Goal: Transaction & Acquisition: Download file/media

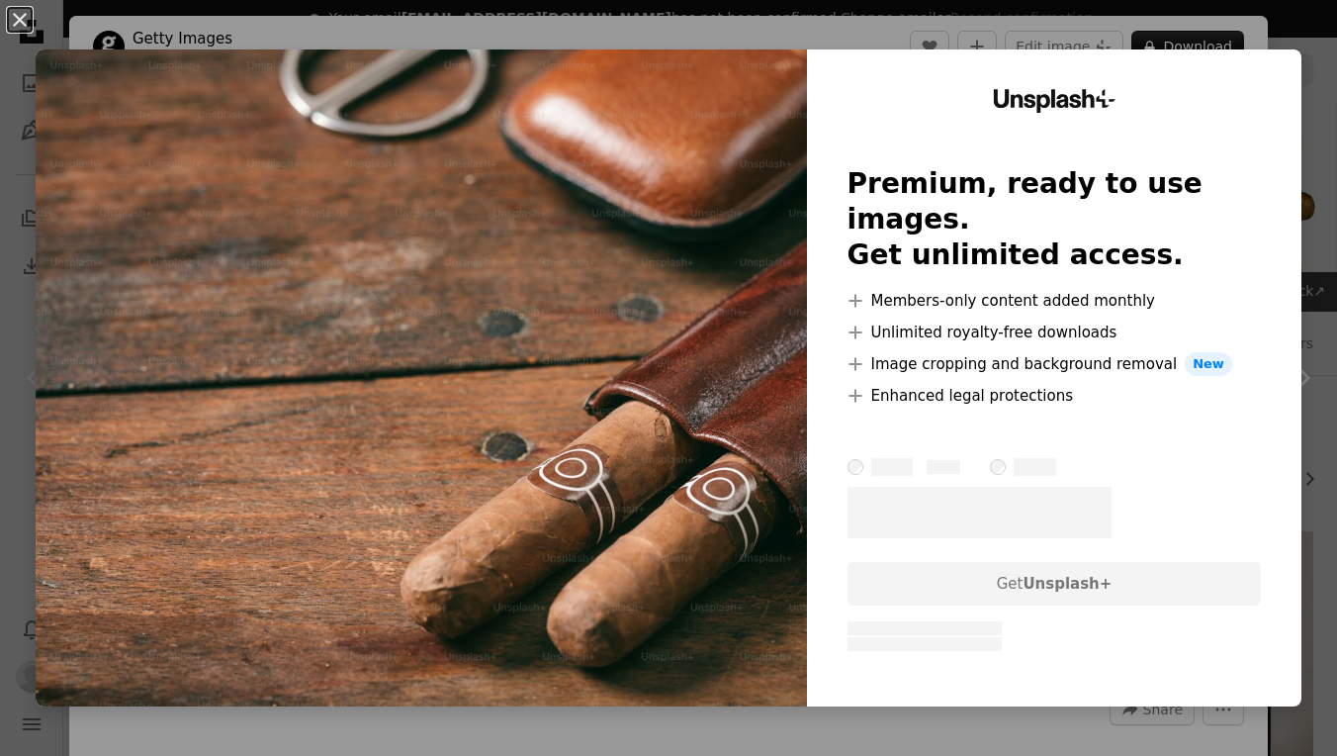
scroll to position [347, 0]
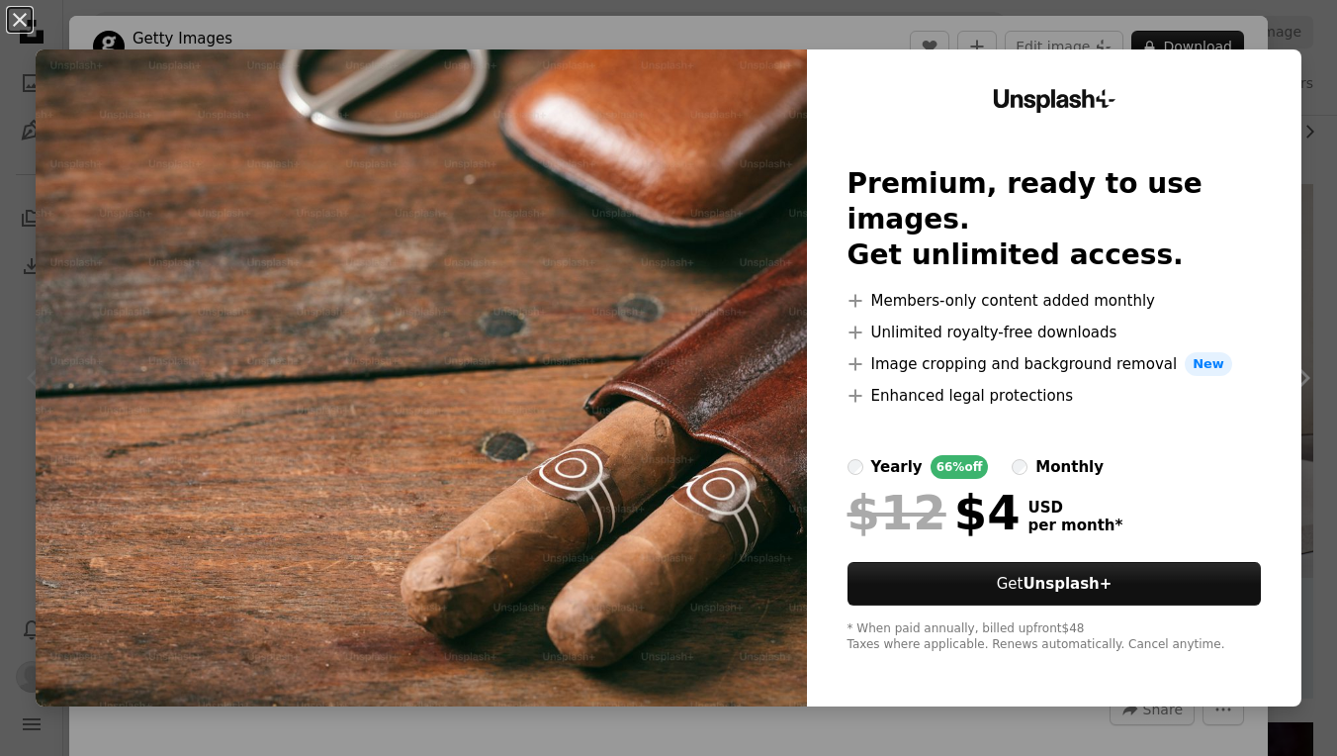
click at [1320, 97] on div "An X shape Unsplash+ Premium, ready to use images. Get unlimited access. A plus…" at bounding box center [668, 378] width 1337 height 756
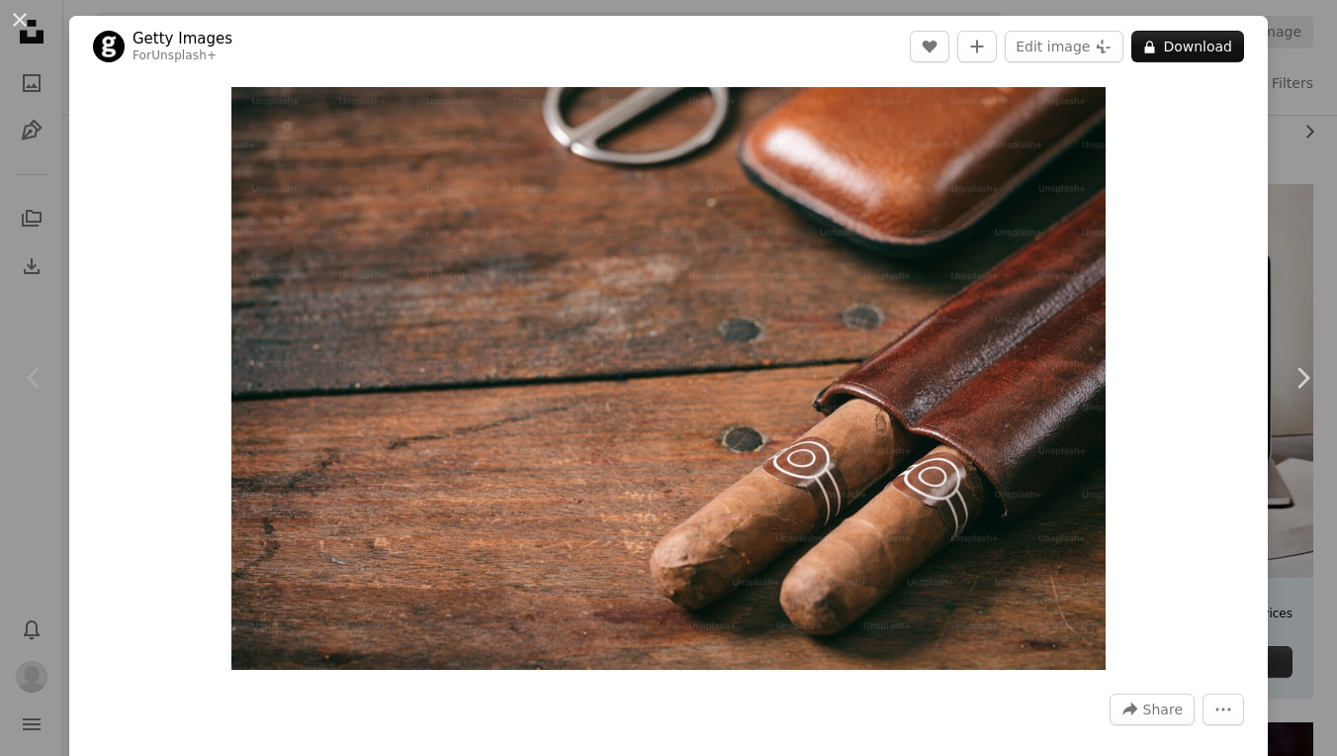
click at [1305, 164] on div "An X shape Chevron left Chevron right Getty Images For Unsplash+ A heart A plus…" at bounding box center [668, 378] width 1337 height 756
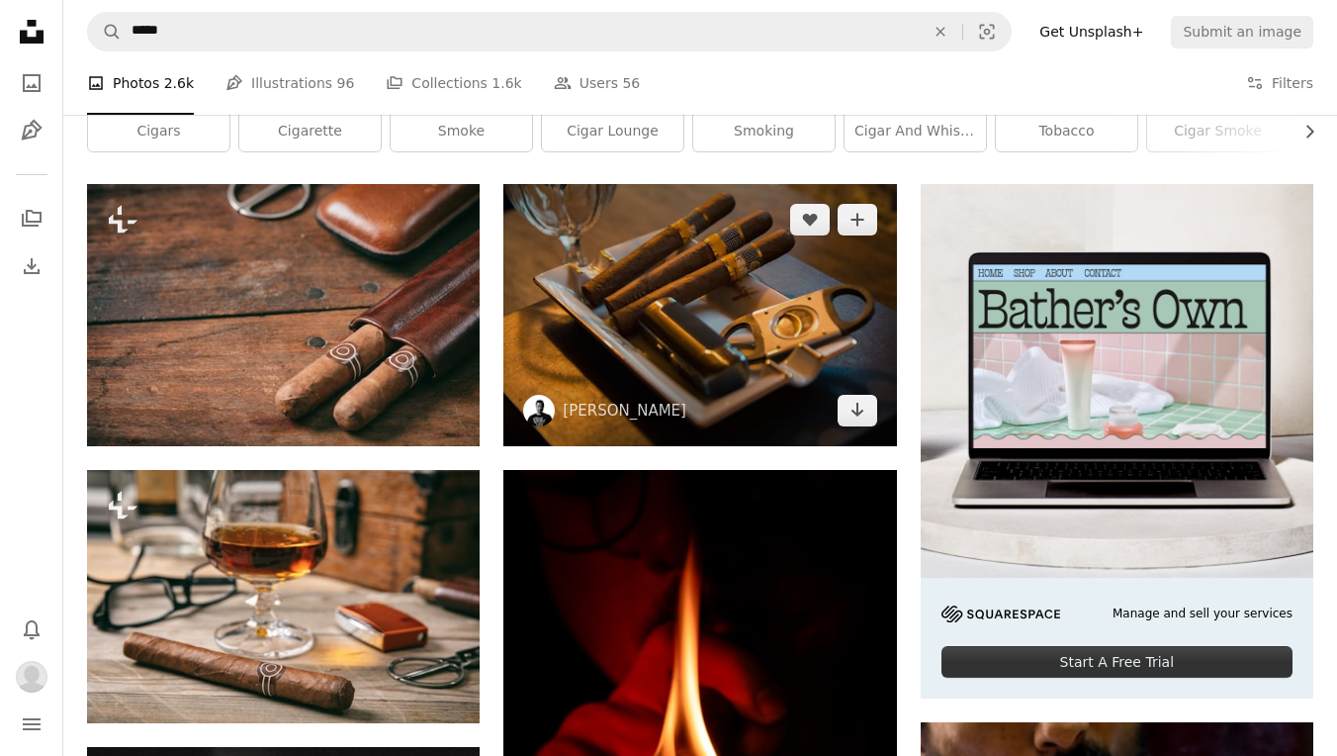
click at [699, 369] on img at bounding box center [699, 315] width 393 height 262
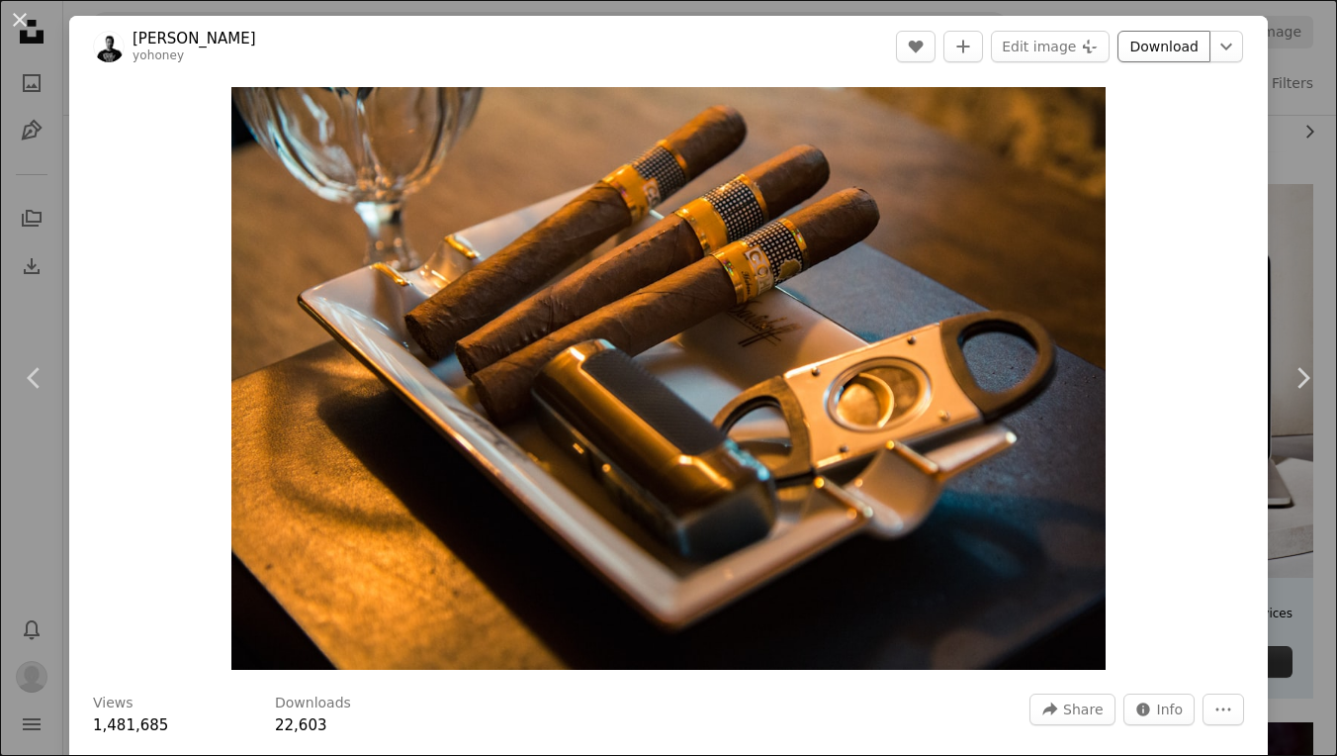
click at [1171, 51] on link "Download" at bounding box center [1164, 47] width 93 height 32
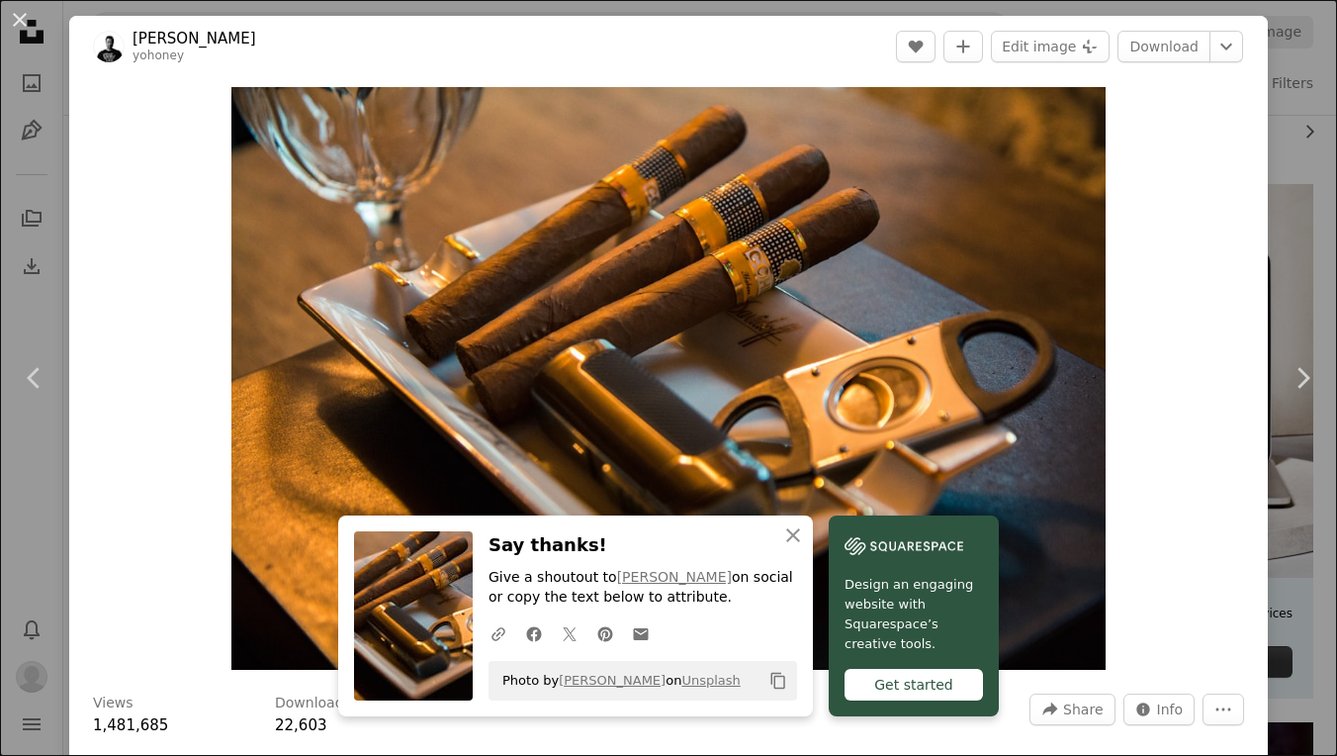
click at [1279, 43] on div "An X shape Chevron left Chevron right An X shape Close Say thanks! Give a shout…" at bounding box center [668, 378] width 1337 height 756
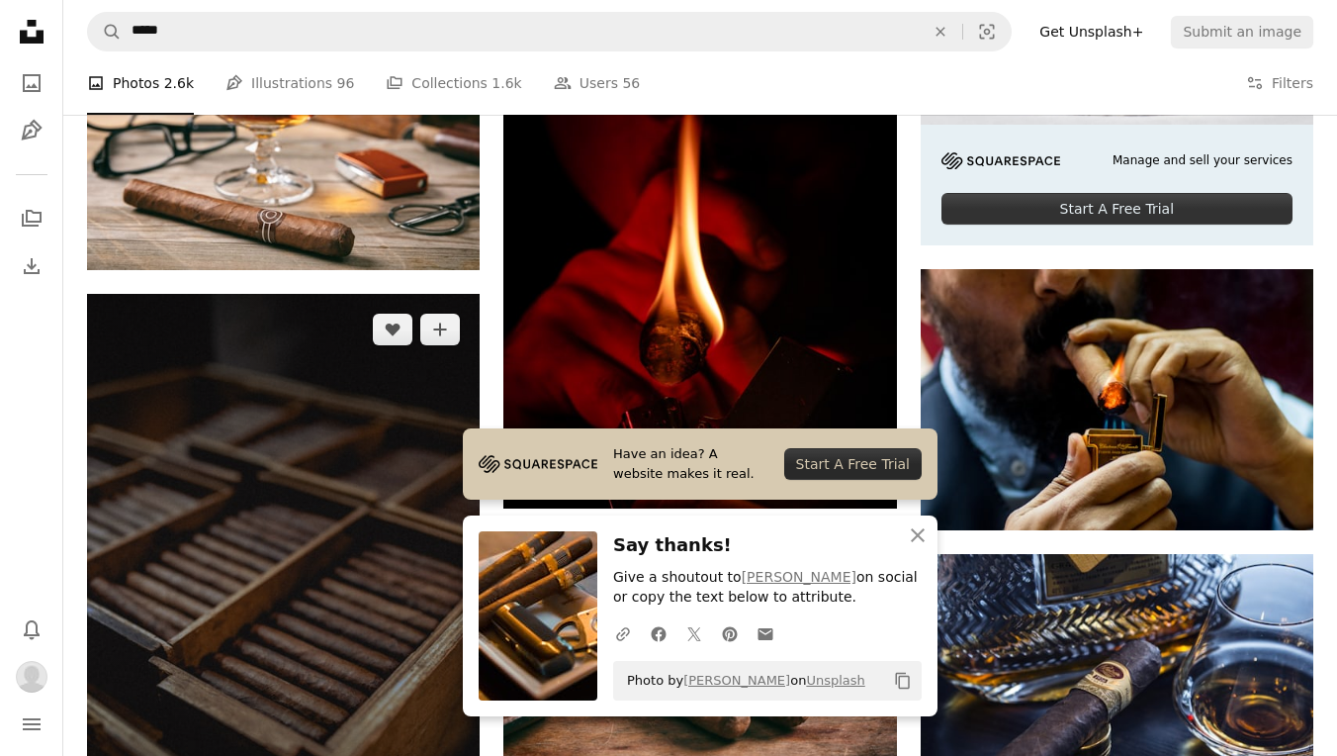
scroll to position [809, 0]
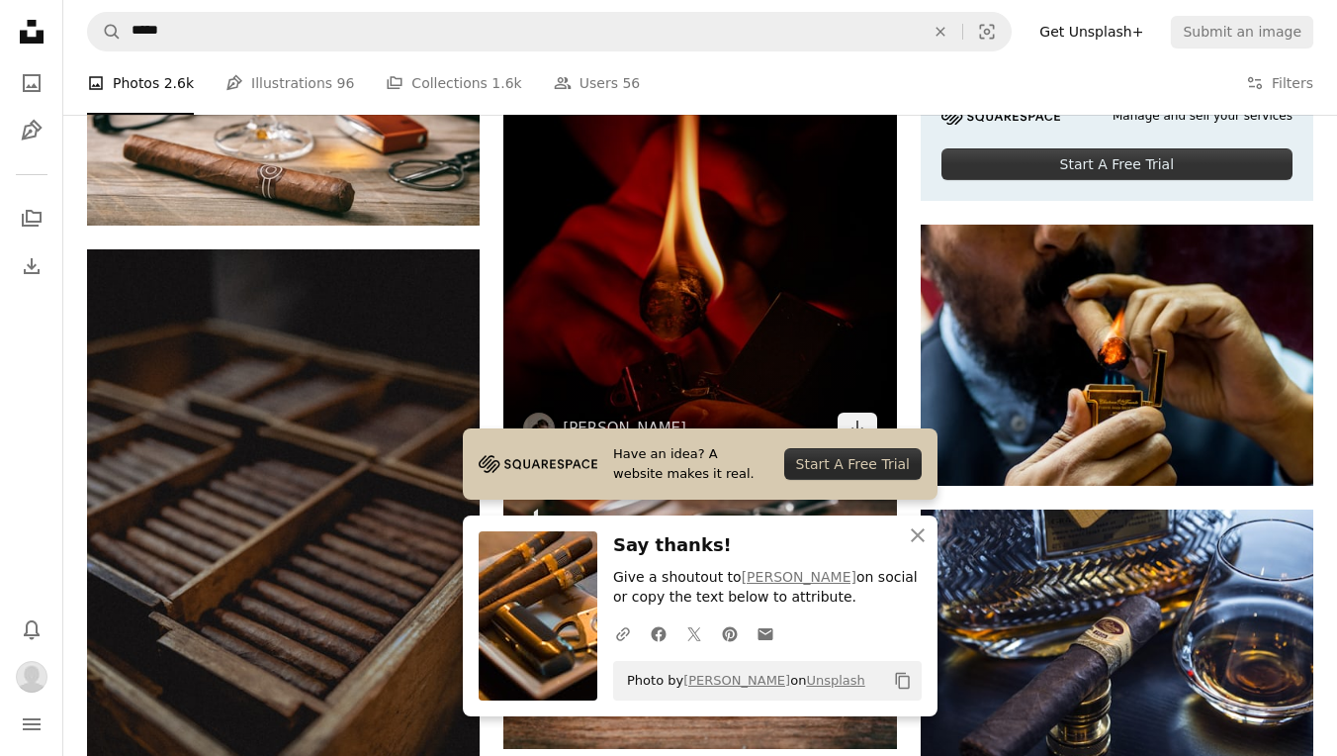
scroll to position [867, 0]
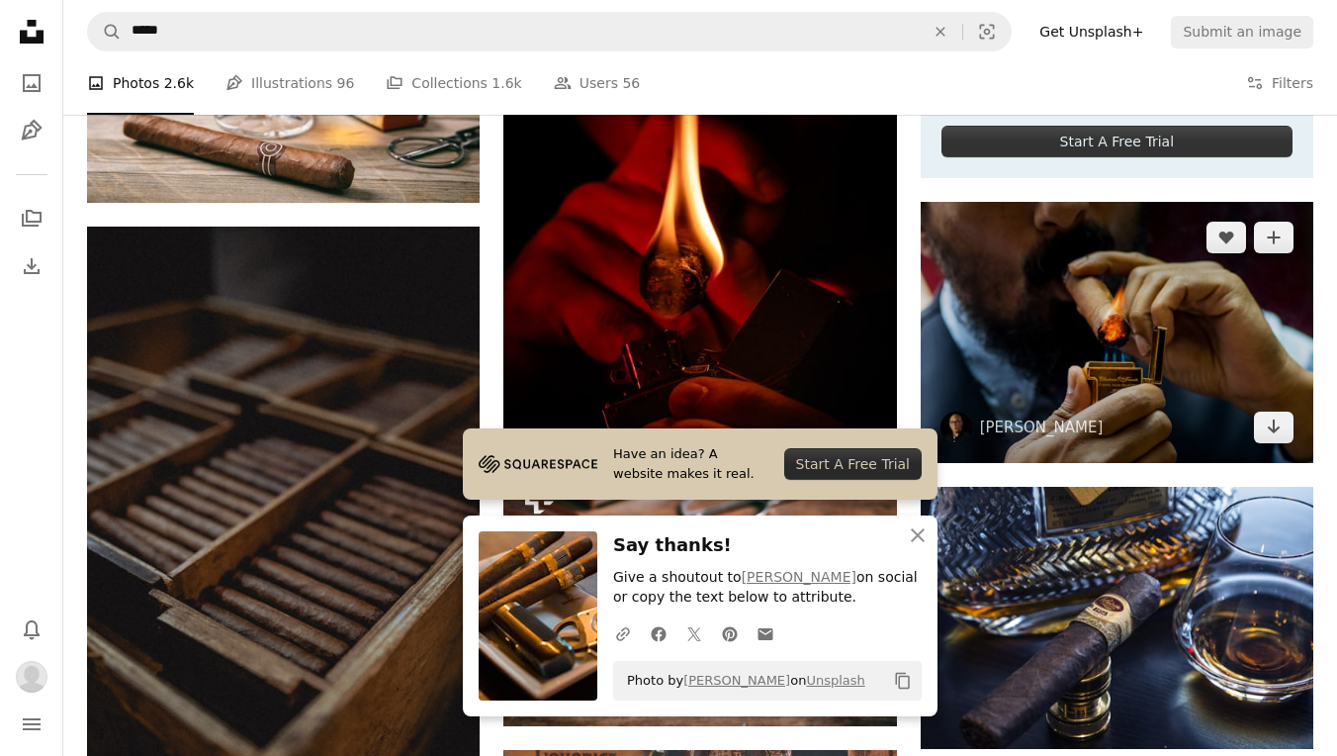
click at [1096, 317] on img at bounding box center [1117, 332] width 393 height 261
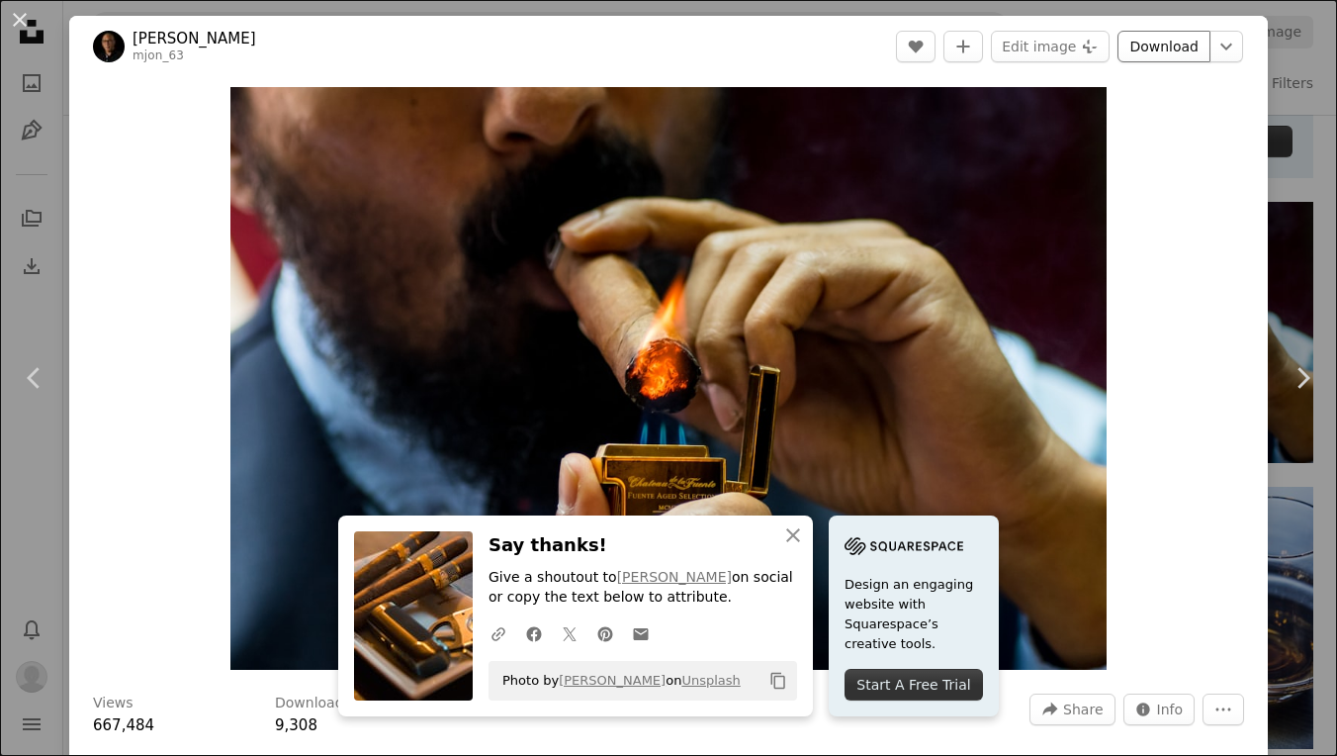
click at [1164, 50] on link "Download" at bounding box center [1164, 47] width 93 height 32
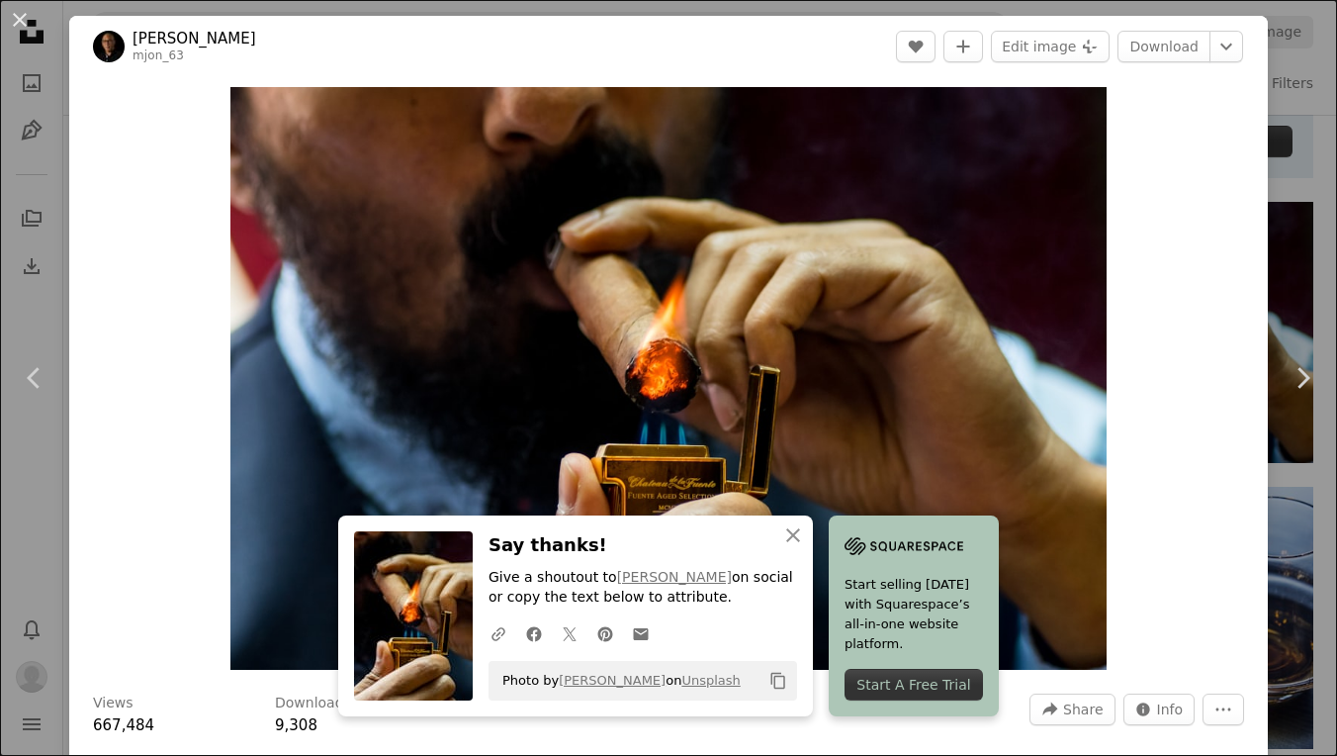
click at [1322, 176] on div "An X shape Chevron left Chevron right An X shape Close Say thanks! Give a shout…" at bounding box center [668, 378] width 1337 height 756
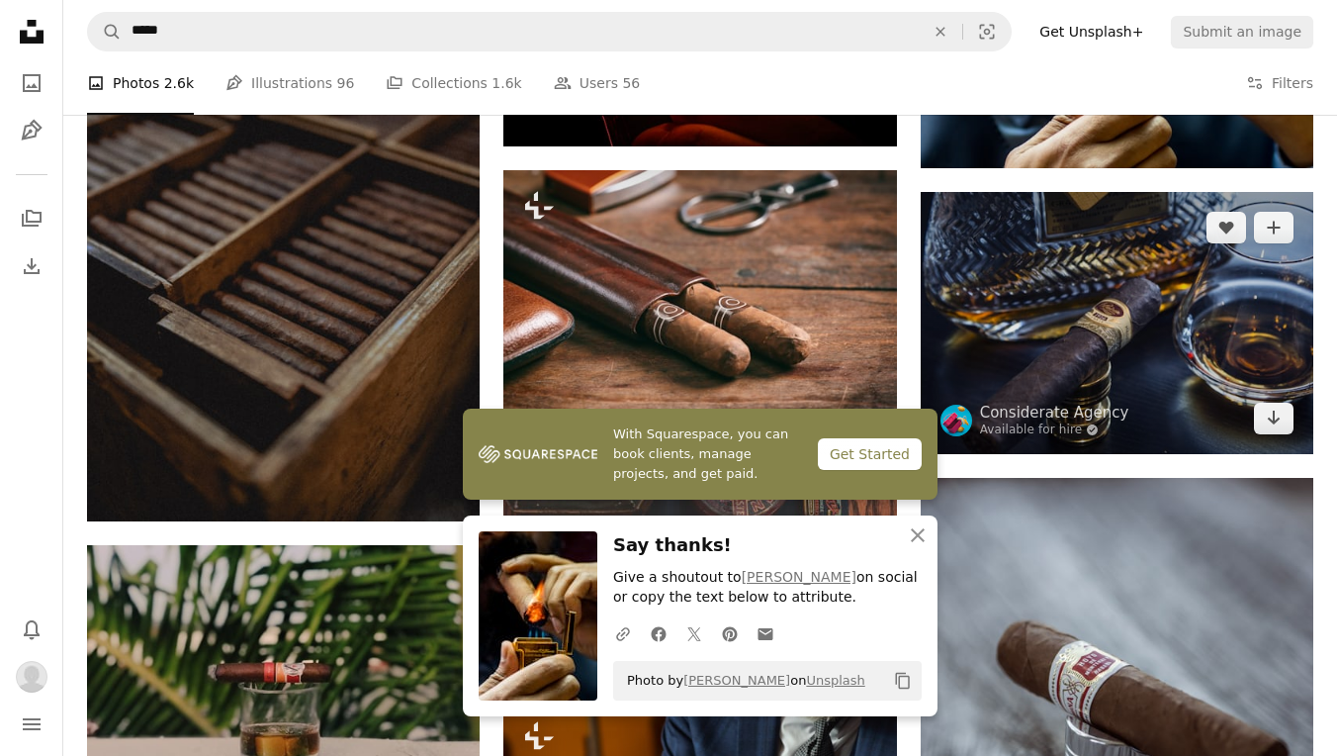
scroll to position [1172, 0]
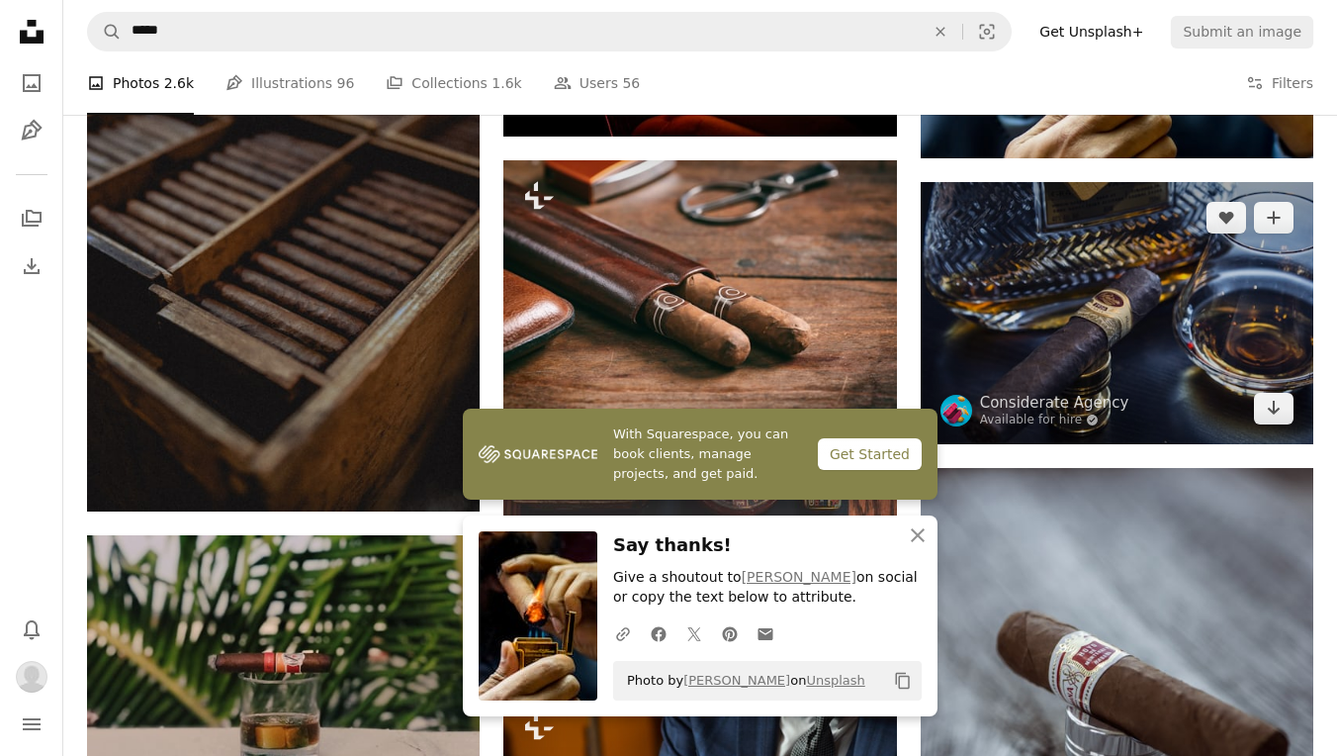
click at [1129, 323] on img at bounding box center [1117, 313] width 393 height 262
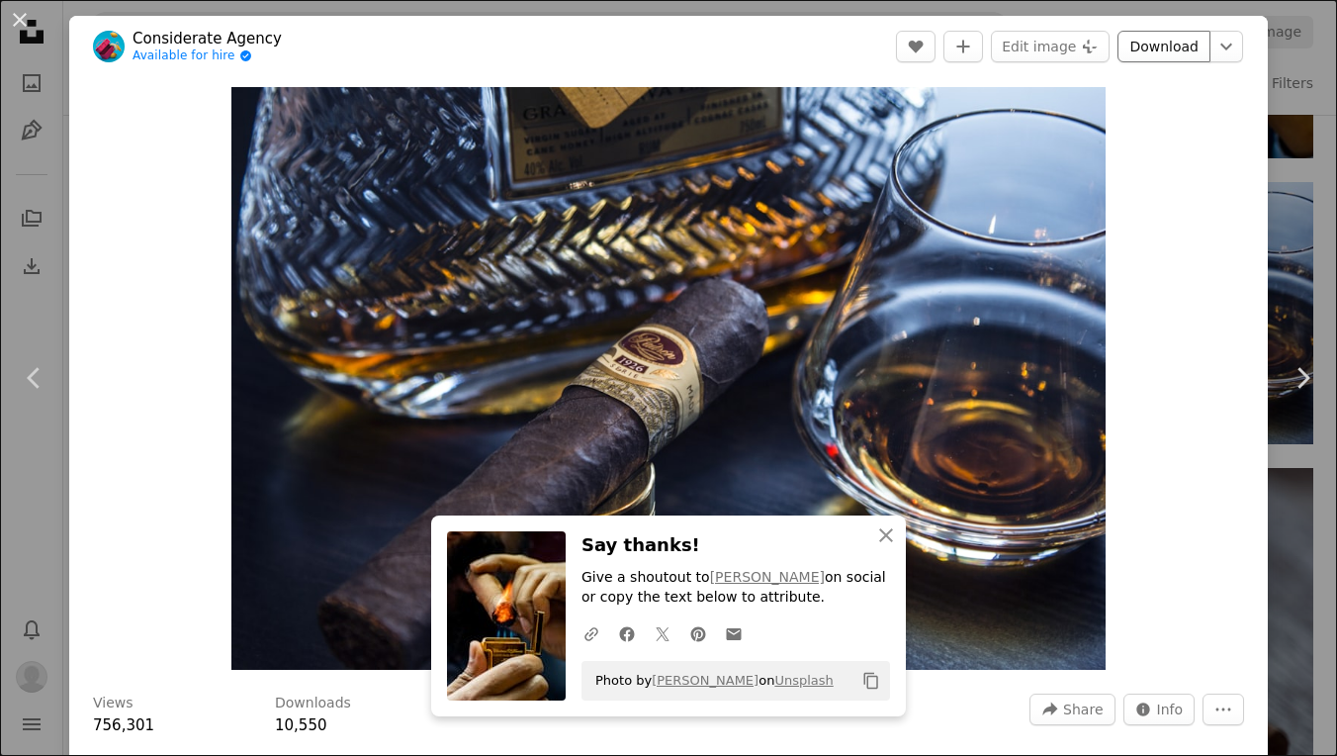
click at [1162, 39] on link "Download" at bounding box center [1164, 47] width 93 height 32
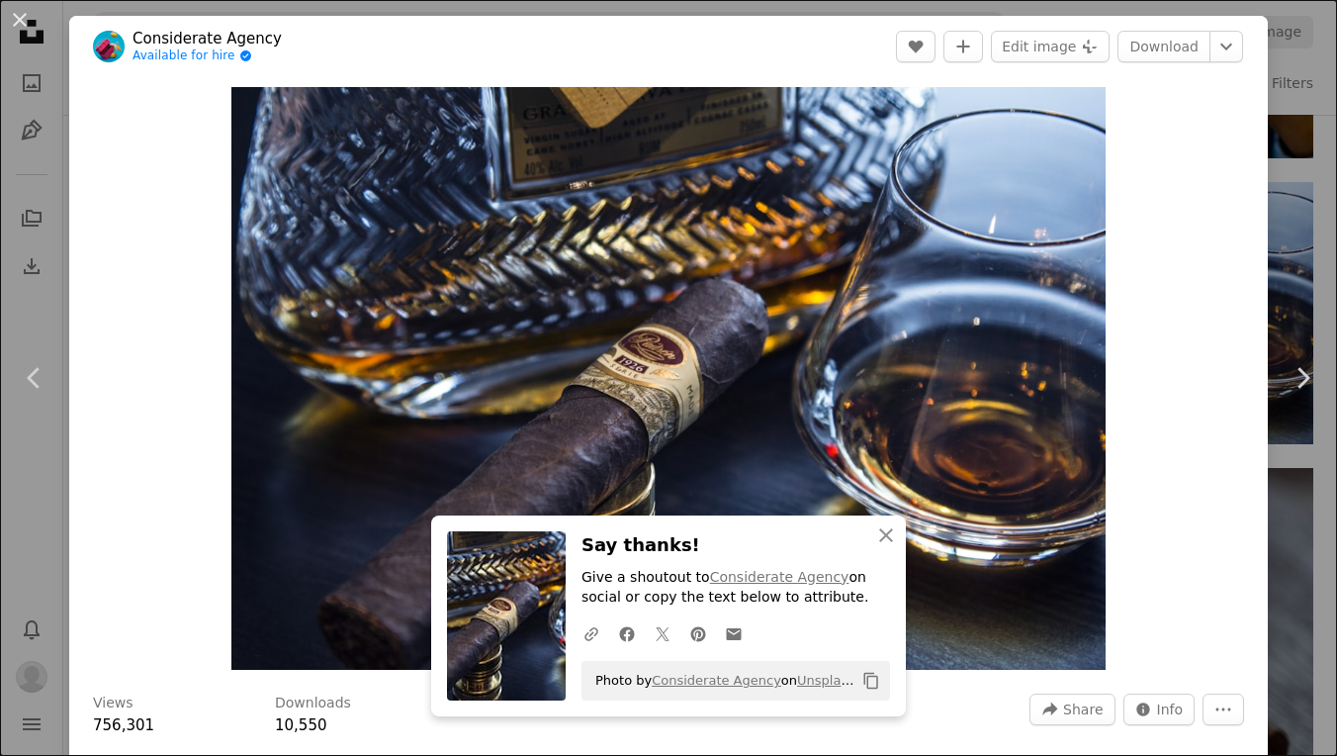
click at [1290, 97] on div "An X shape Chevron left Chevron right An X shape Close Say thanks! Give a shout…" at bounding box center [668, 378] width 1337 height 756
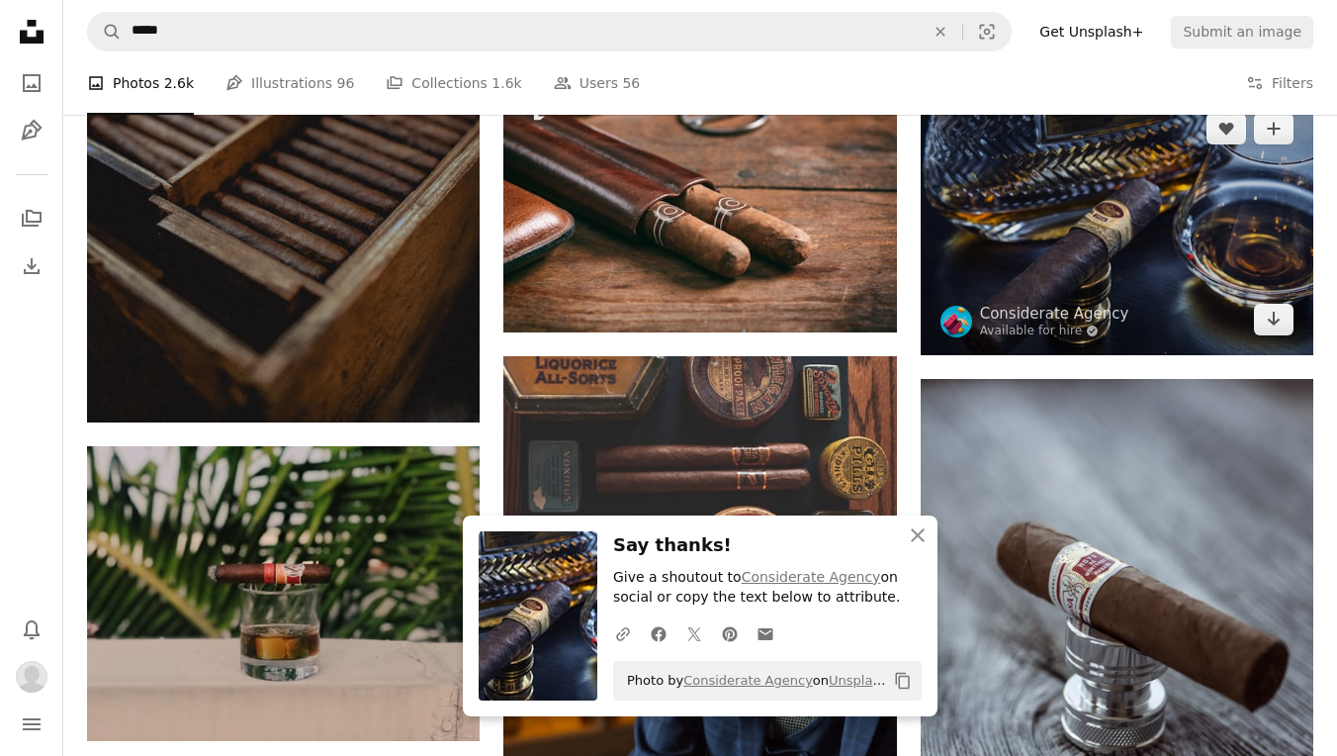
scroll to position [1552, 0]
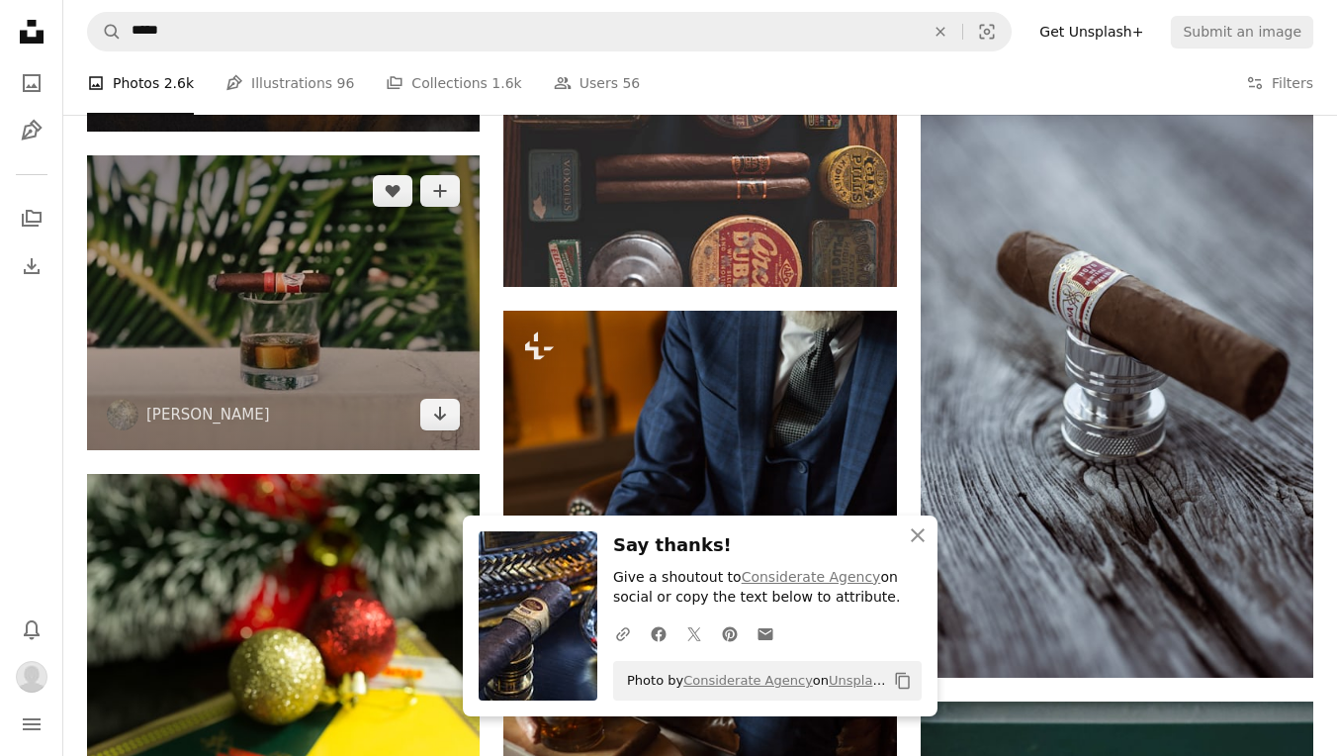
click at [377, 343] on img at bounding box center [283, 302] width 393 height 295
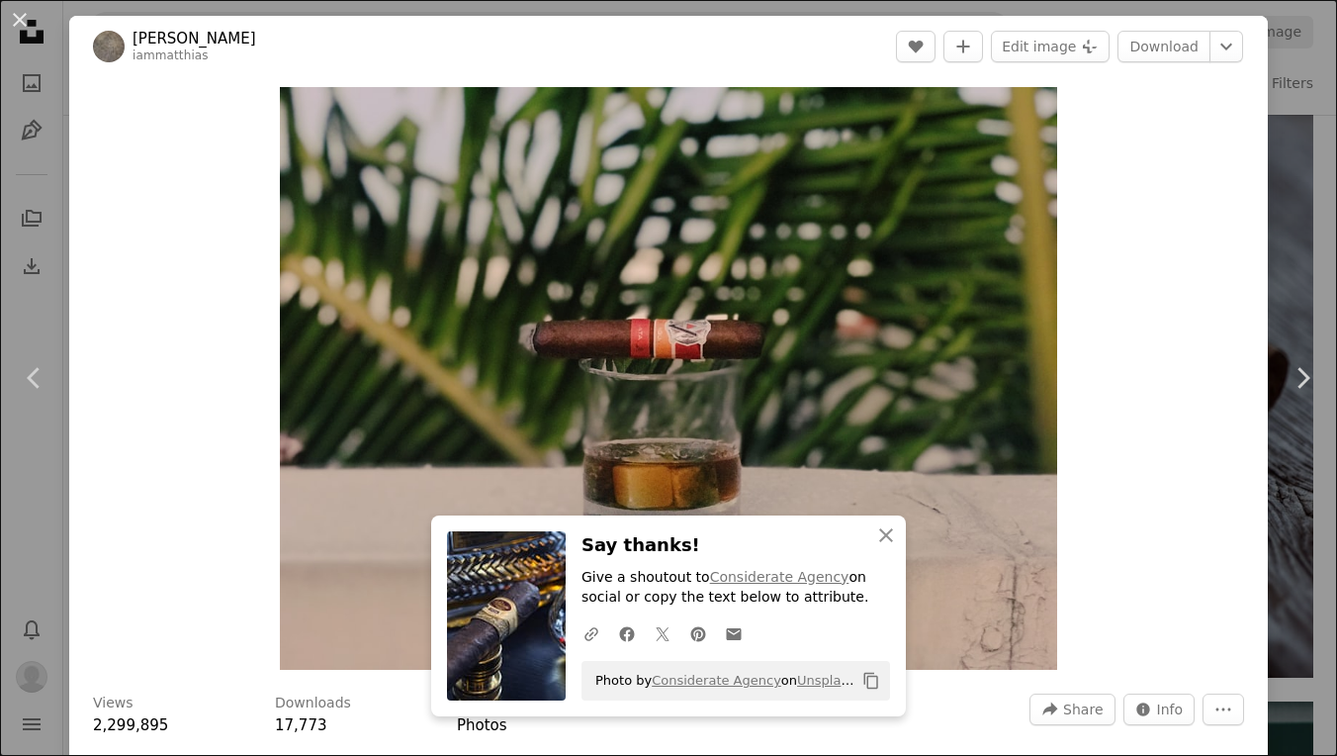
click at [152, 335] on div "Zoom in" at bounding box center [668, 378] width 1199 height 602
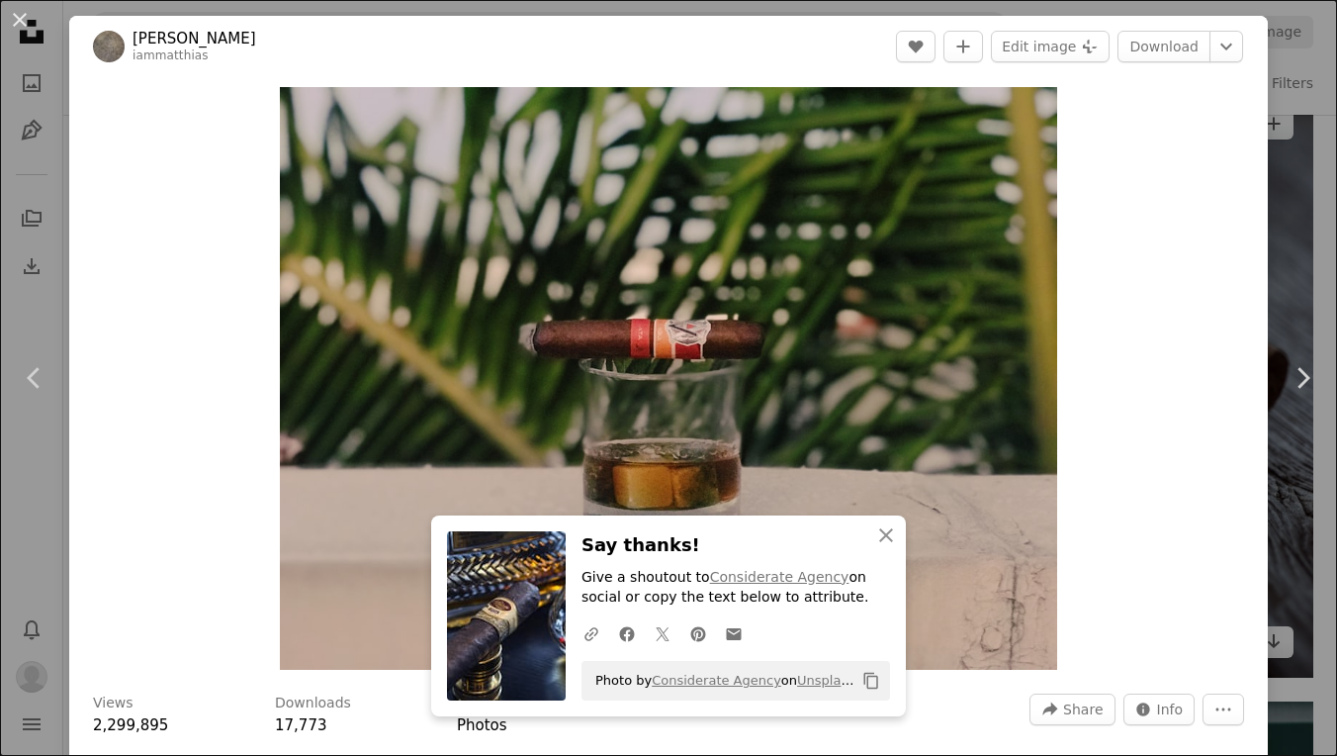
click at [1295, 225] on div "An X shape Chevron left Chevron right An X shape Close Say thanks! Give a shout…" at bounding box center [668, 378] width 1337 height 756
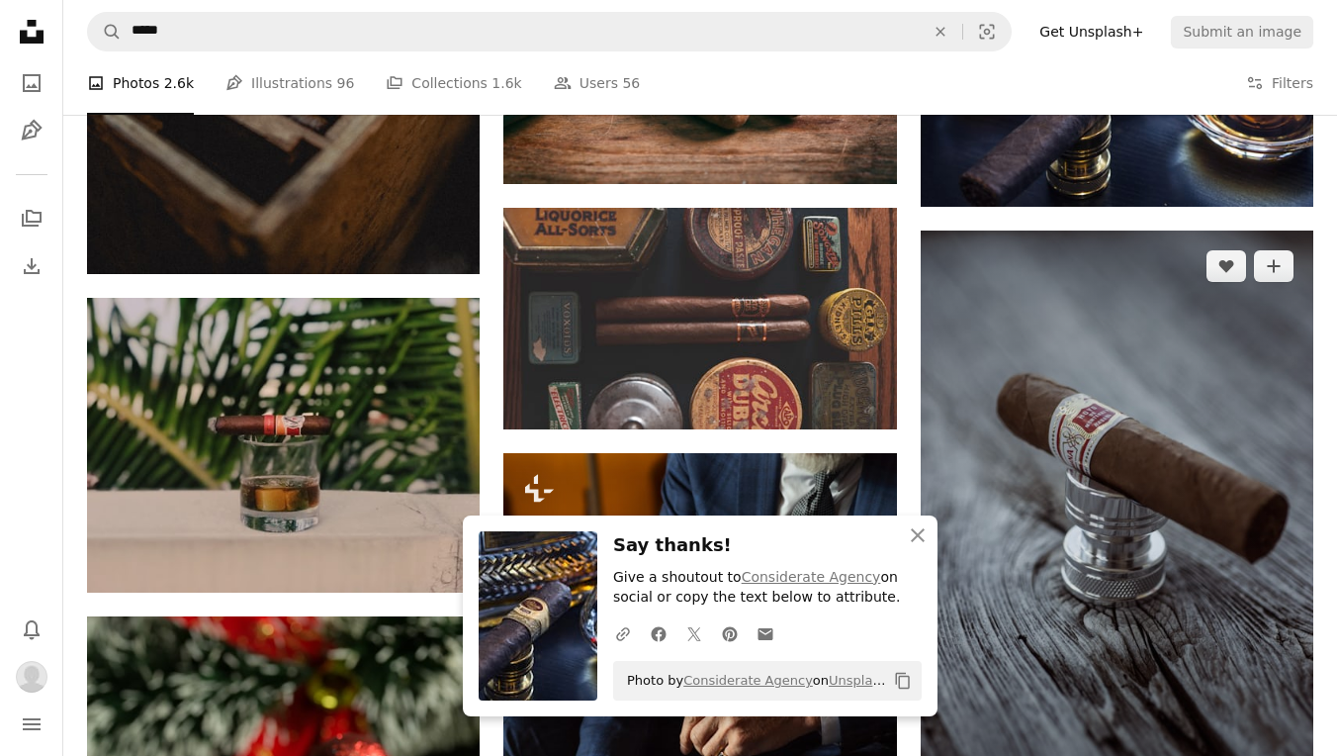
scroll to position [1353, 0]
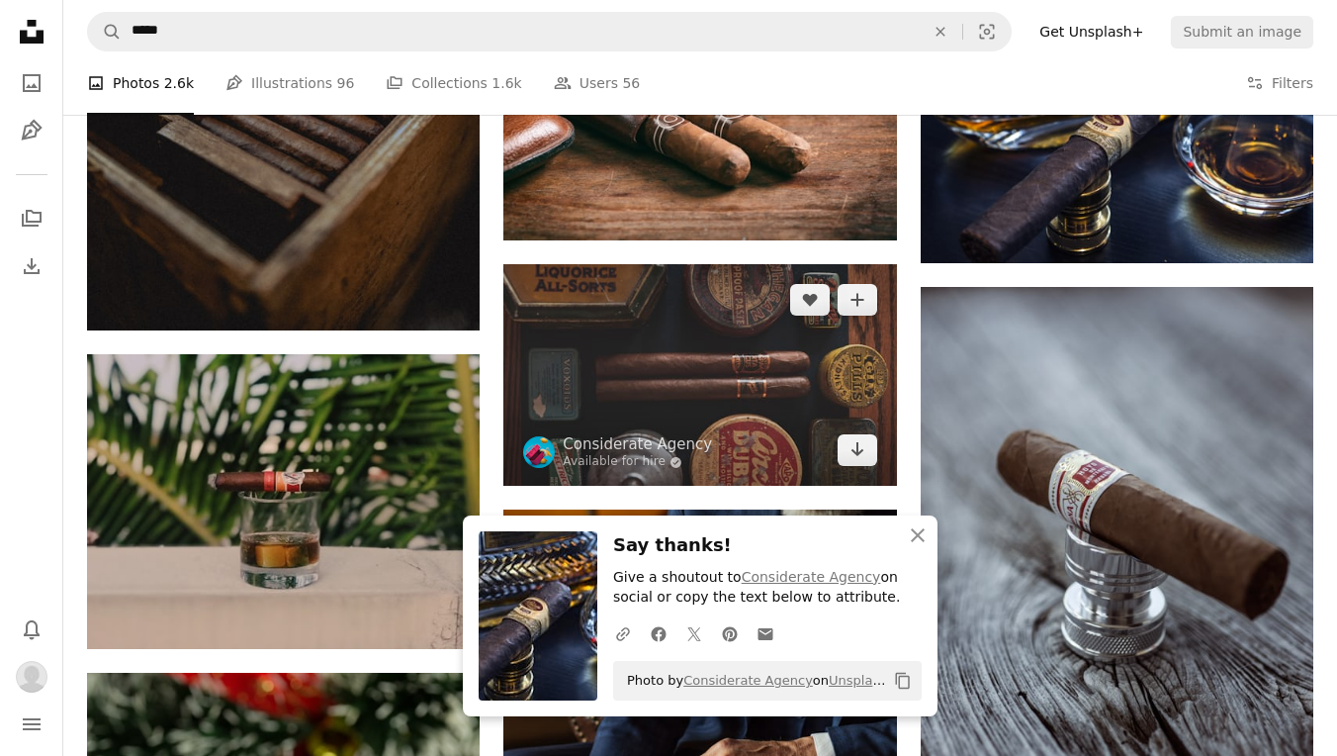
click at [747, 360] on img at bounding box center [699, 375] width 393 height 222
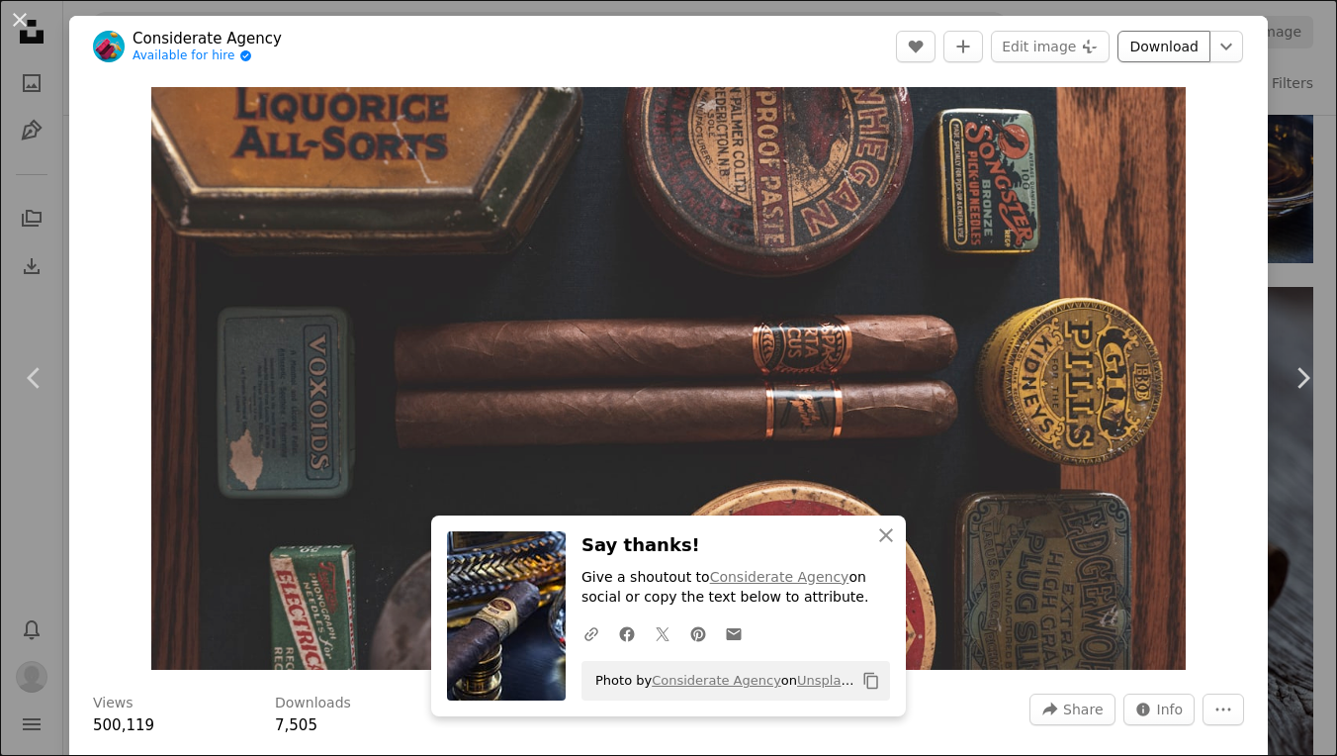
click at [1161, 47] on link "Download" at bounding box center [1164, 47] width 93 height 32
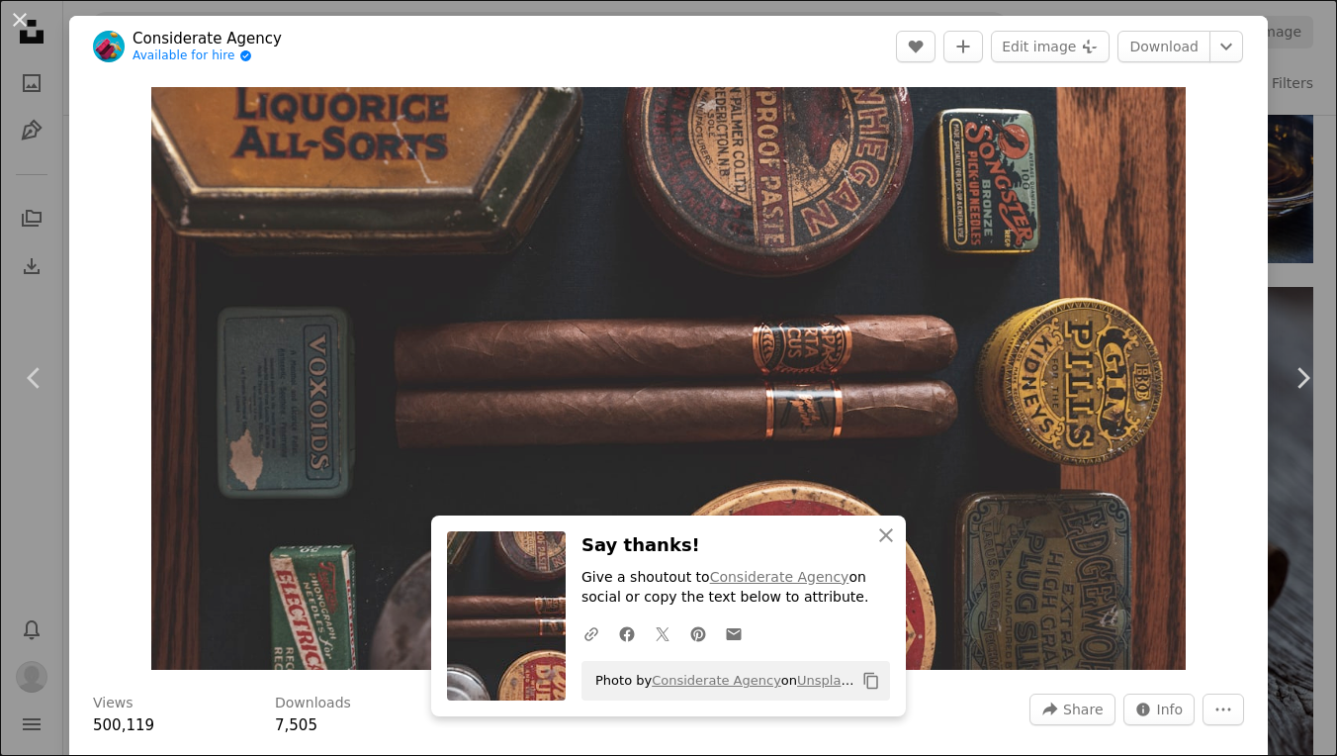
click at [1288, 66] on div "An X shape Chevron left Chevron right An X shape Close Say thanks! Give a shout…" at bounding box center [668, 378] width 1337 height 756
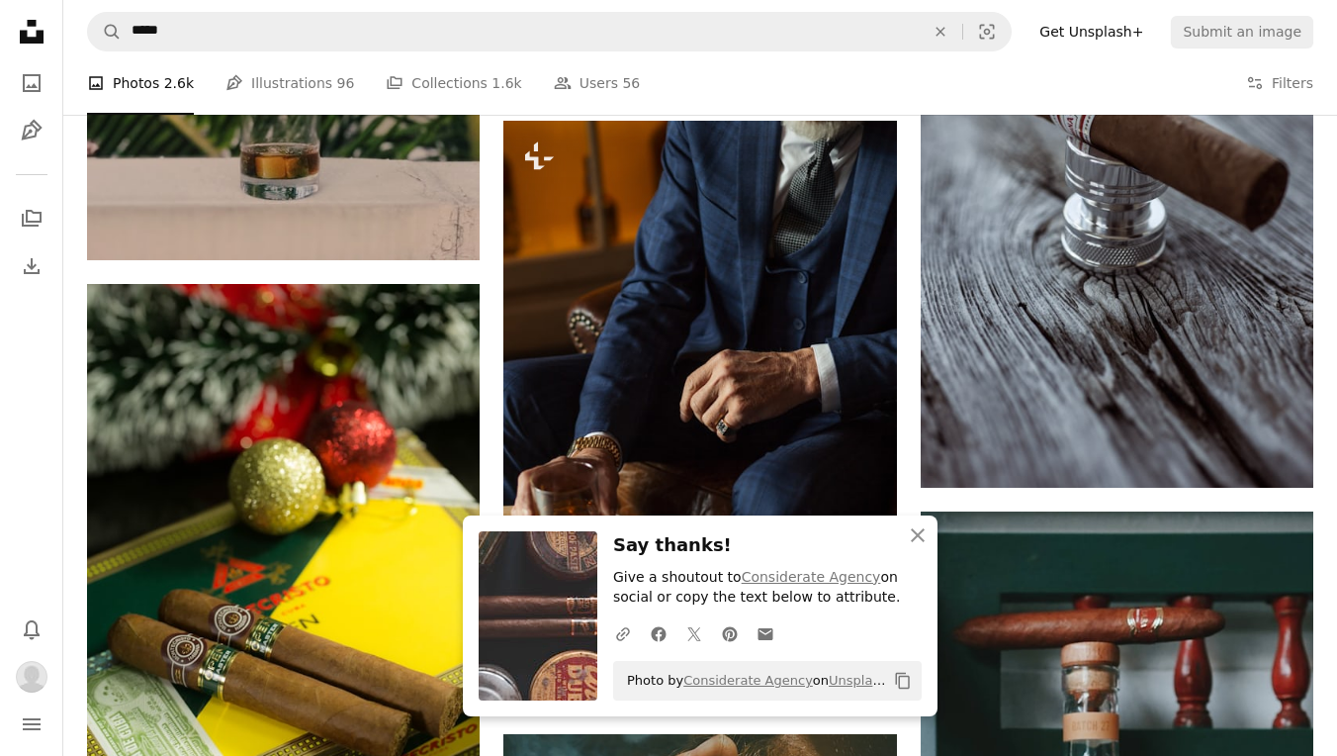
scroll to position [1809, 0]
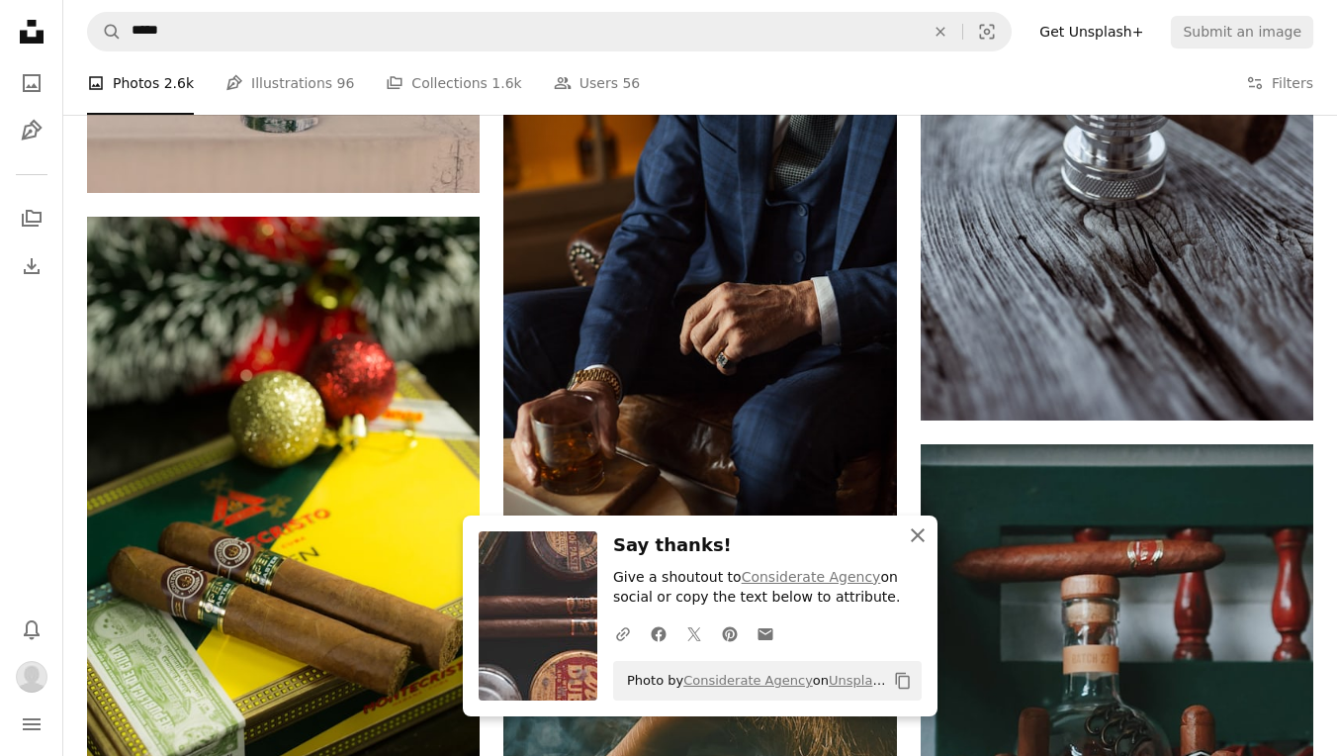
click at [925, 550] on button "An X shape Close" at bounding box center [918, 535] width 40 height 40
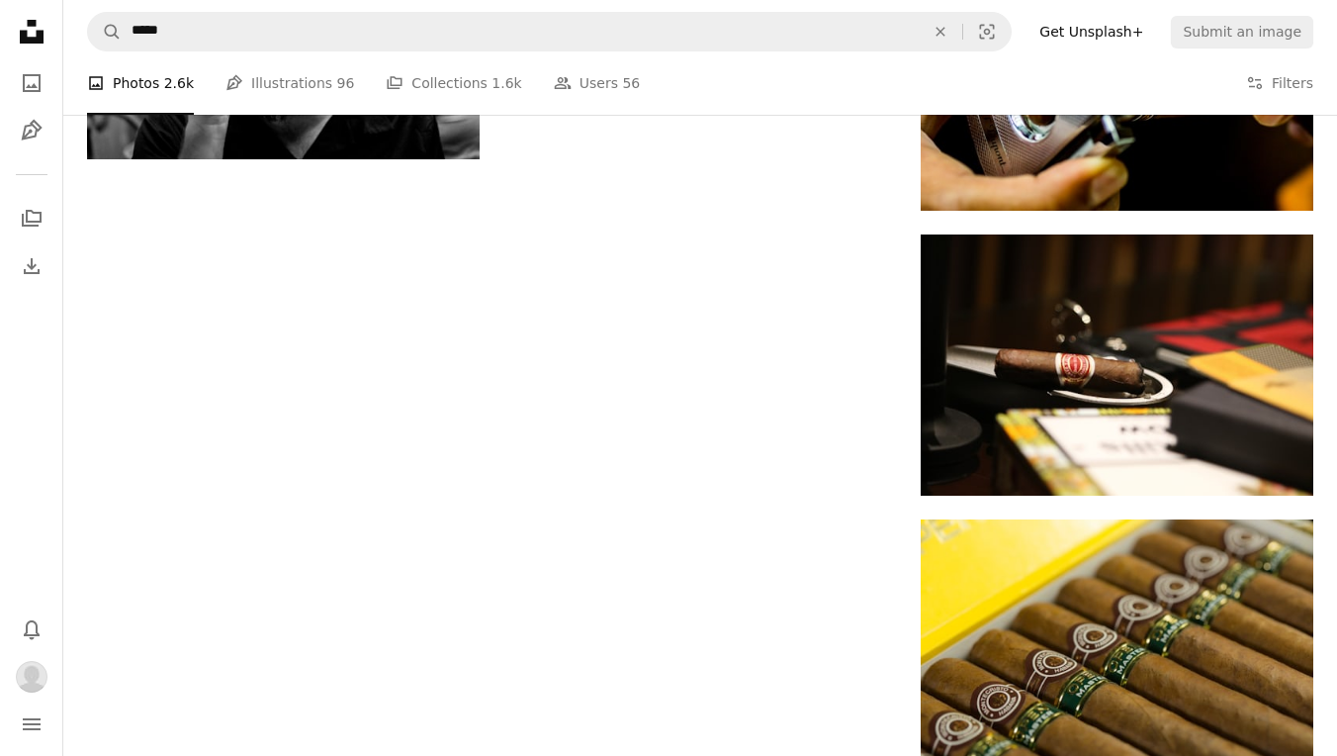
scroll to position [2791, 0]
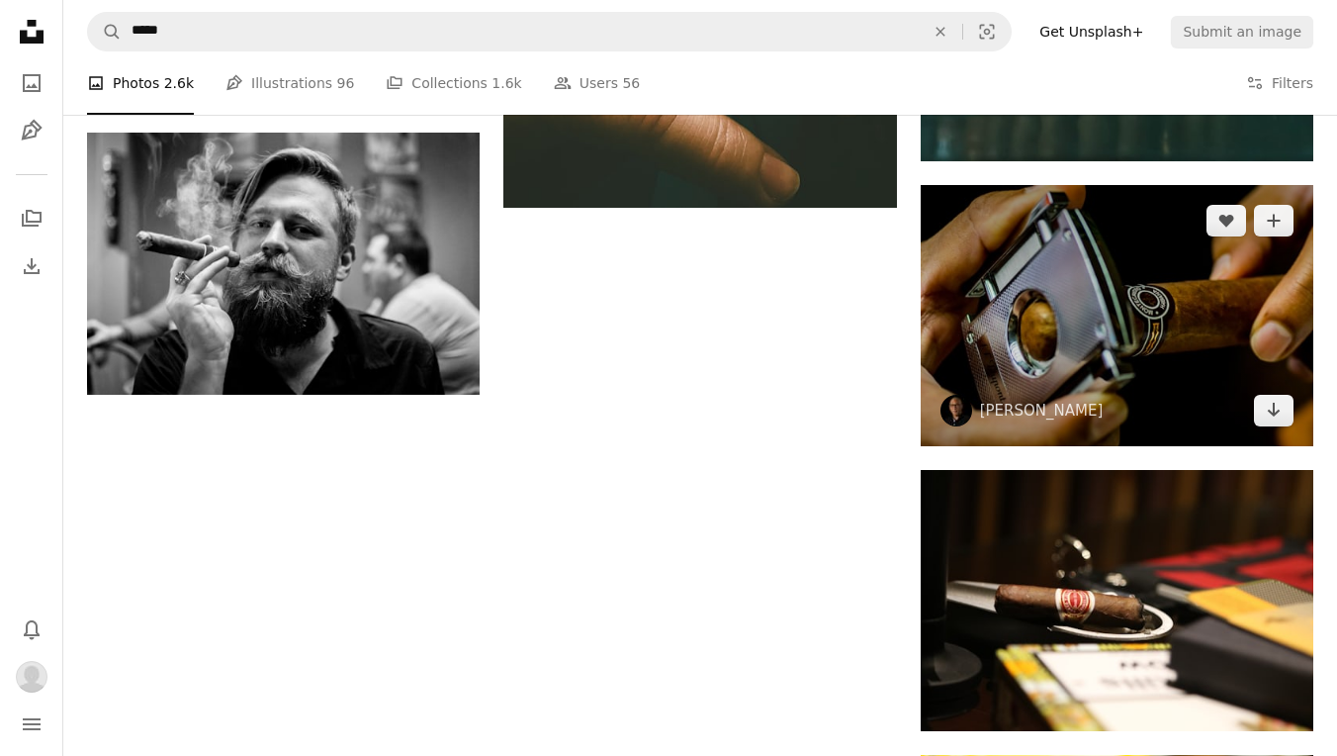
click at [1061, 330] on img at bounding box center [1117, 315] width 393 height 261
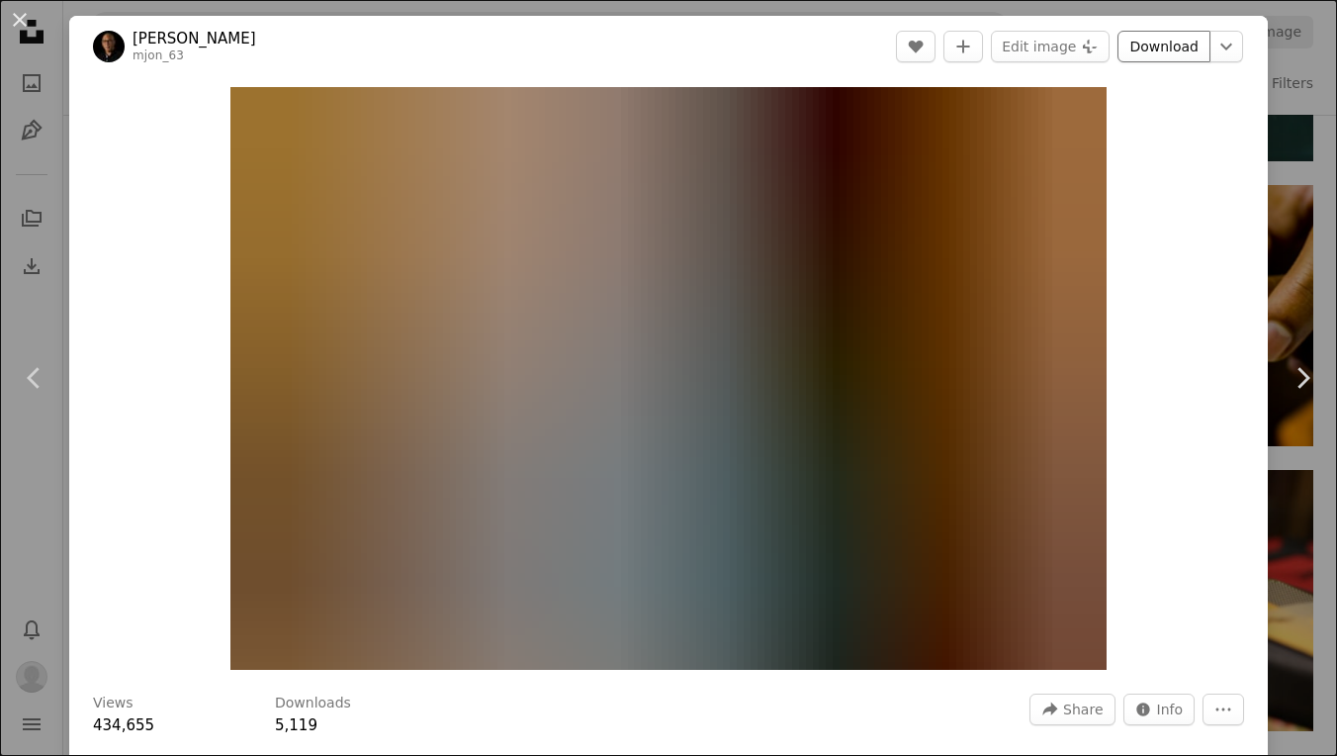
click at [1154, 49] on link "Download" at bounding box center [1164, 47] width 93 height 32
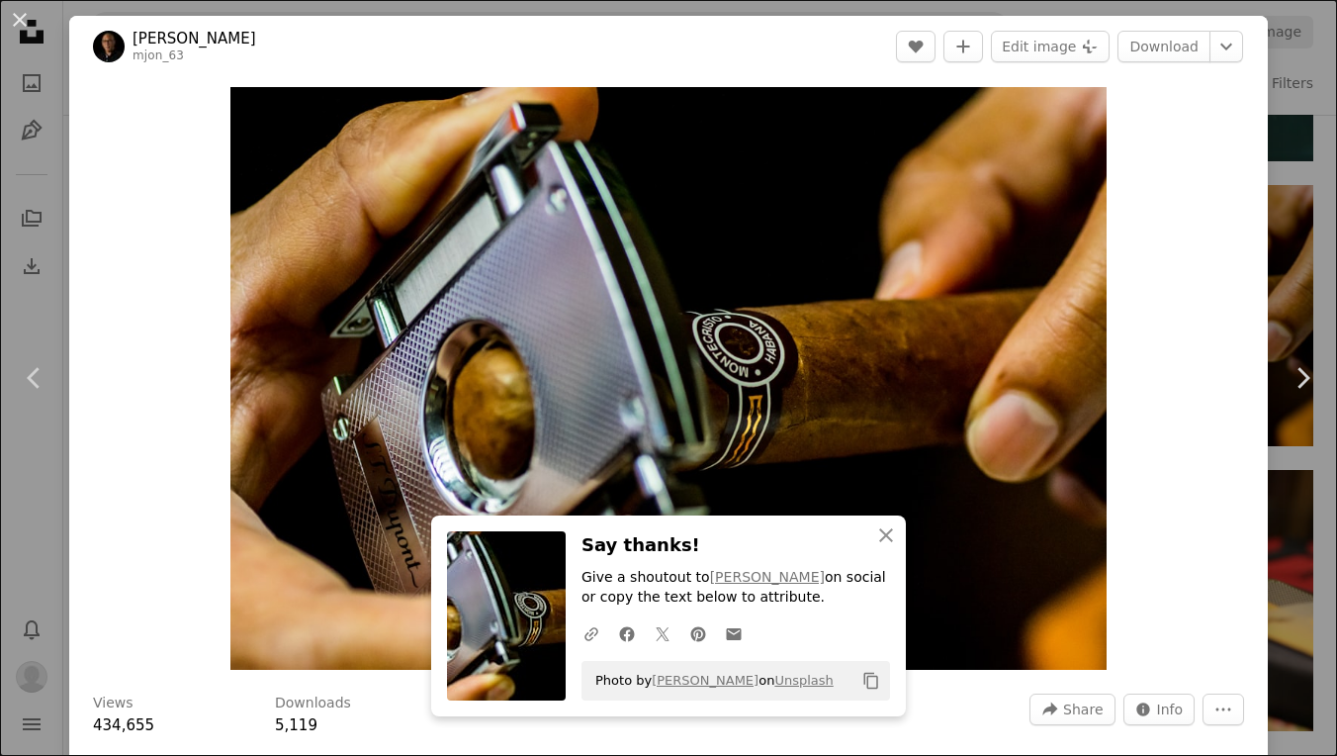
click at [1288, 79] on div "An X shape Chevron left Chevron right An X shape Close Say thanks! Give a shout…" at bounding box center [668, 378] width 1337 height 756
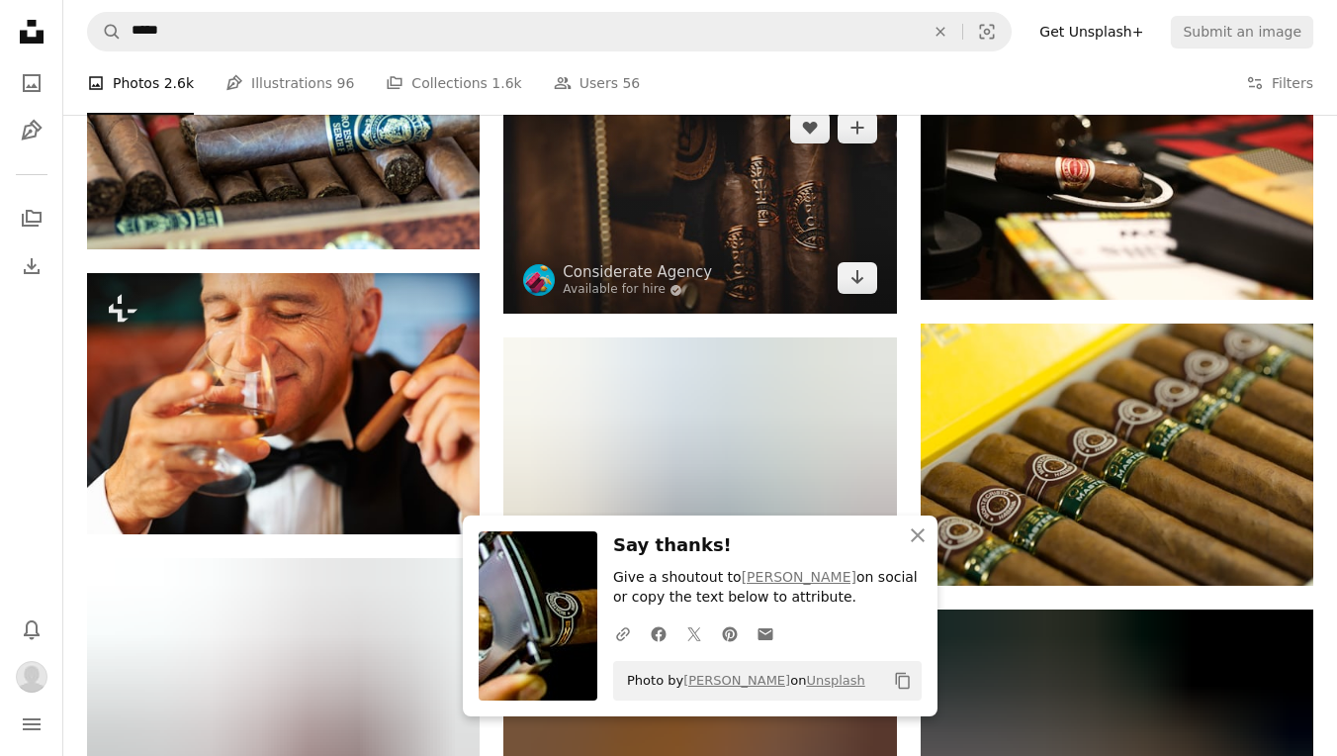
scroll to position [3234, 0]
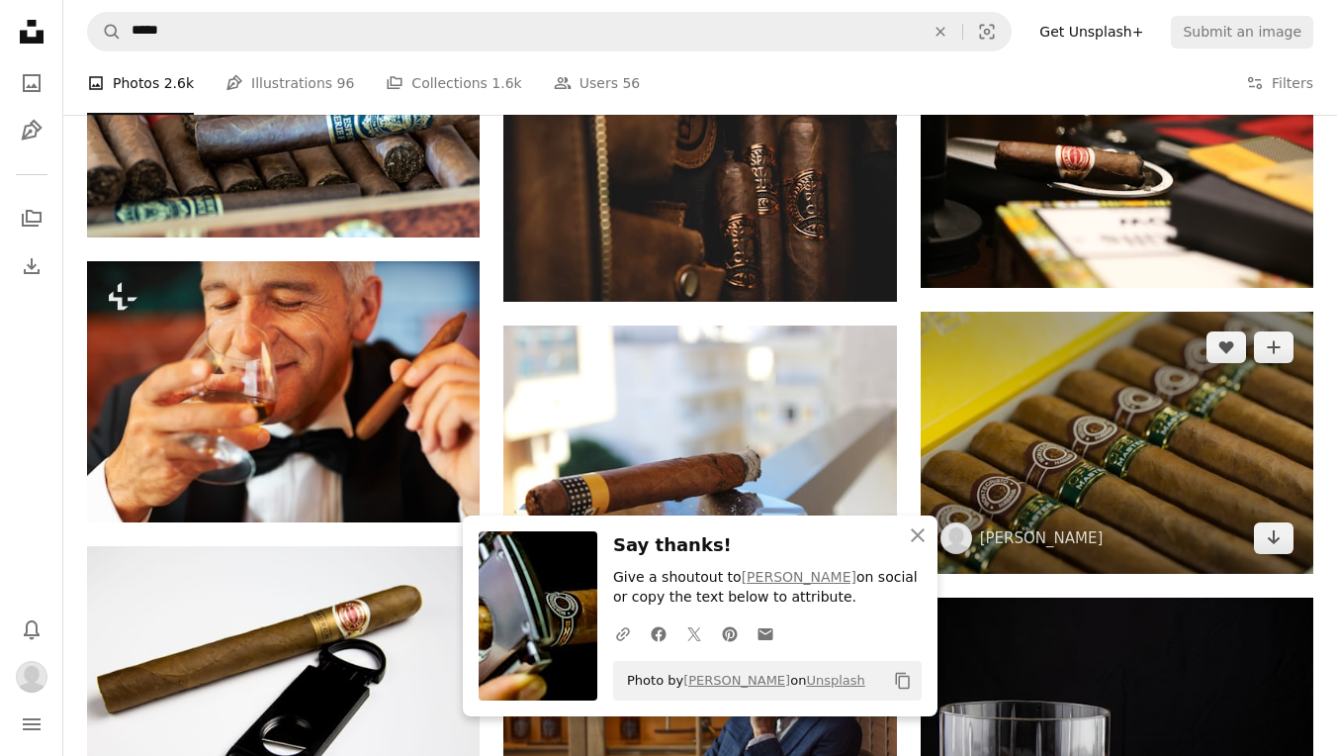
click at [1056, 445] on img at bounding box center [1117, 443] width 393 height 262
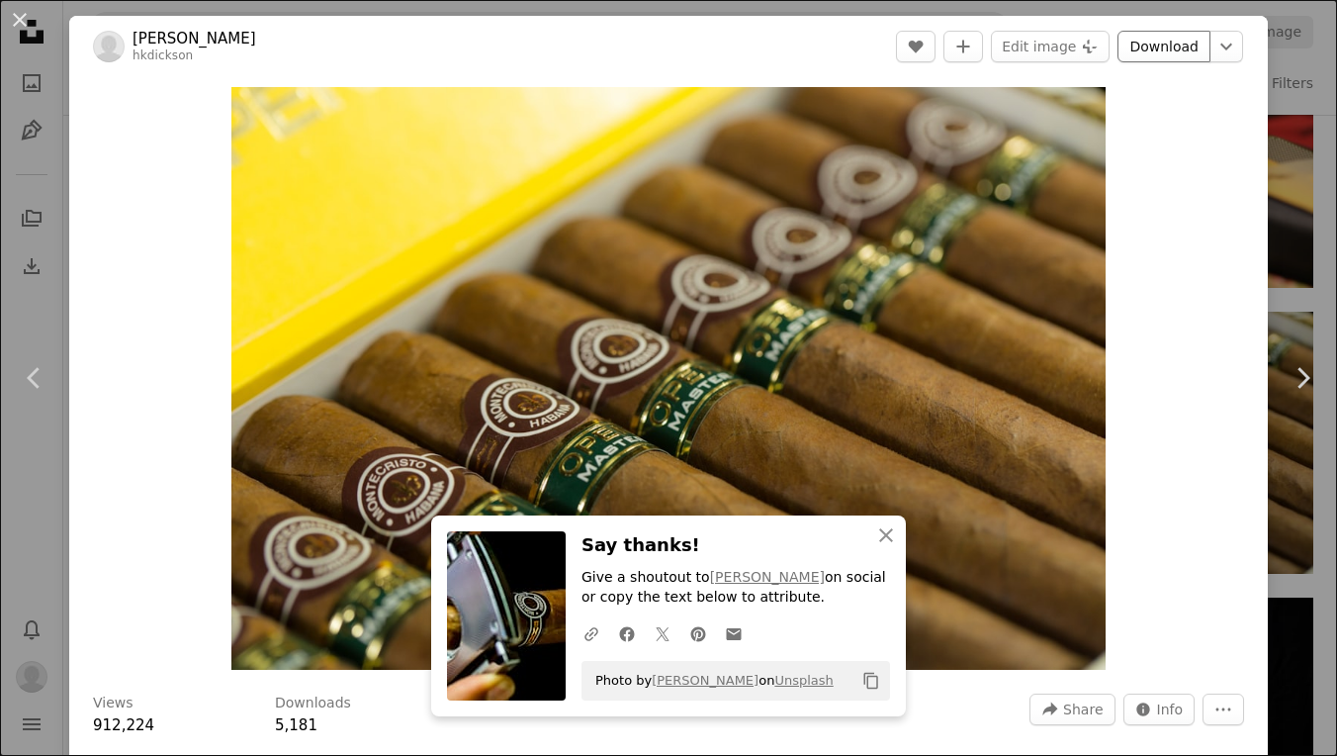
click at [1172, 47] on link "Download" at bounding box center [1164, 47] width 93 height 32
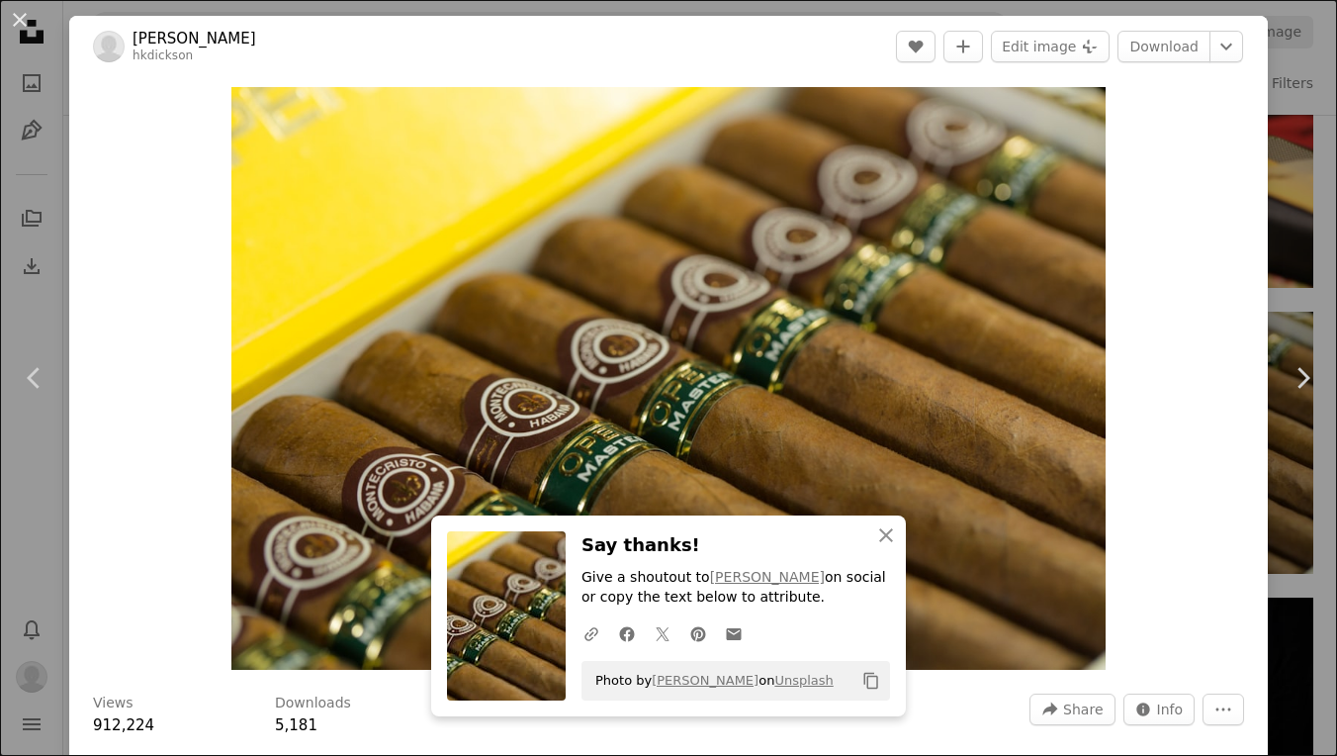
click at [1299, 107] on div "An X shape Chevron left Chevron right An X shape Close Say thanks! Give a shout…" at bounding box center [668, 378] width 1337 height 756
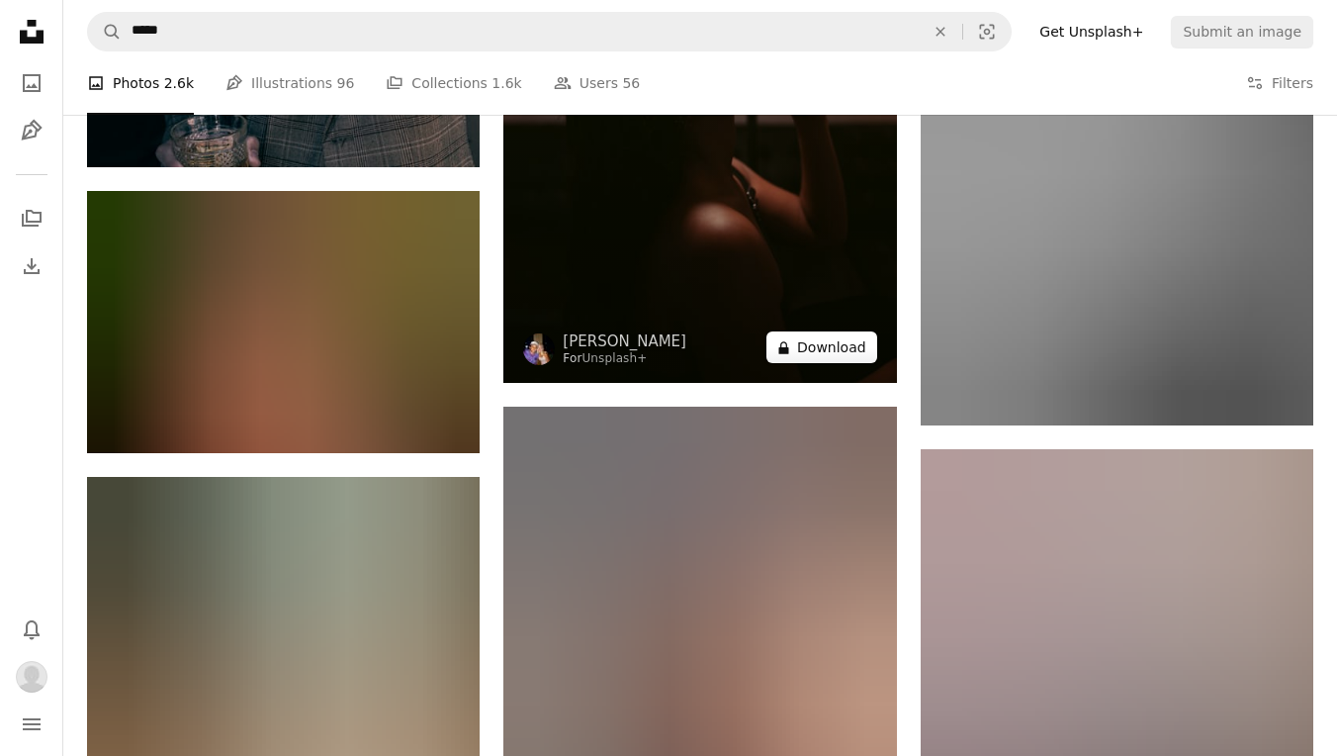
scroll to position [5314, 0]
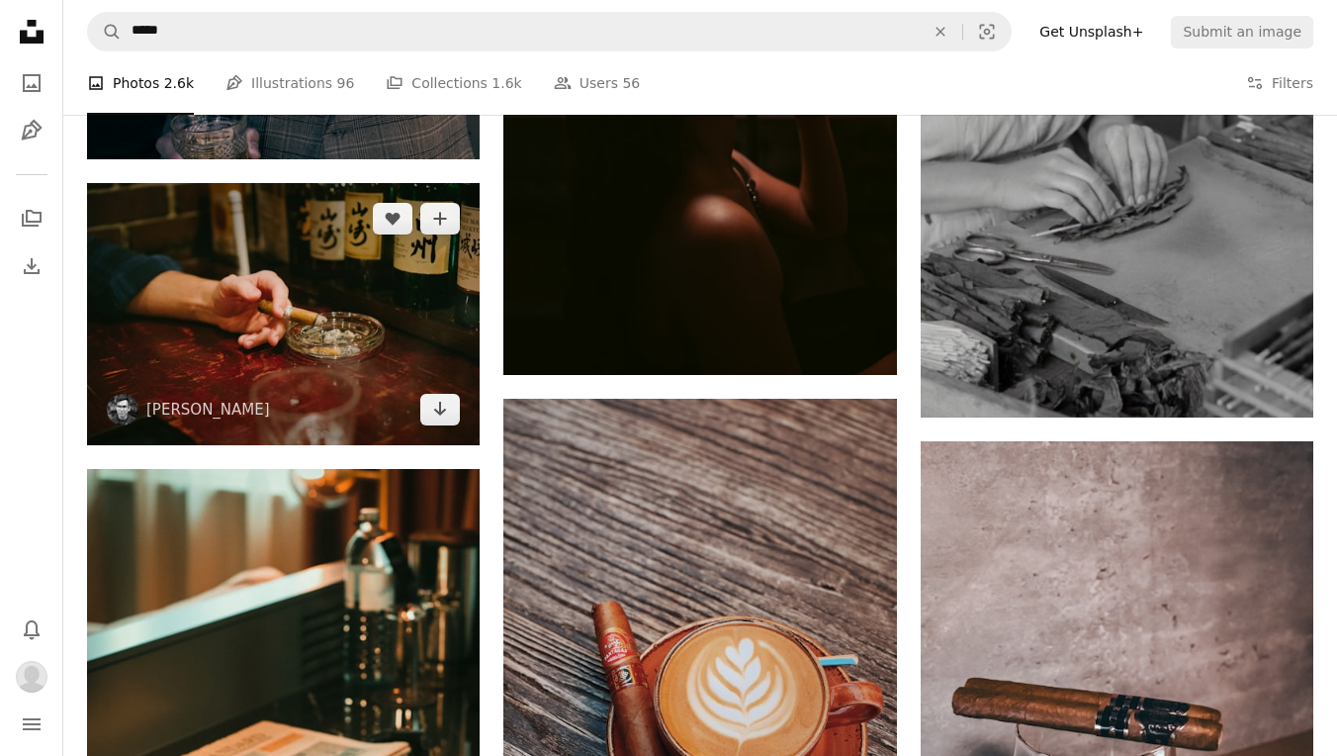
click at [389, 360] on img at bounding box center [283, 314] width 393 height 262
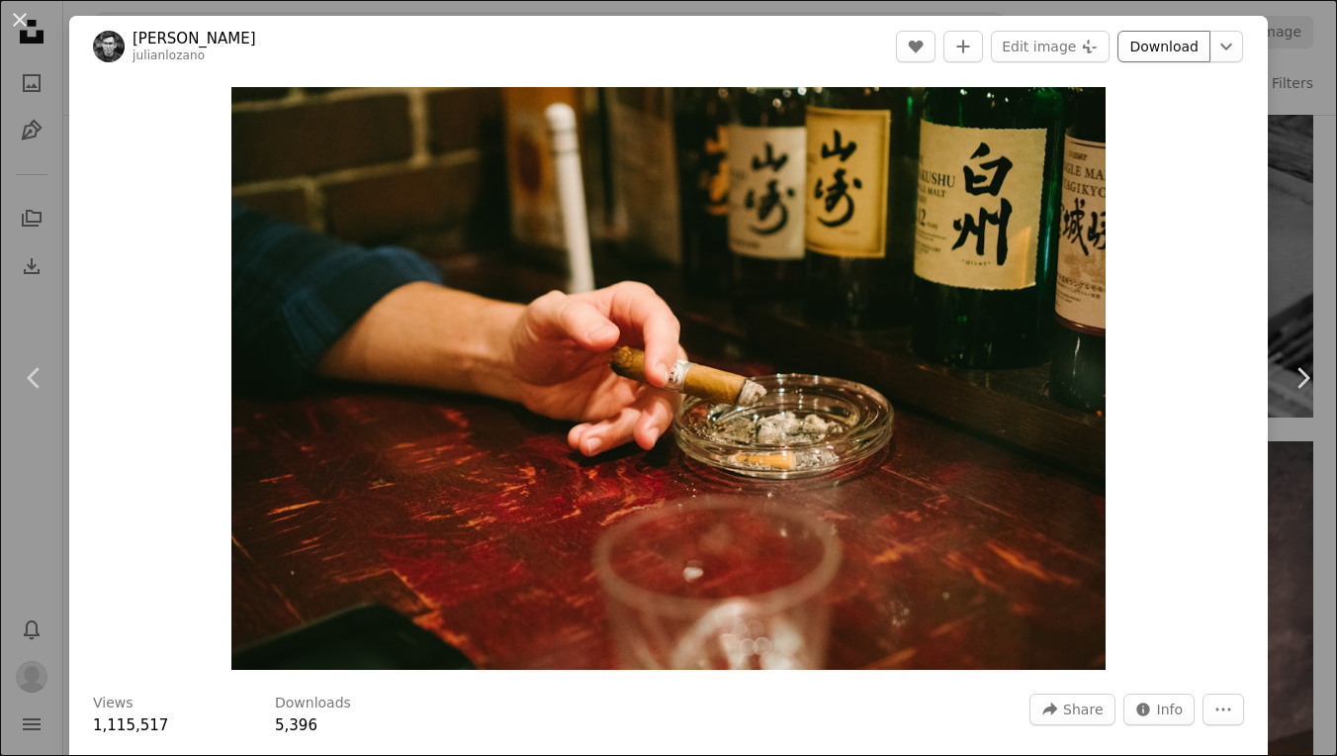
click at [1170, 43] on link "Download" at bounding box center [1164, 47] width 93 height 32
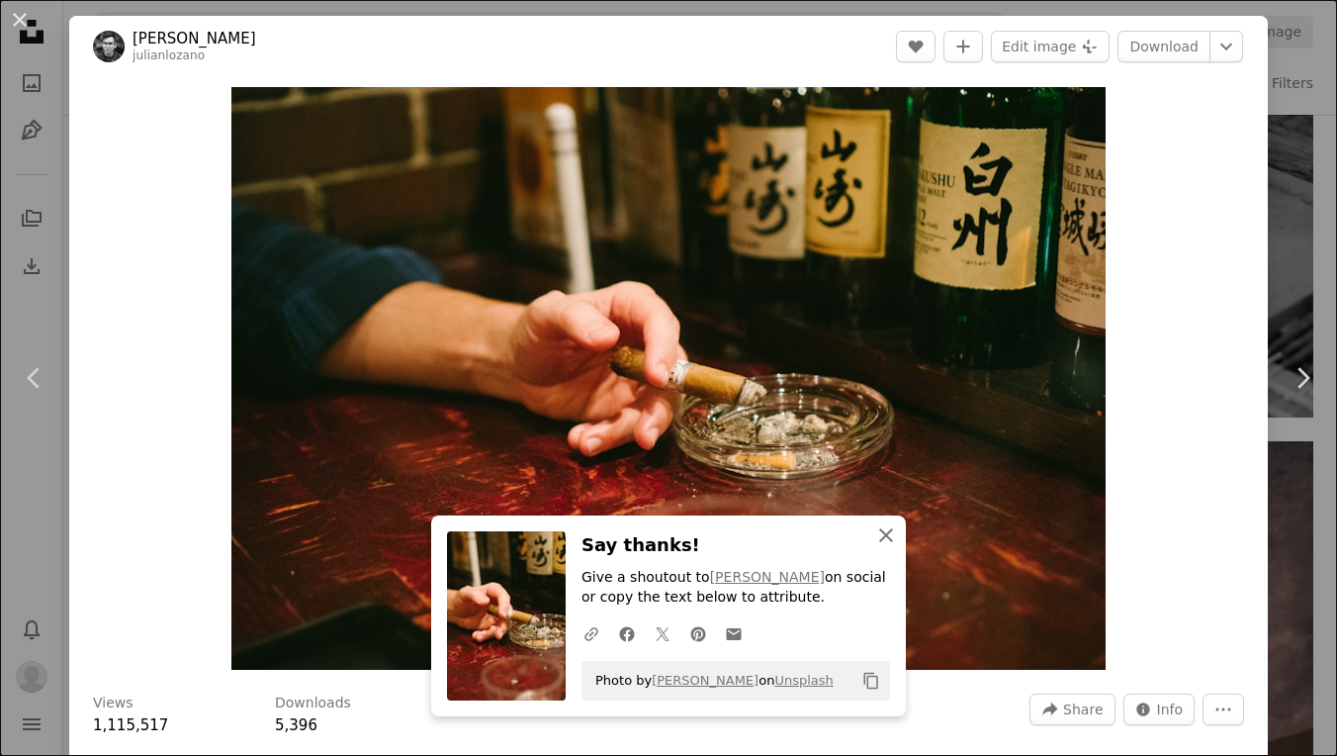
click at [885, 543] on icon "An X shape" at bounding box center [886, 535] width 24 height 24
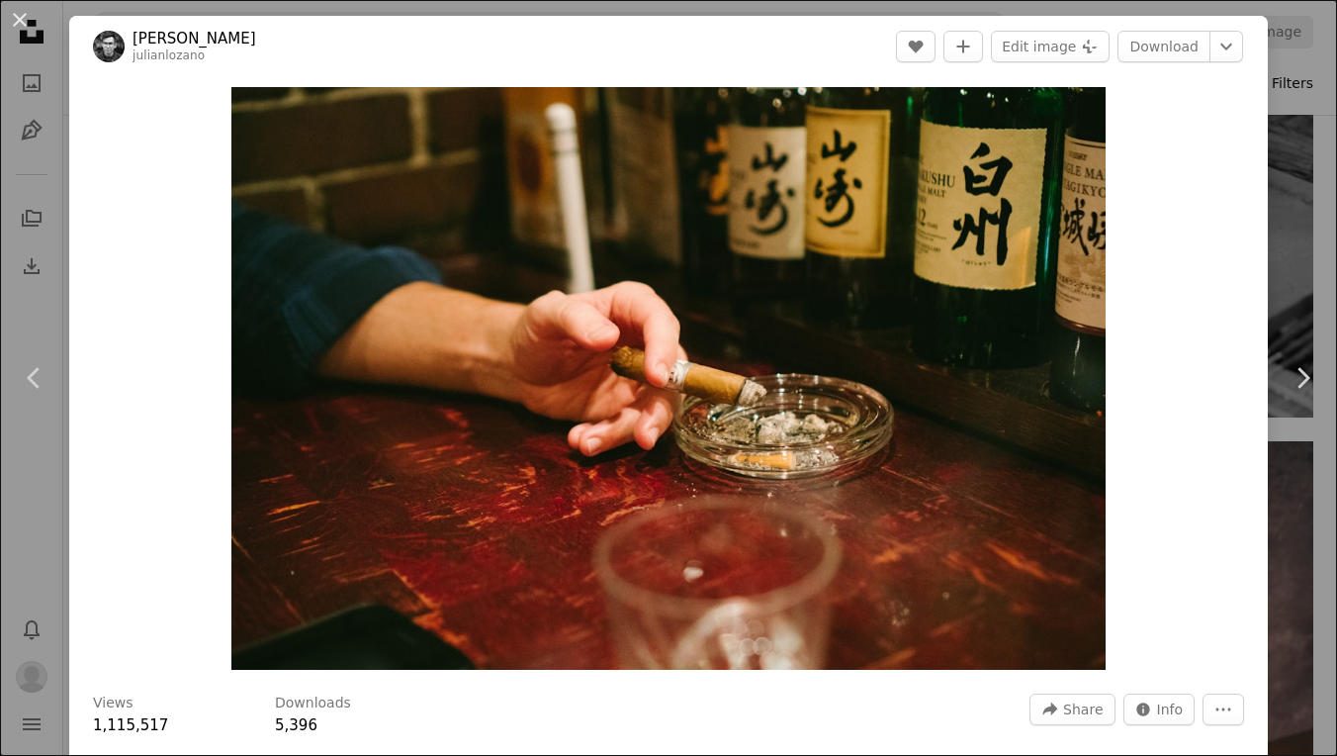
click at [1291, 64] on div "An X shape Chevron left Chevron right [PERSON_NAME] A heart A plus sign Edit im…" at bounding box center [668, 378] width 1337 height 756
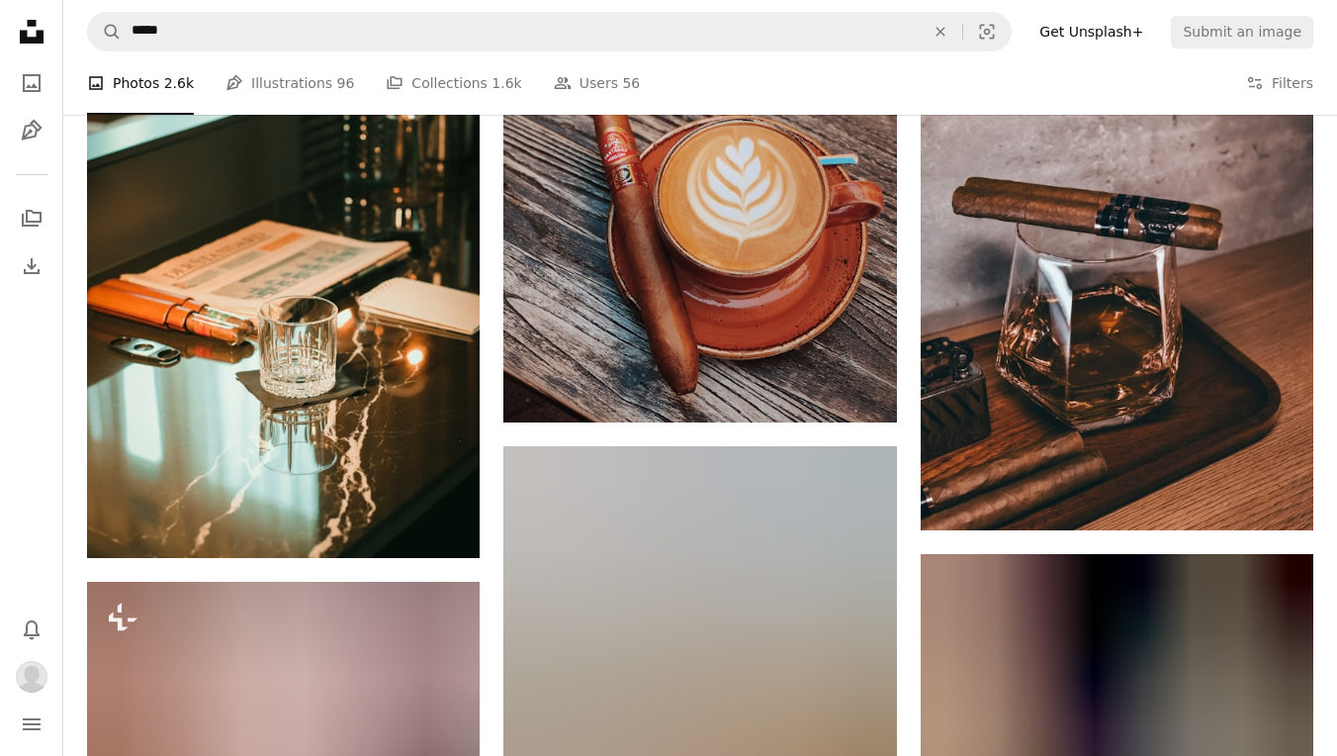
scroll to position [5773, 0]
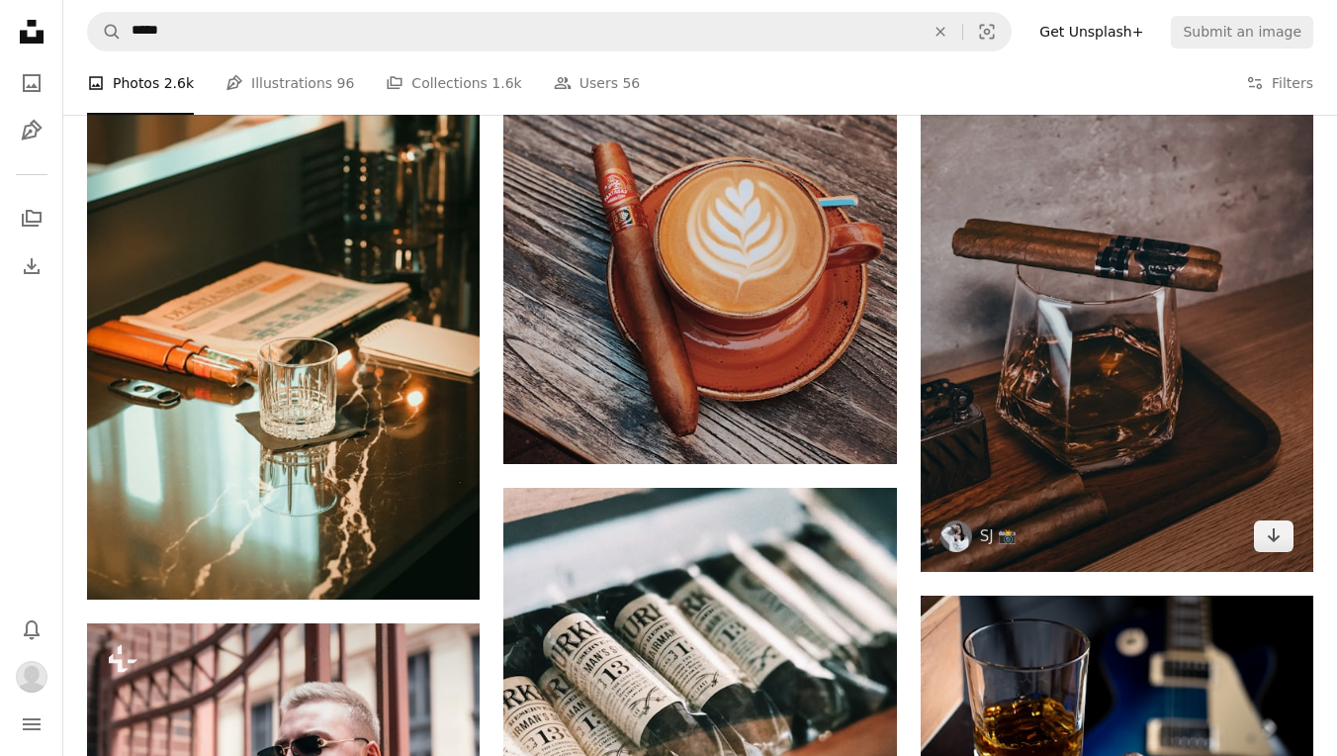
click at [1136, 320] on img at bounding box center [1117, 277] width 393 height 590
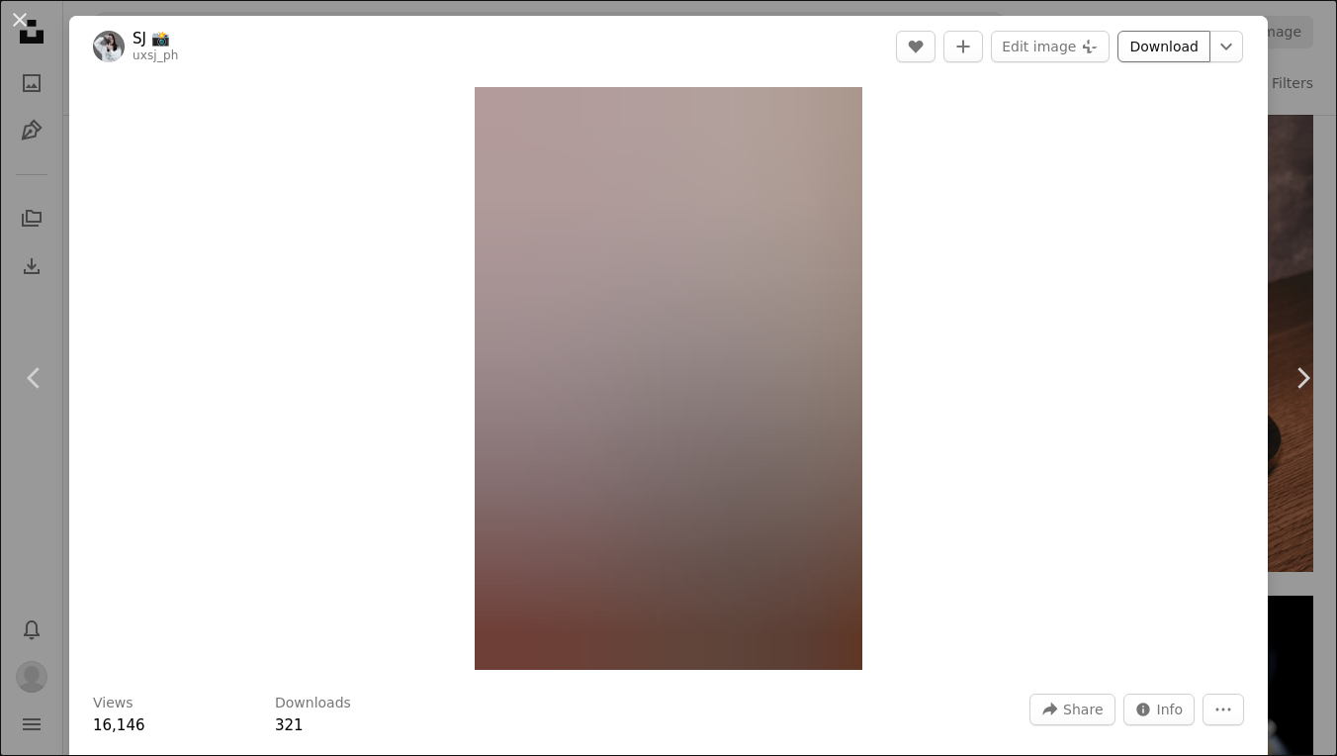
click at [1164, 48] on link "Download" at bounding box center [1164, 47] width 93 height 32
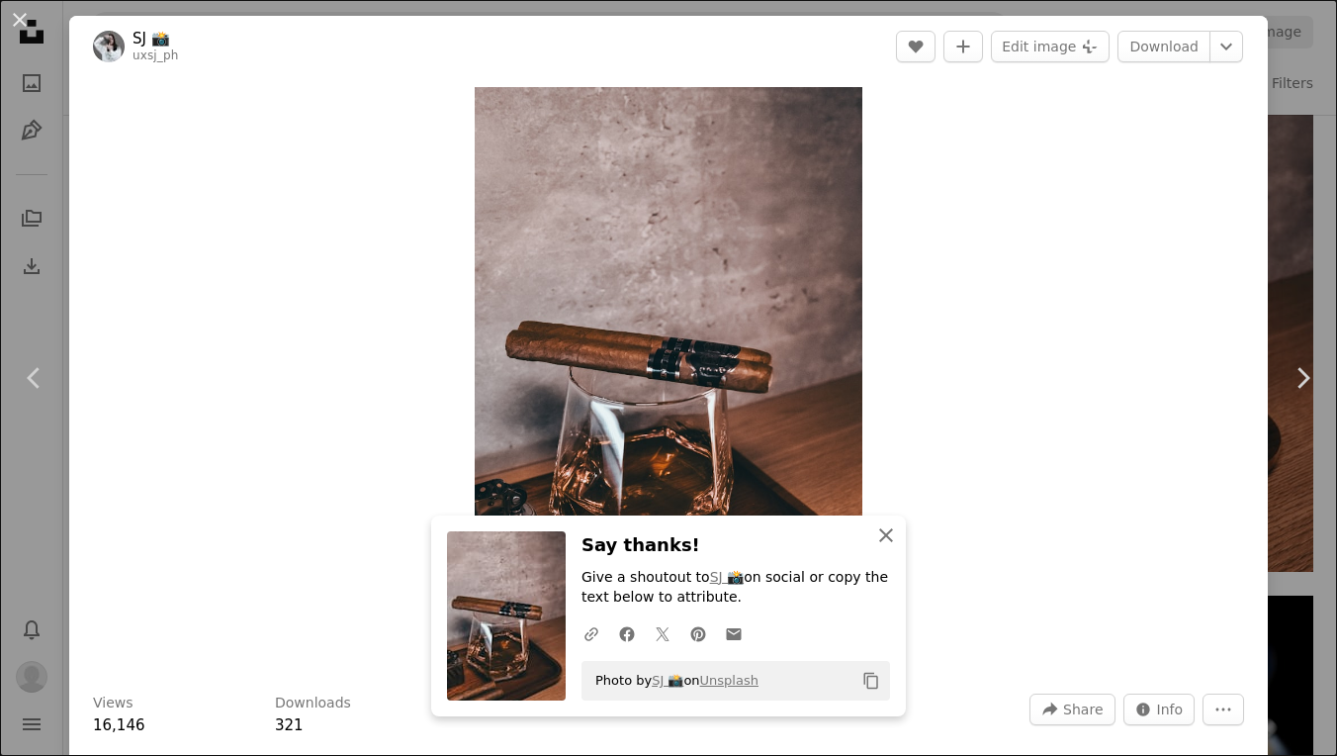
click at [885, 542] on icon "An X shape" at bounding box center [886, 535] width 24 height 24
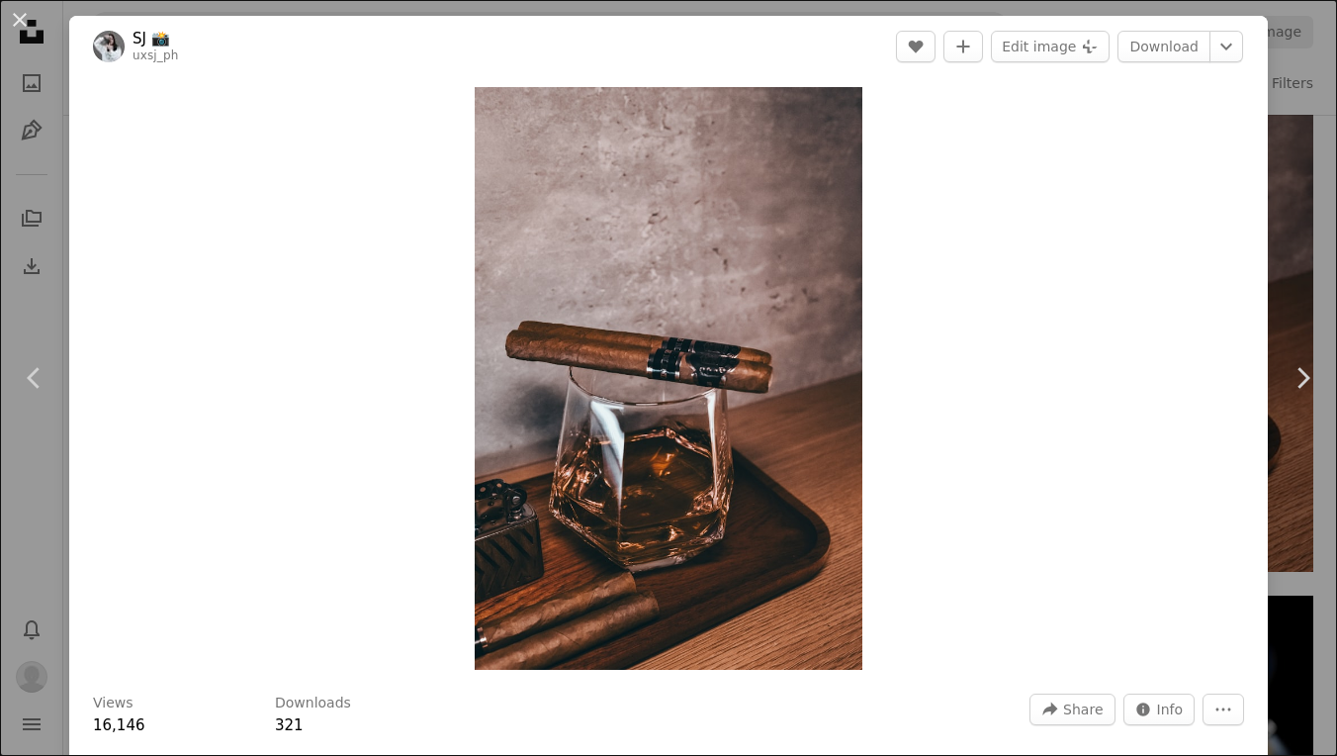
click at [1306, 166] on div "An X shape Chevron left Chevron right SJ 📸 uxsj_ph A heart A plus sign Edit ima…" at bounding box center [668, 378] width 1337 height 756
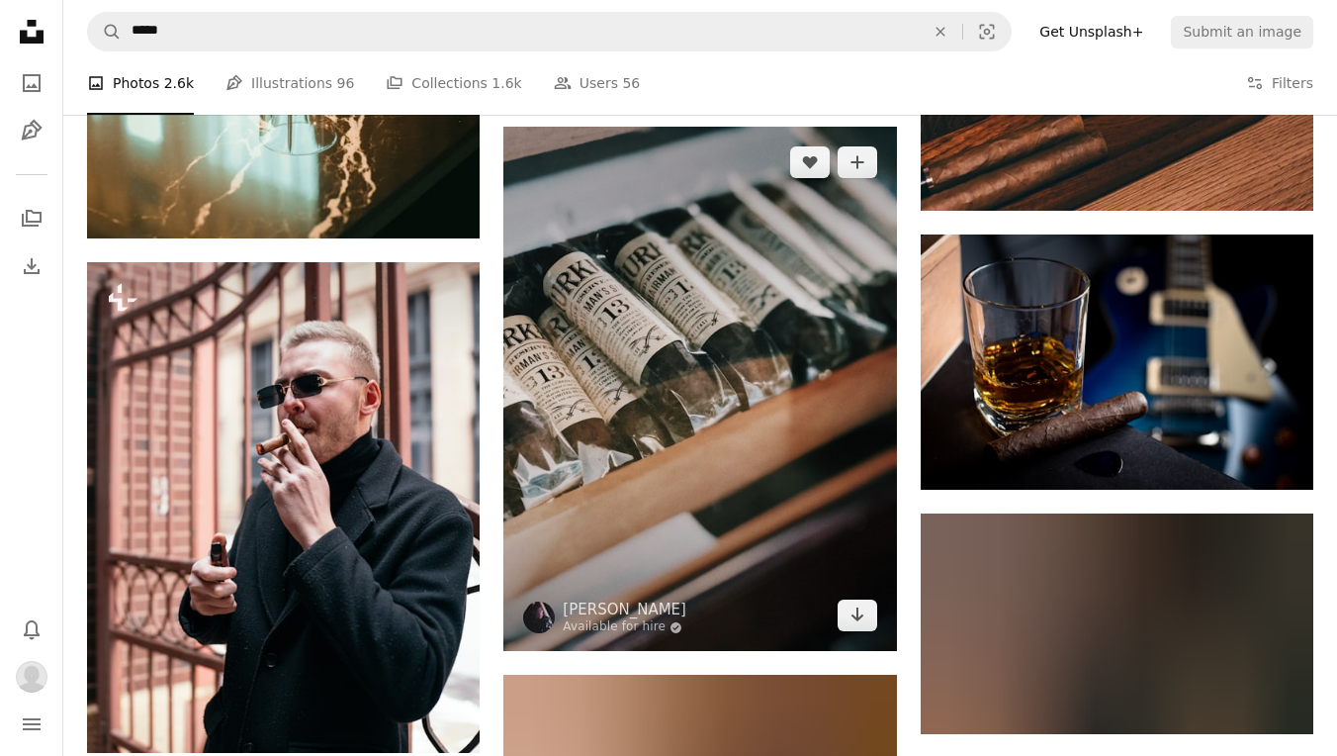
scroll to position [6124, 0]
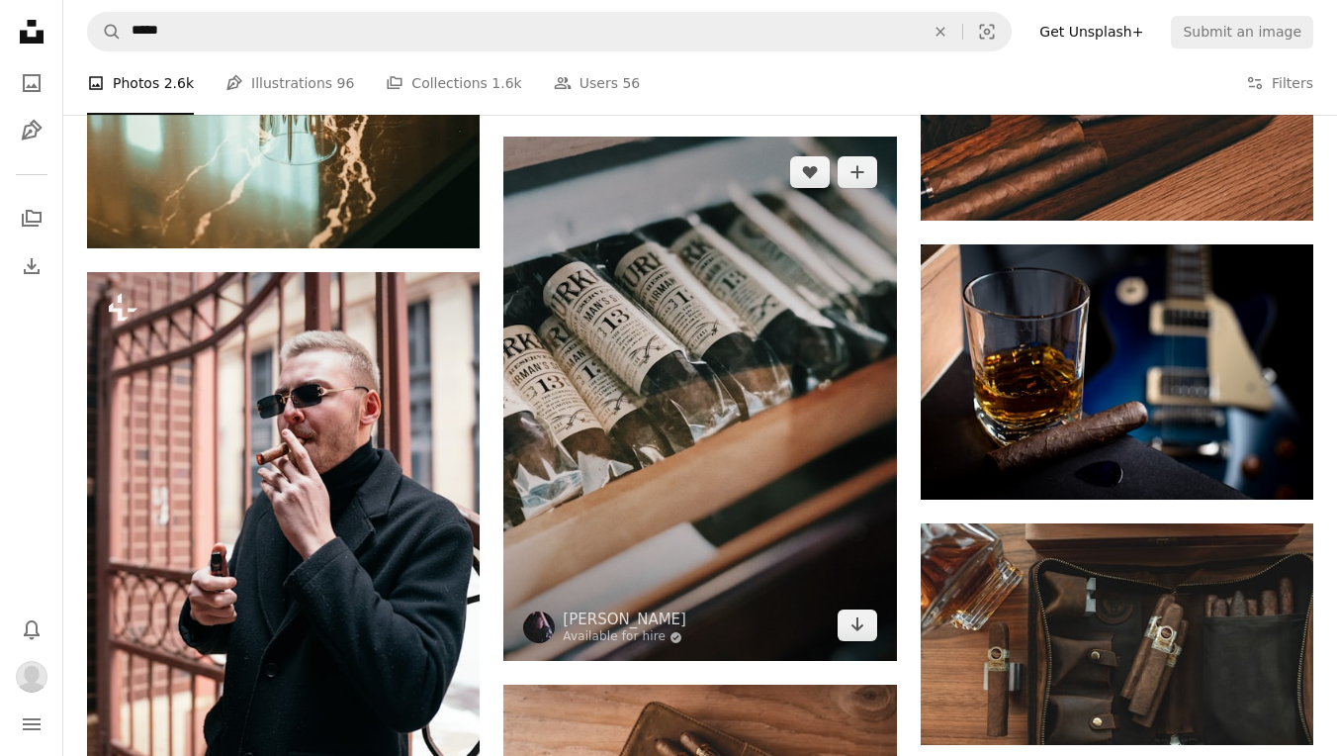
click at [711, 426] on img at bounding box center [699, 398] width 393 height 524
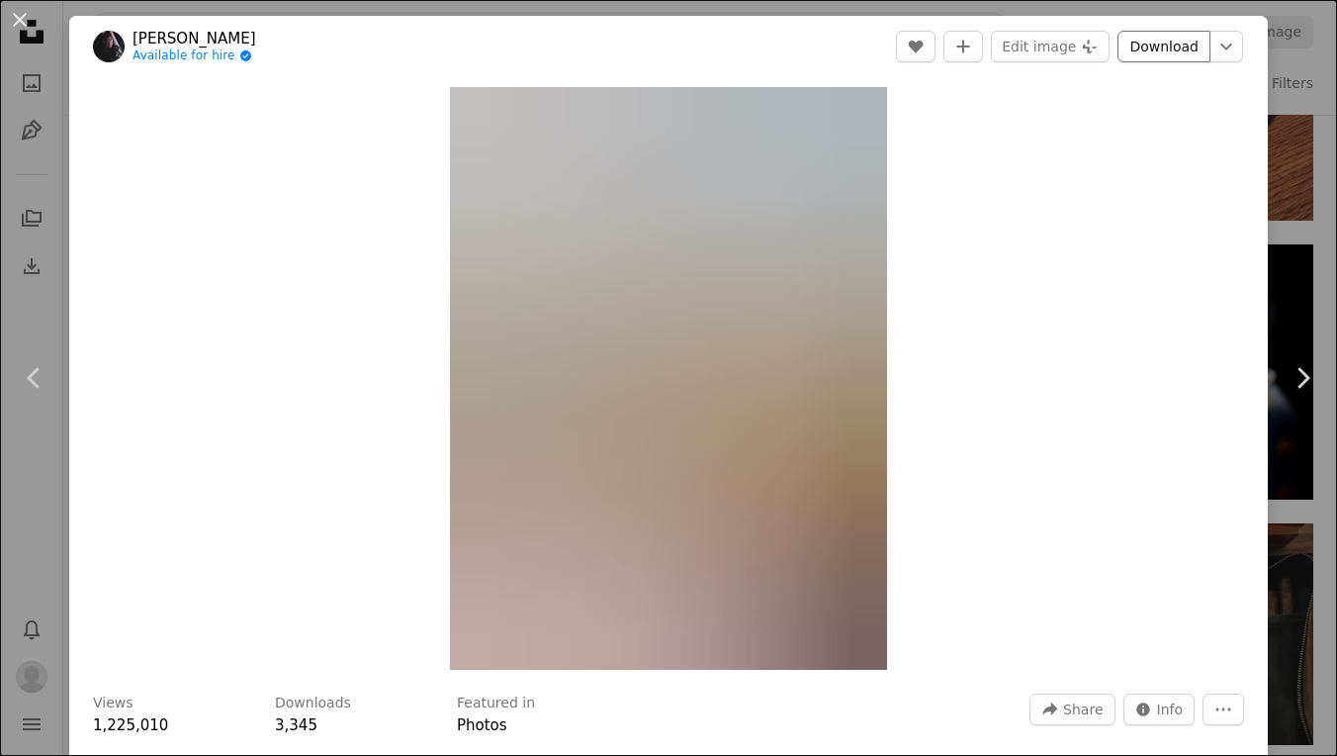
click at [1177, 47] on link "Download" at bounding box center [1164, 47] width 93 height 32
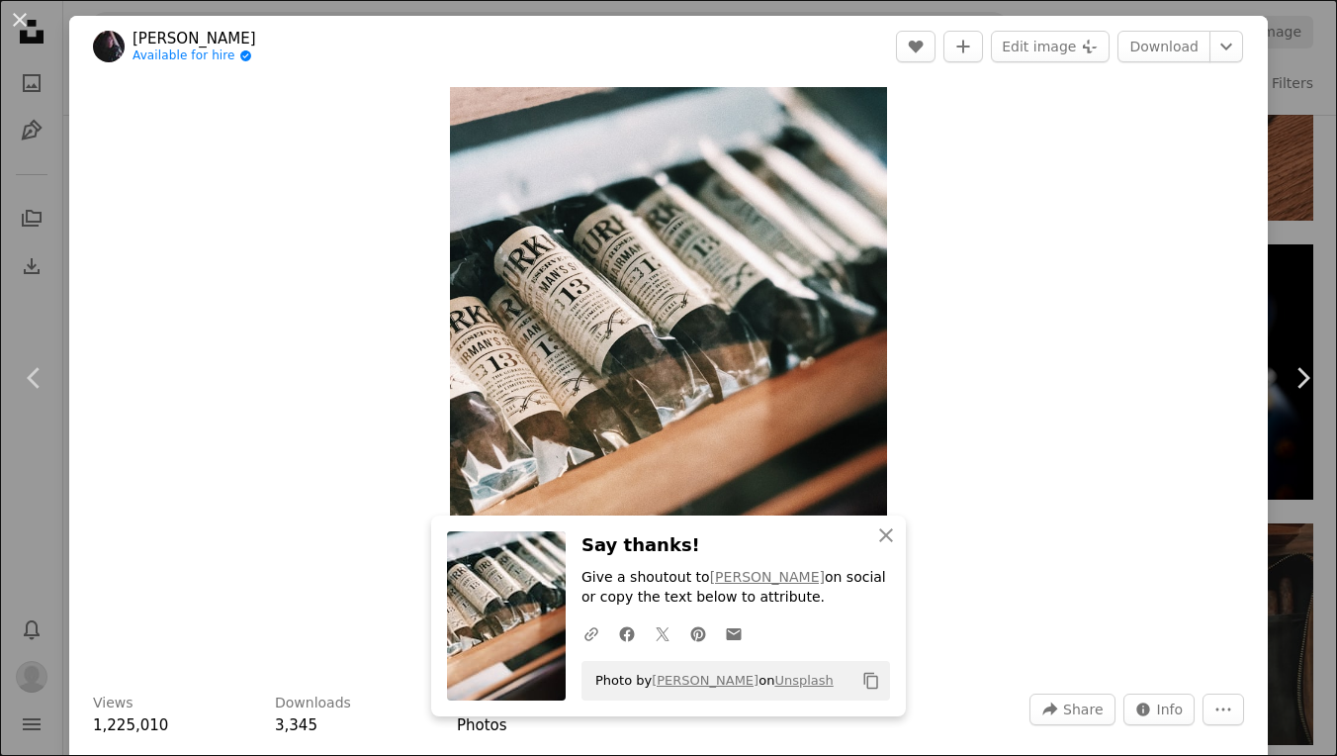
click at [1303, 66] on div "An X shape Chevron left Chevron right An X shape Close Say thanks! Give a shout…" at bounding box center [668, 378] width 1337 height 756
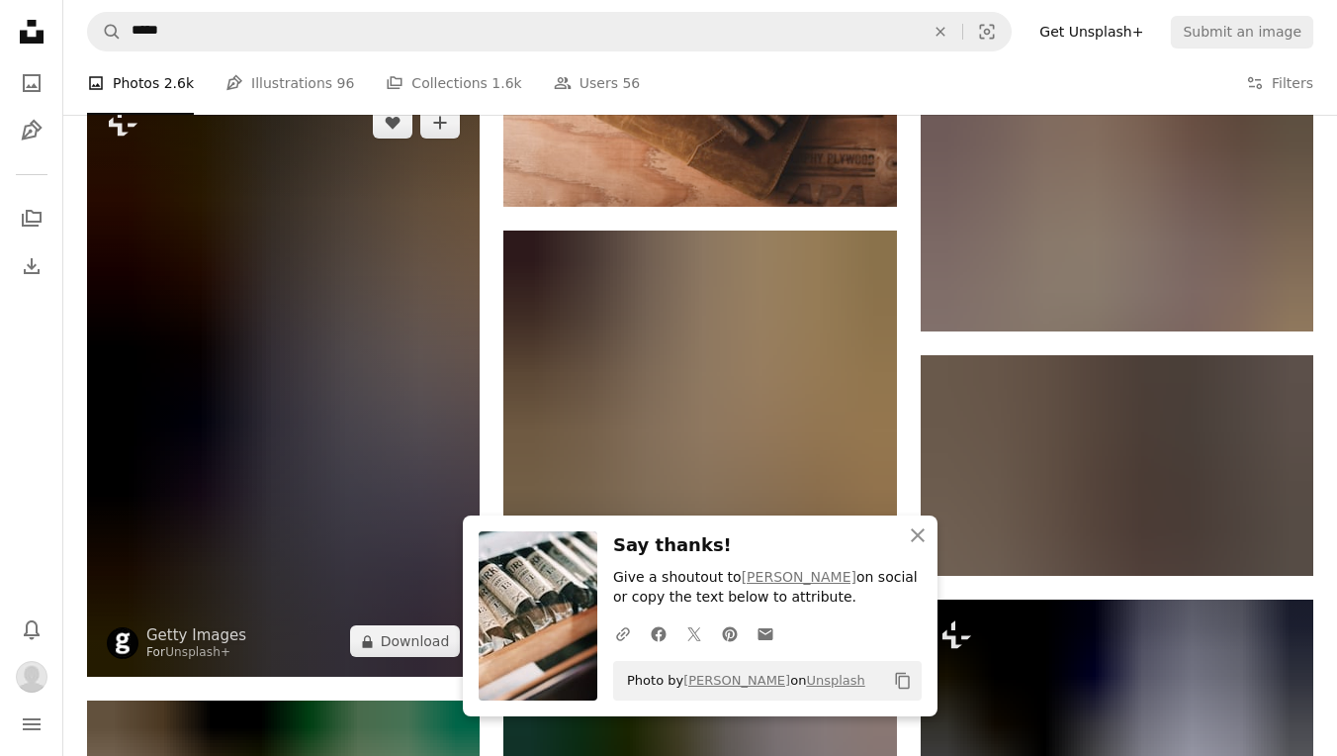
scroll to position [6784, 0]
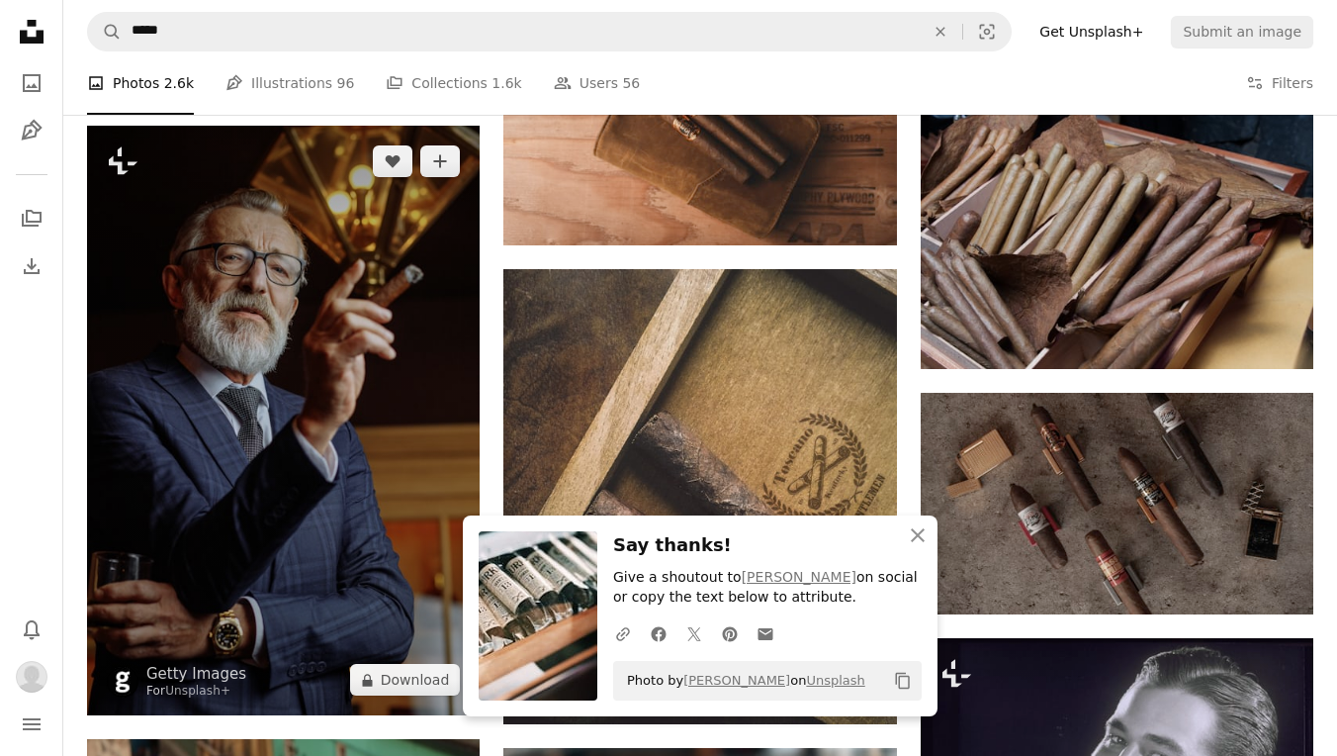
click at [408, 307] on img at bounding box center [283, 421] width 393 height 590
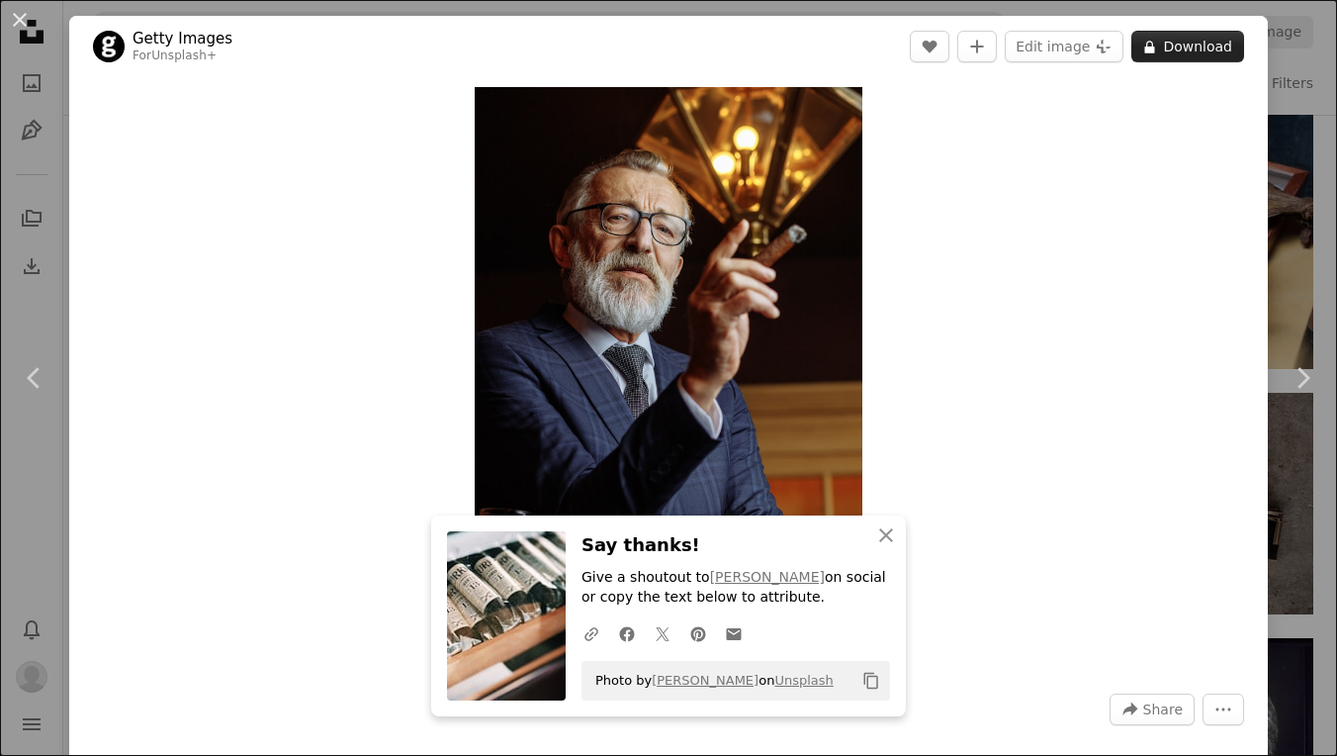
click at [1168, 51] on button "A lock Download" at bounding box center [1188, 47] width 113 height 32
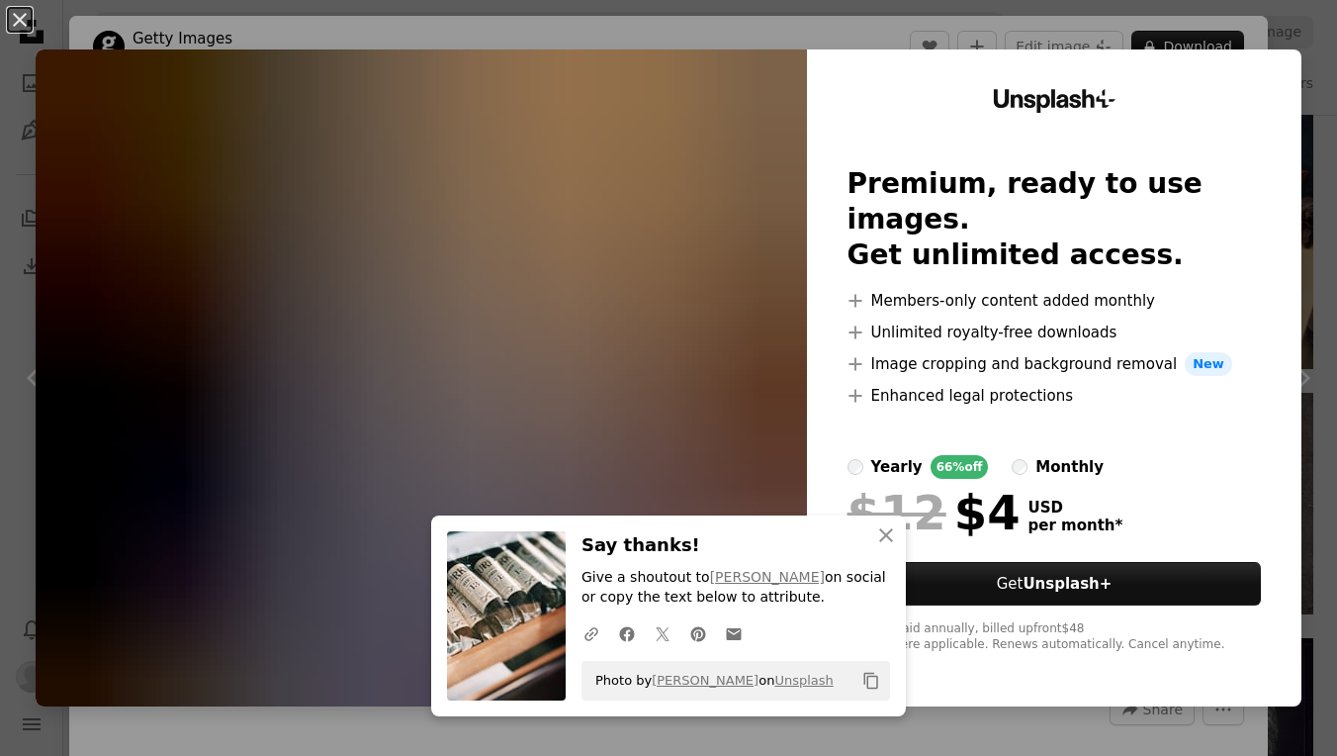
click at [1308, 87] on div "An X shape An X shape Close Say thanks! Give a shoutout to [PERSON_NAME] on soc…" at bounding box center [668, 378] width 1337 height 756
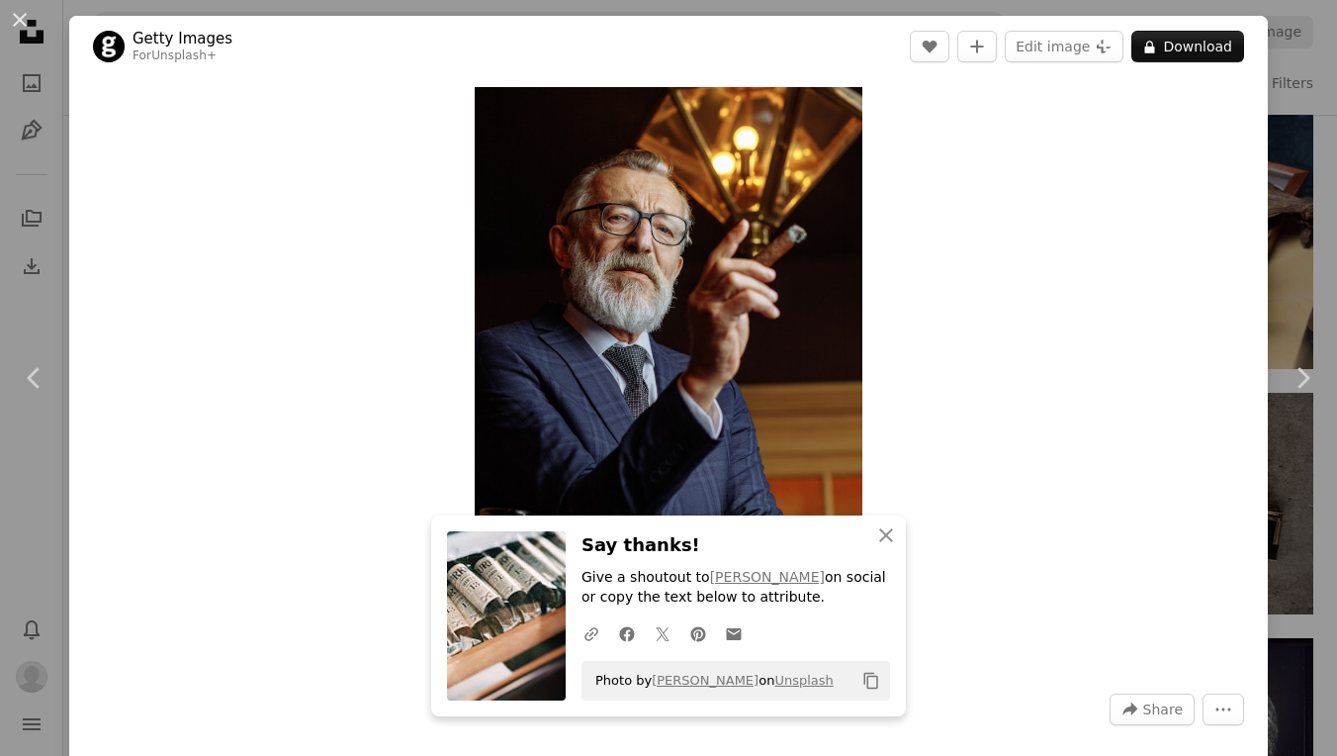
click at [1295, 84] on div "An X shape Chevron left Chevron right An X shape Close Say thanks! Give a shout…" at bounding box center [668, 378] width 1337 height 756
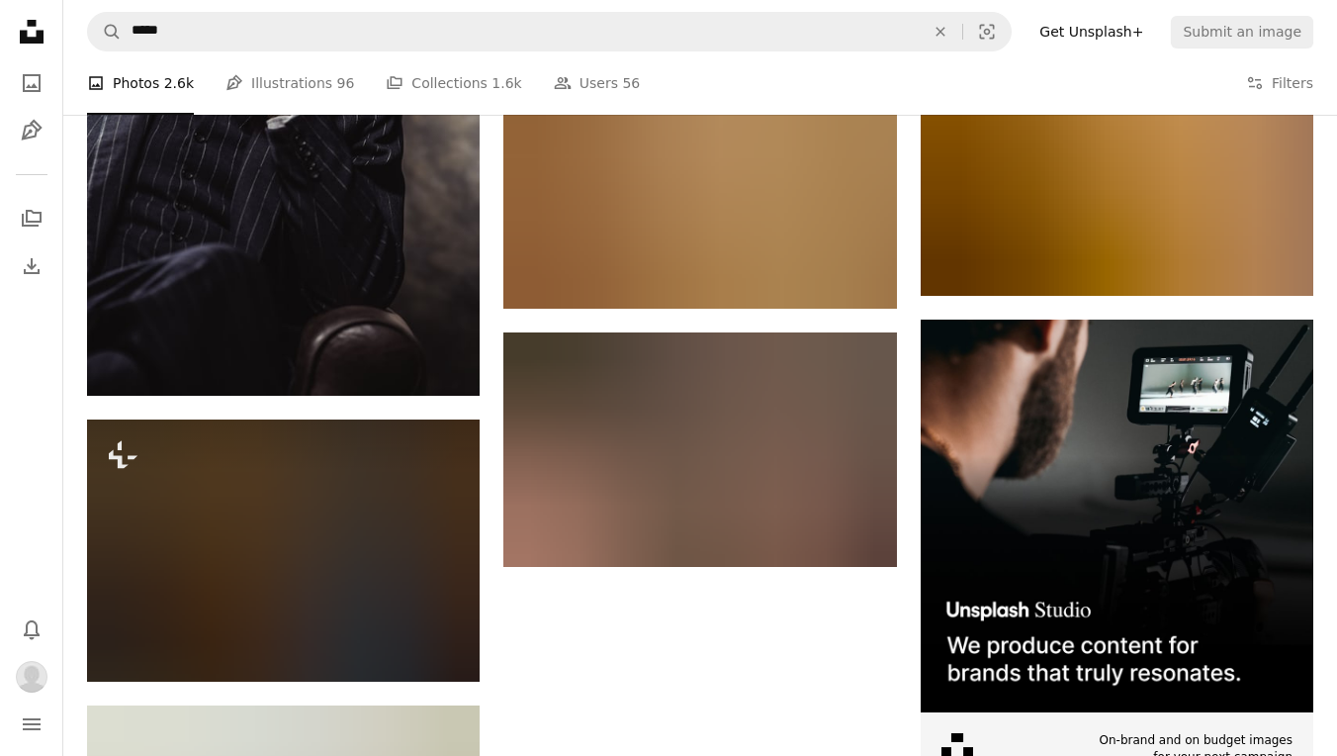
scroll to position [7803, 0]
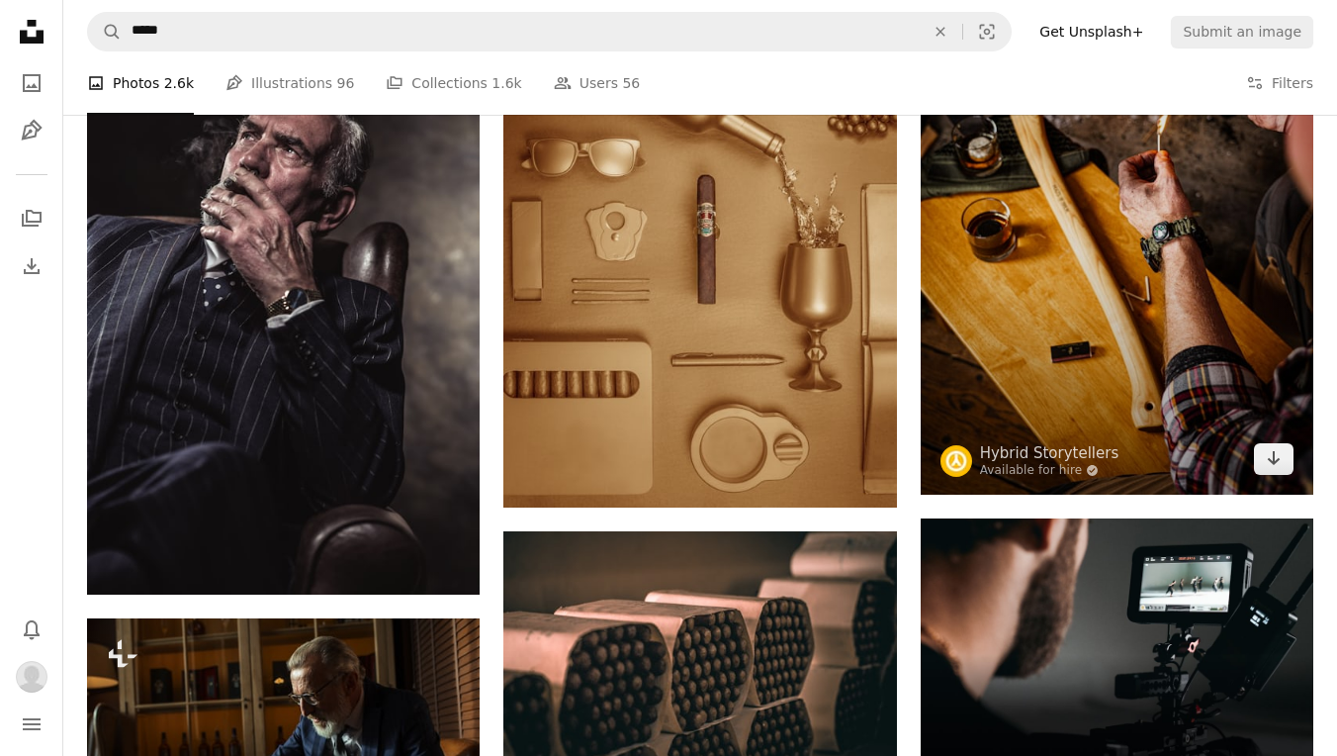
click at [1066, 316] on img at bounding box center [1117, 200] width 393 height 590
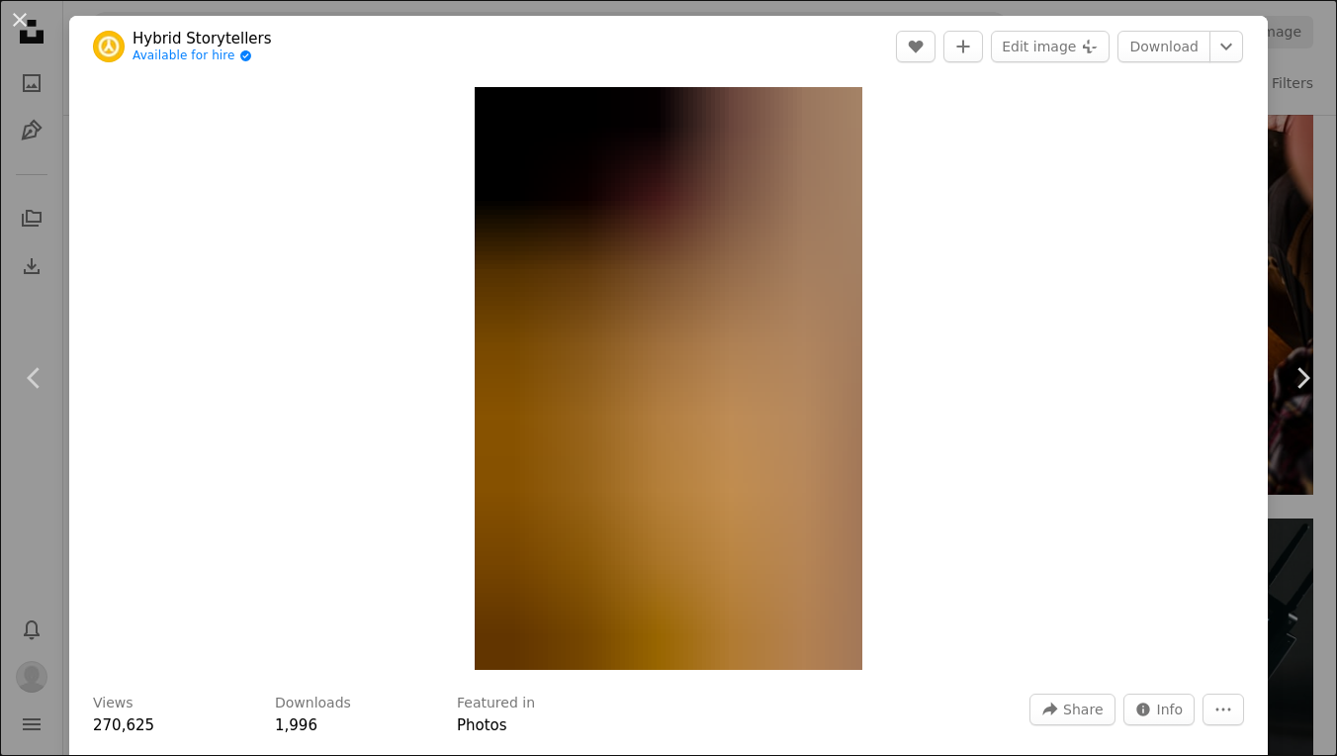
click at [1310, 71] on div "An X shape Chevron left Chevron right Hybrid Storytellers Available for hire A …" at bounding box center [668, 378] width 1337 height 756
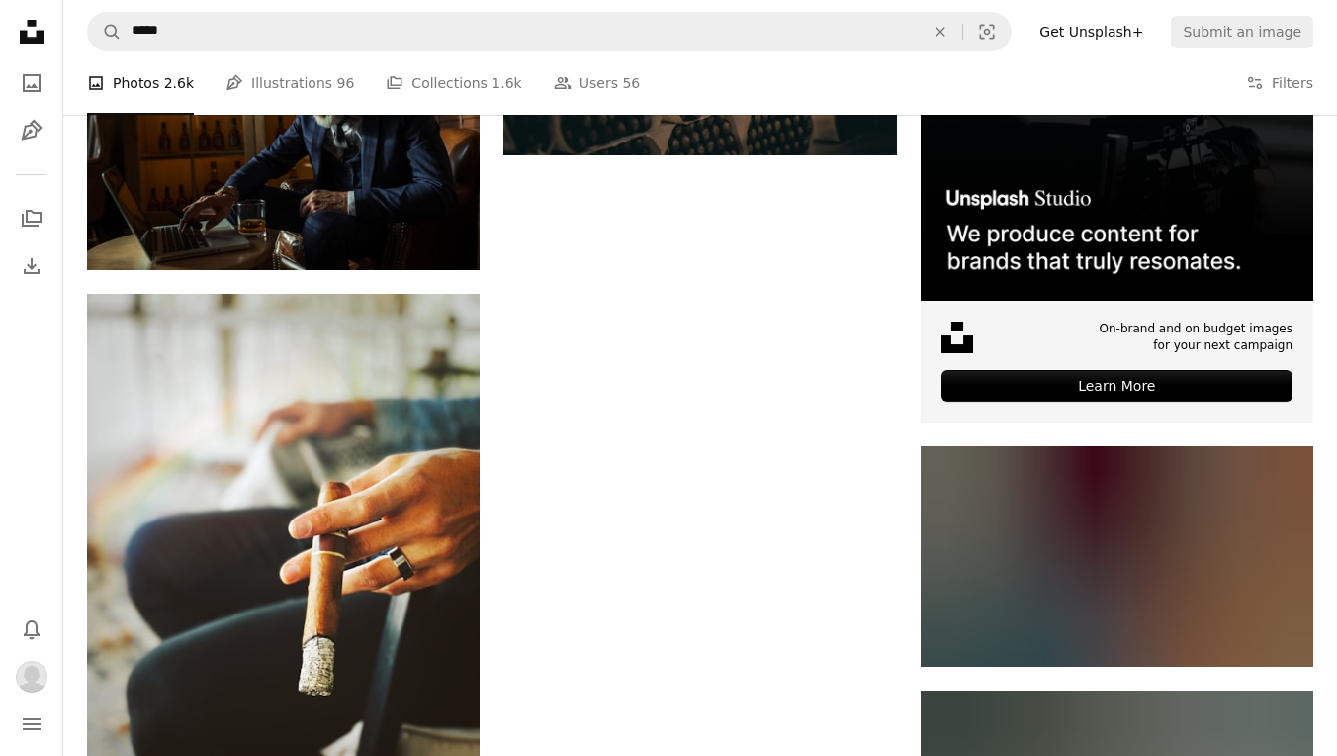
scroll to position [8574, 0]
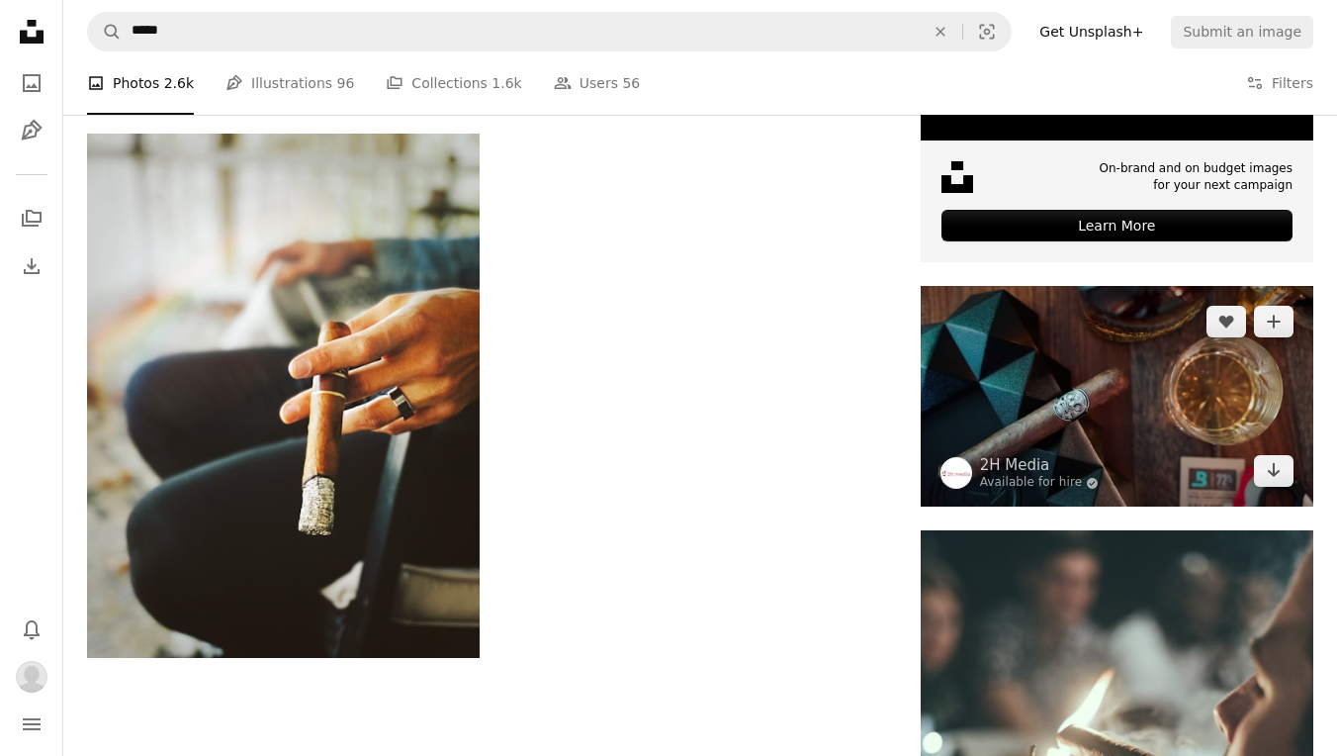
click at [1052, 428] on img at bounding box center [1117, 396] width 393 height 221
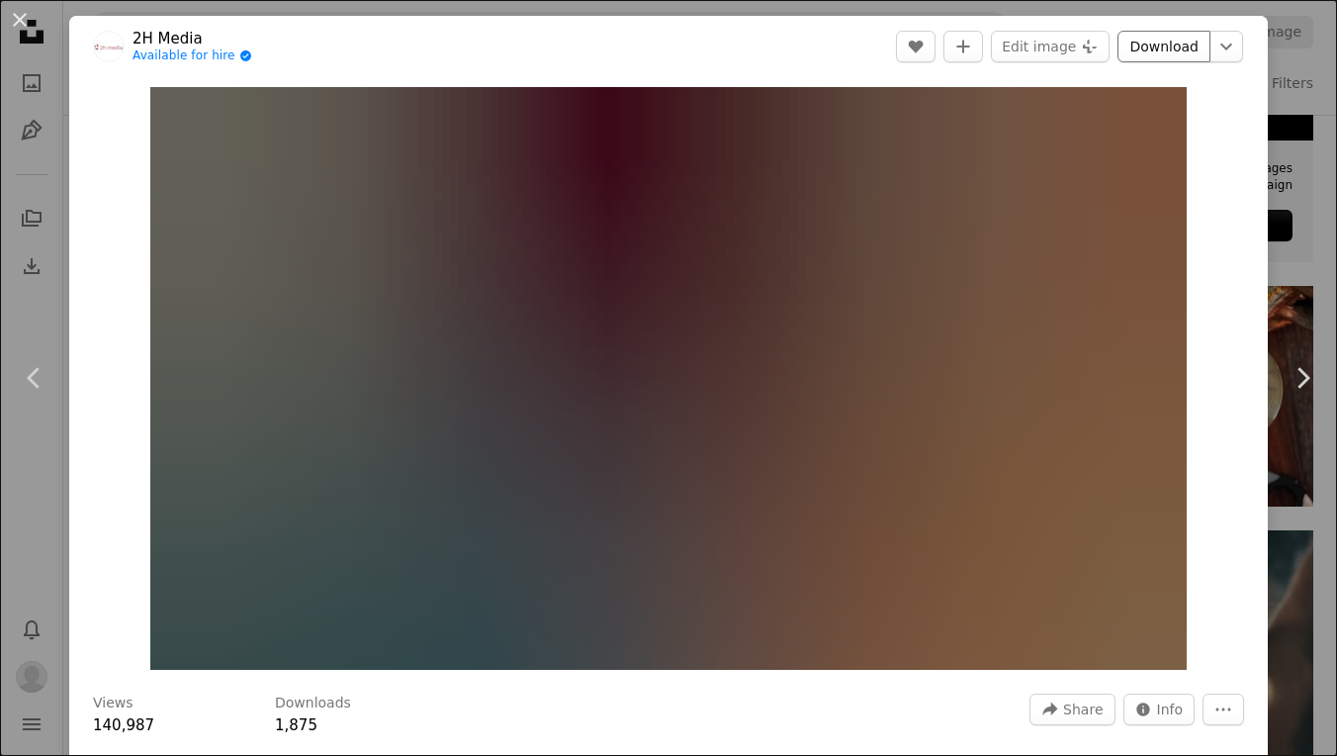
click at [1159, 49] on link "Download" at bounding box center [1164, 47] width 93 height 32
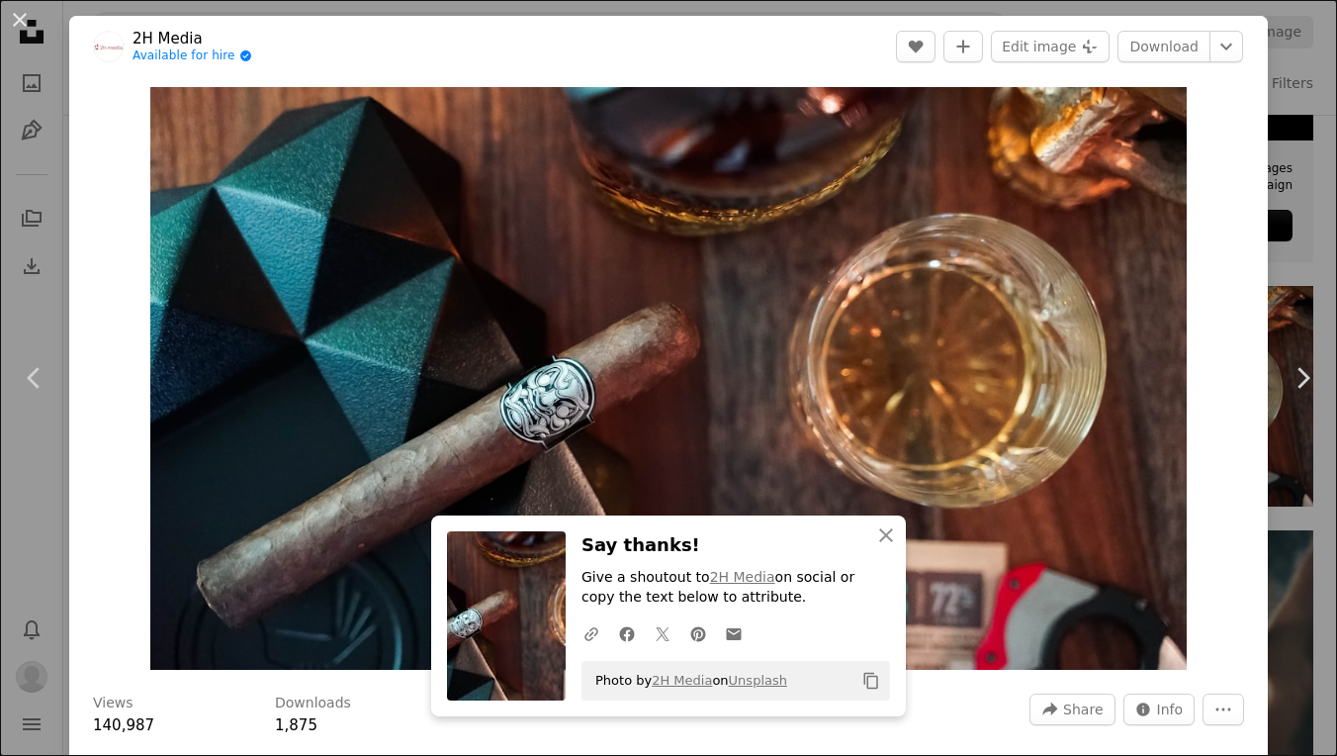
click at [1314, 102] on div "An X shape Chevron left Chevron right An X shape Close Say thanks! Give a shout…" at bounding box center [668, 378] width 1337 height 756
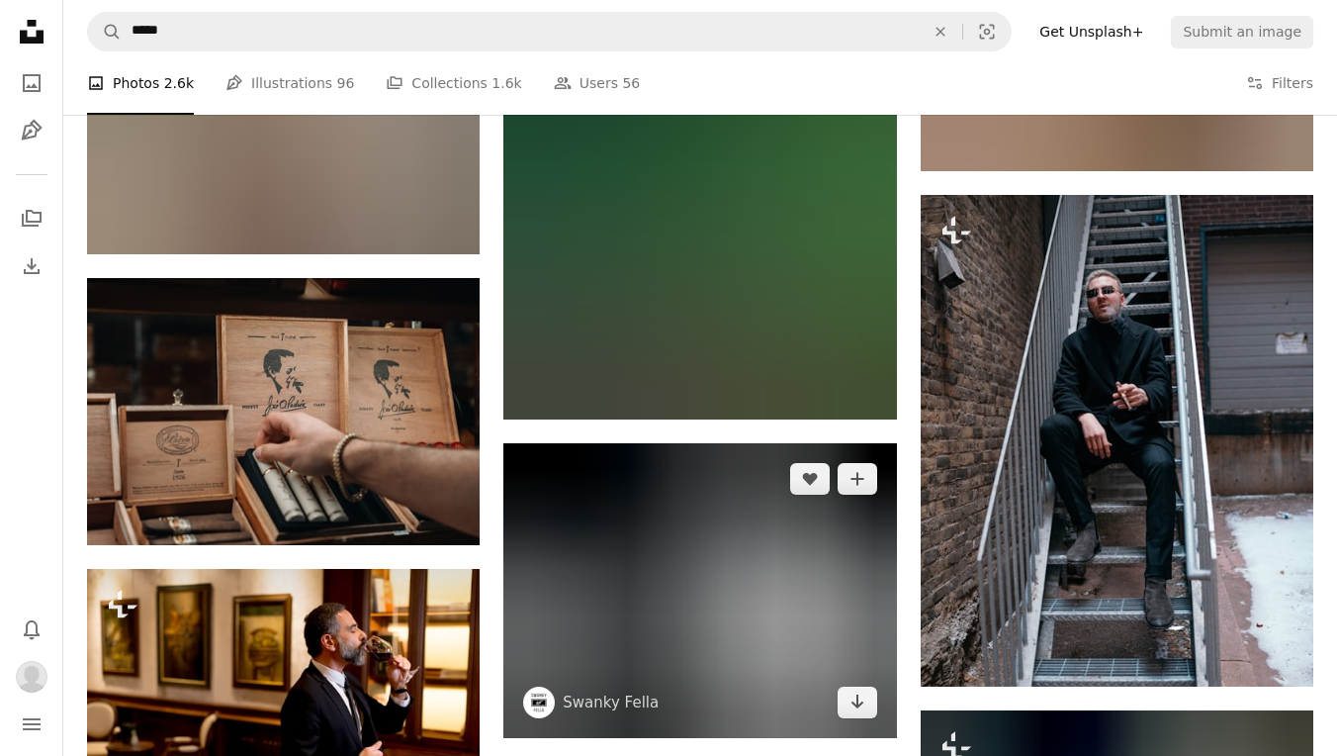
scroll to position [10691, 0]
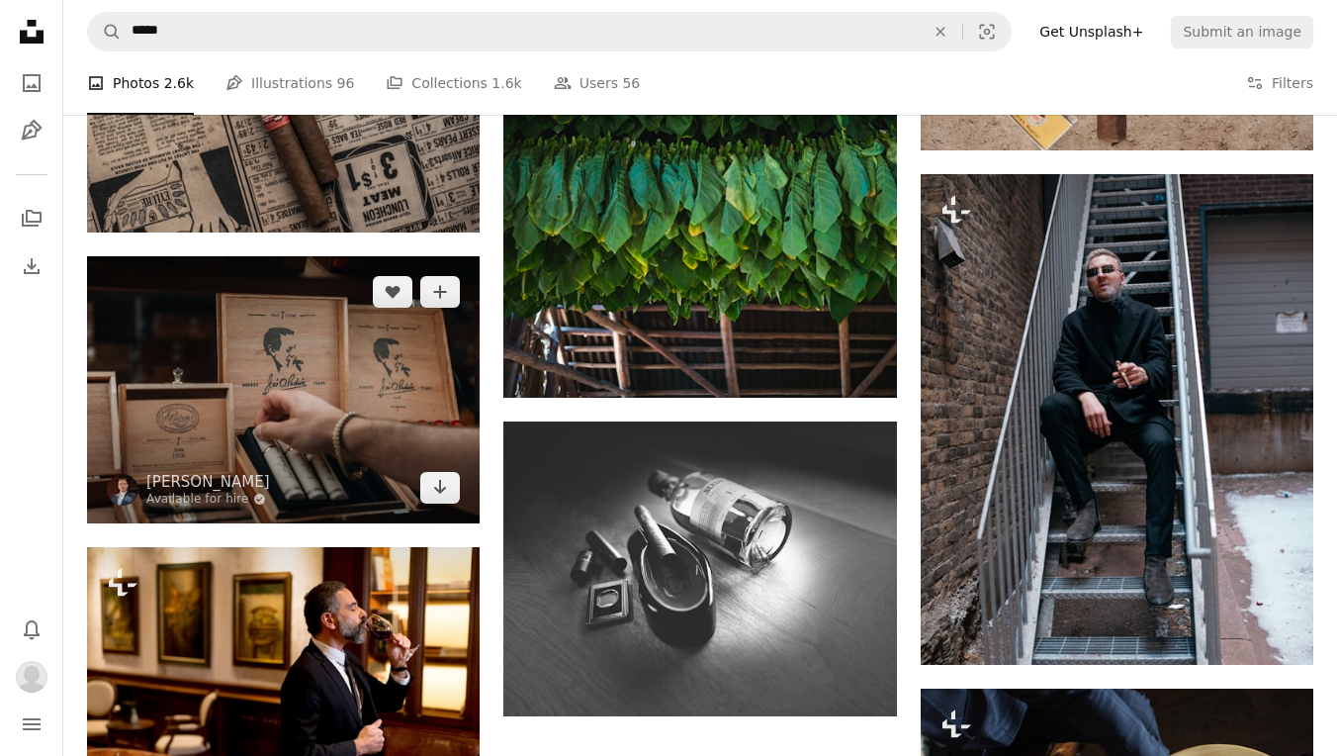
click at [360, 439] on img at bounding box center [283, 389] width 393 height 266
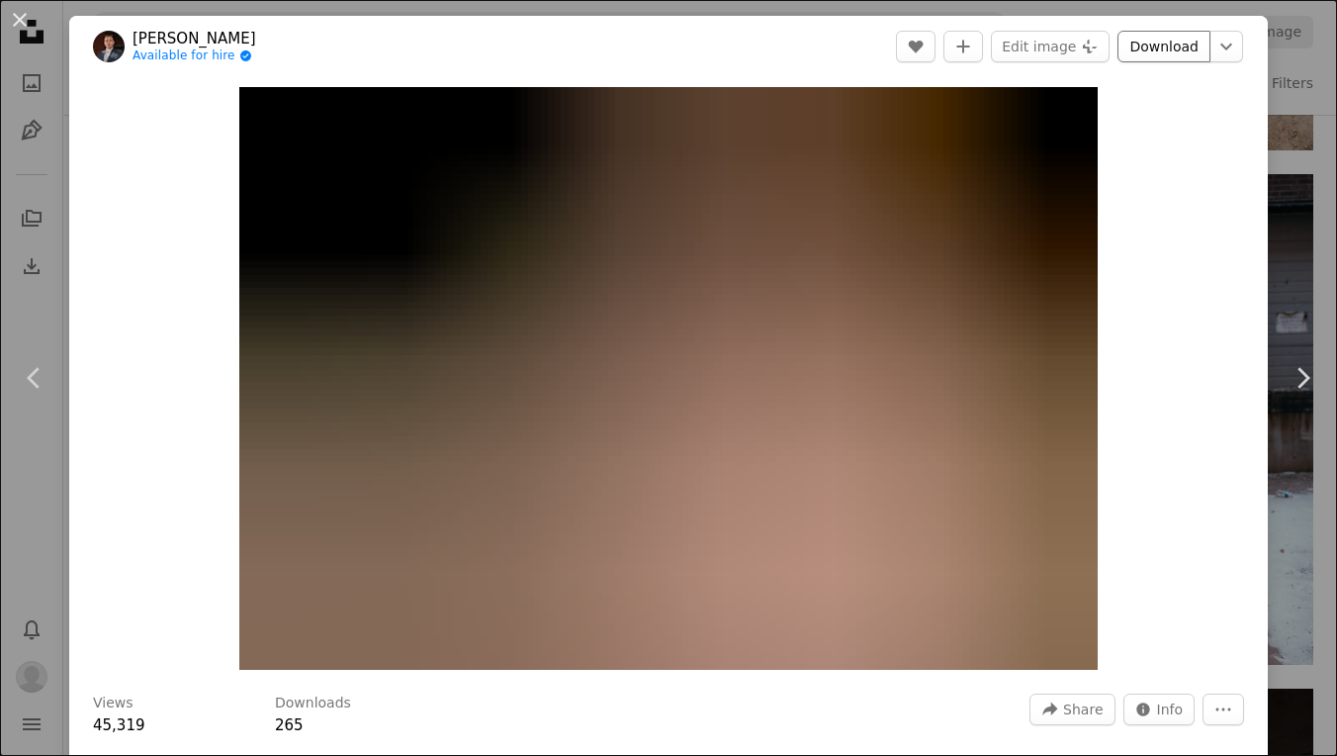
click at [1184, 45] on link "Download" at bounding box center [1164, 47] width 93 height 32
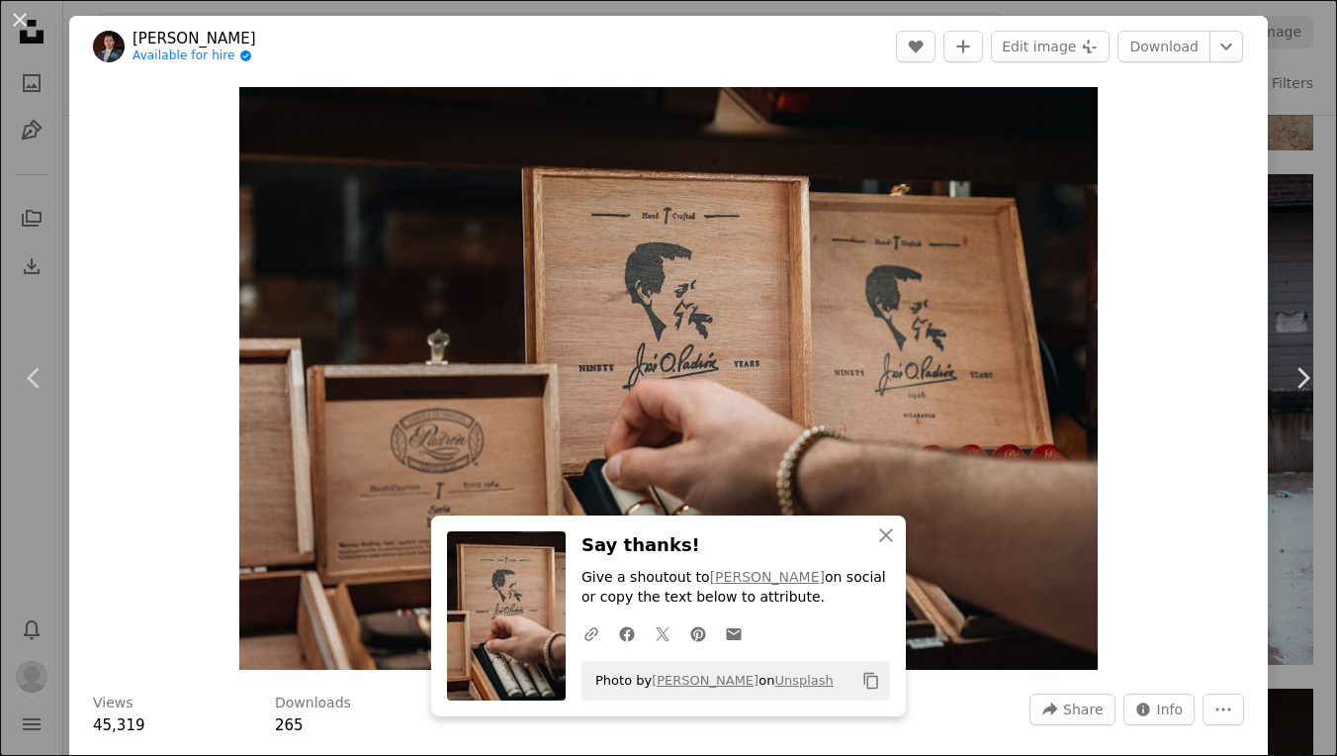
click at [1301, 127] on div "An X shape Chevron left Chevron right An X shape Close Say thanks! Give a shout…" at bounding box center [668, 378] width 1337 height 756
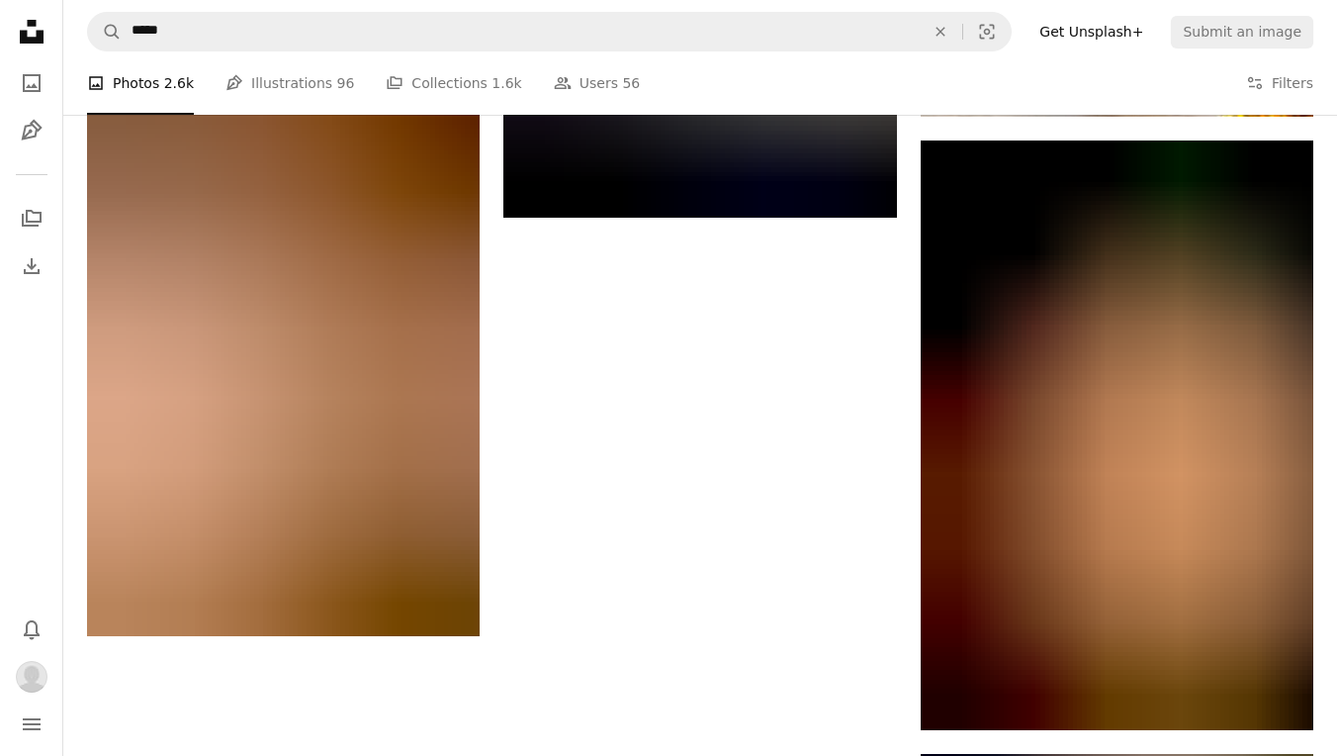
scroll to position [14274, 0]
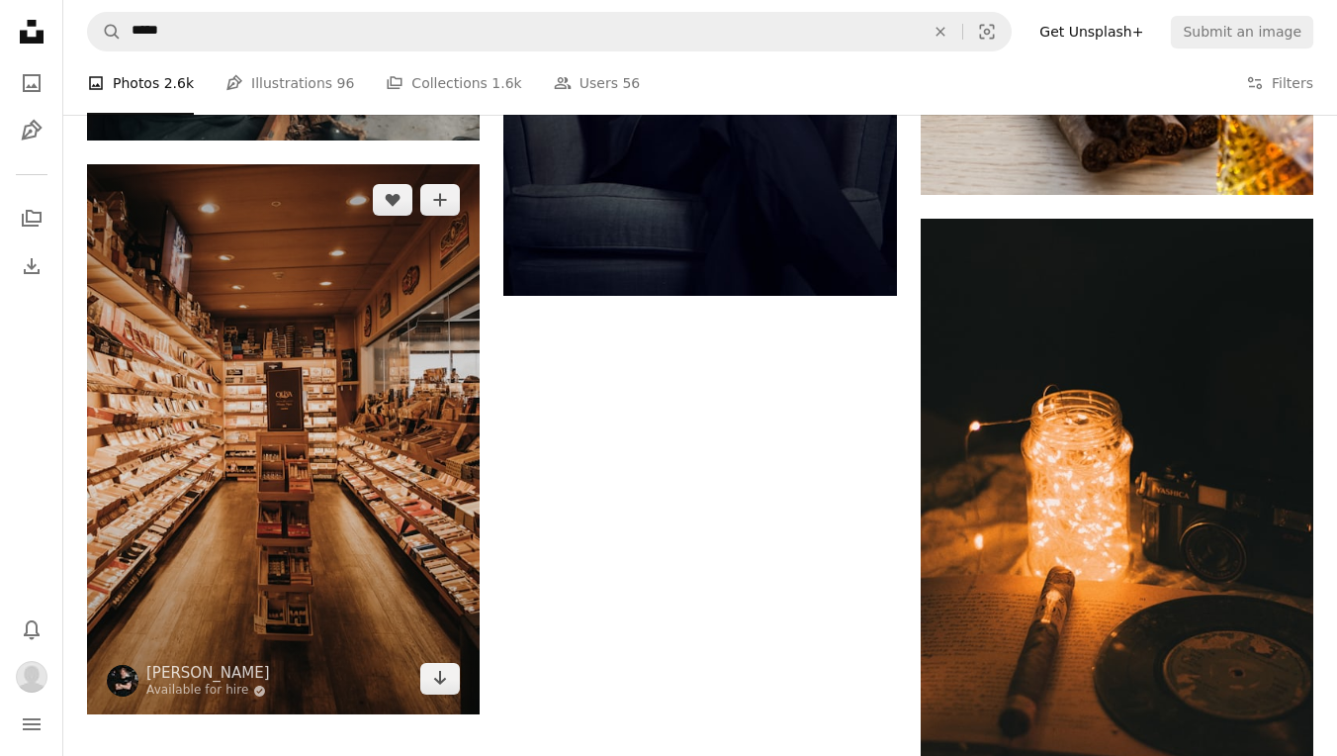
click at [409, 468] on img at bounding box center [283, 439] width 393 height 550
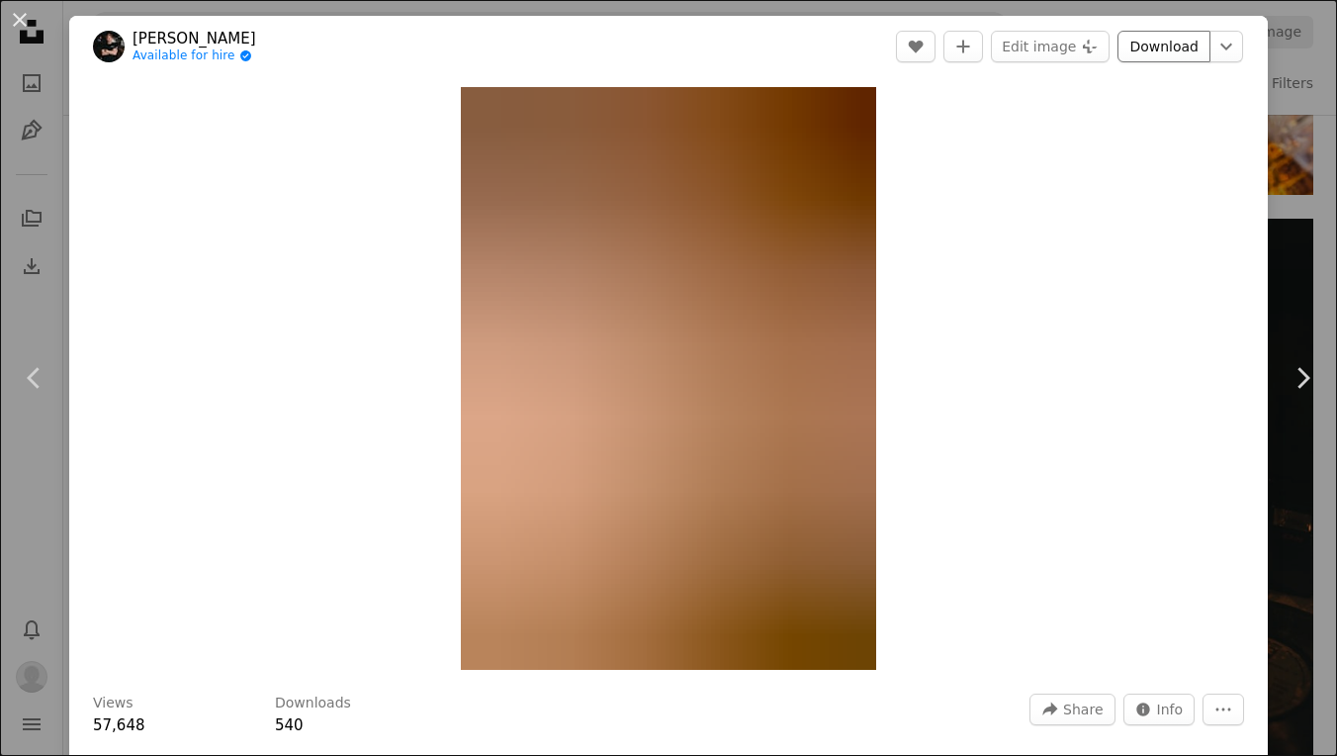
click at [1166, 48] on link "Download" at bounding box center [1164, 47] width 93 height 32
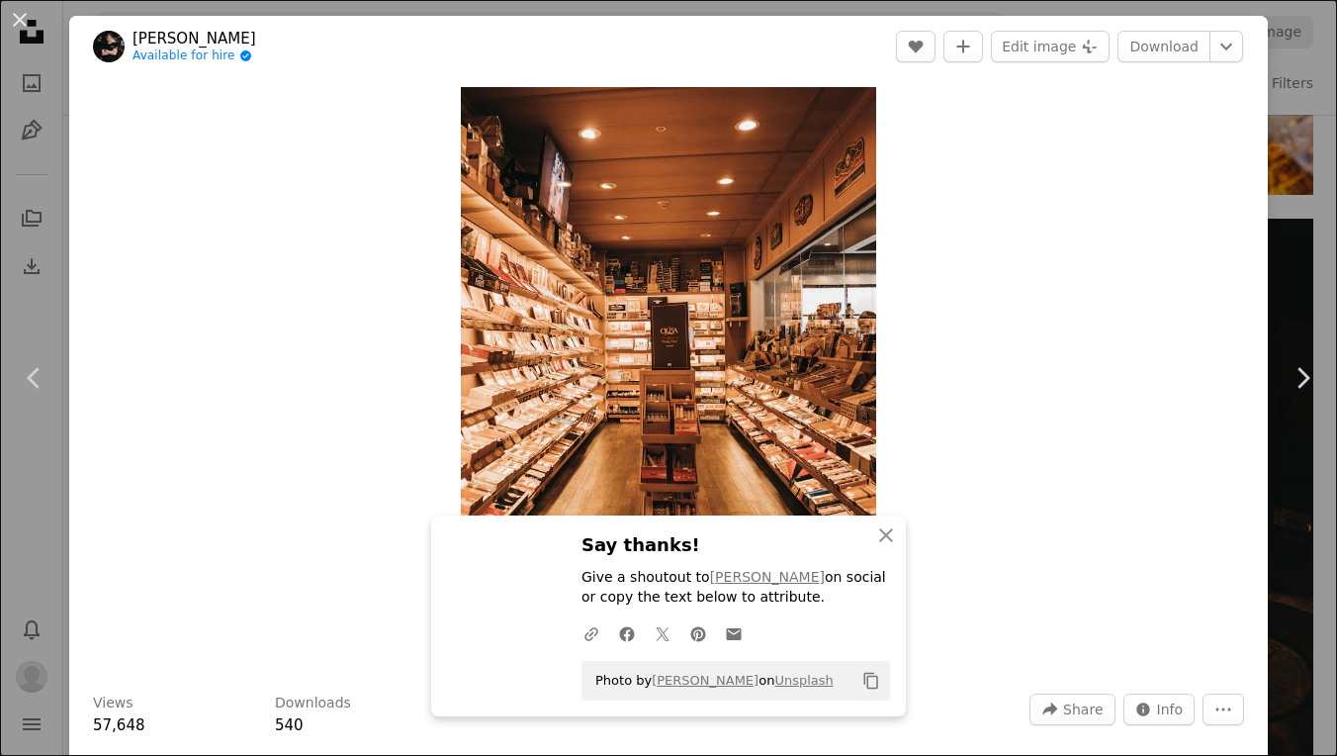
click at [1304, 151] on div "An X shape Chevron left Chevron right An X shape Close Say thanks! Give a shout…" at bounding box center [668, 378] width 1337 height 756
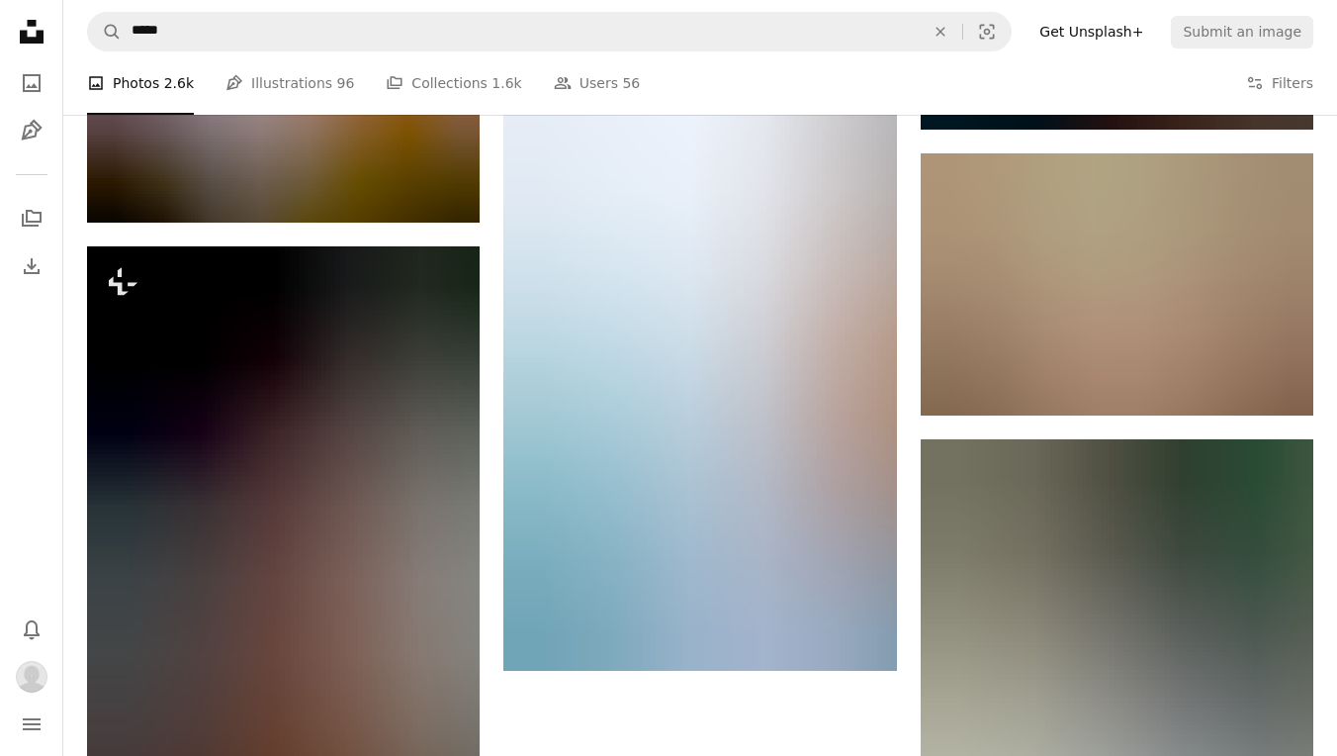
scroll to position [16753, 0]
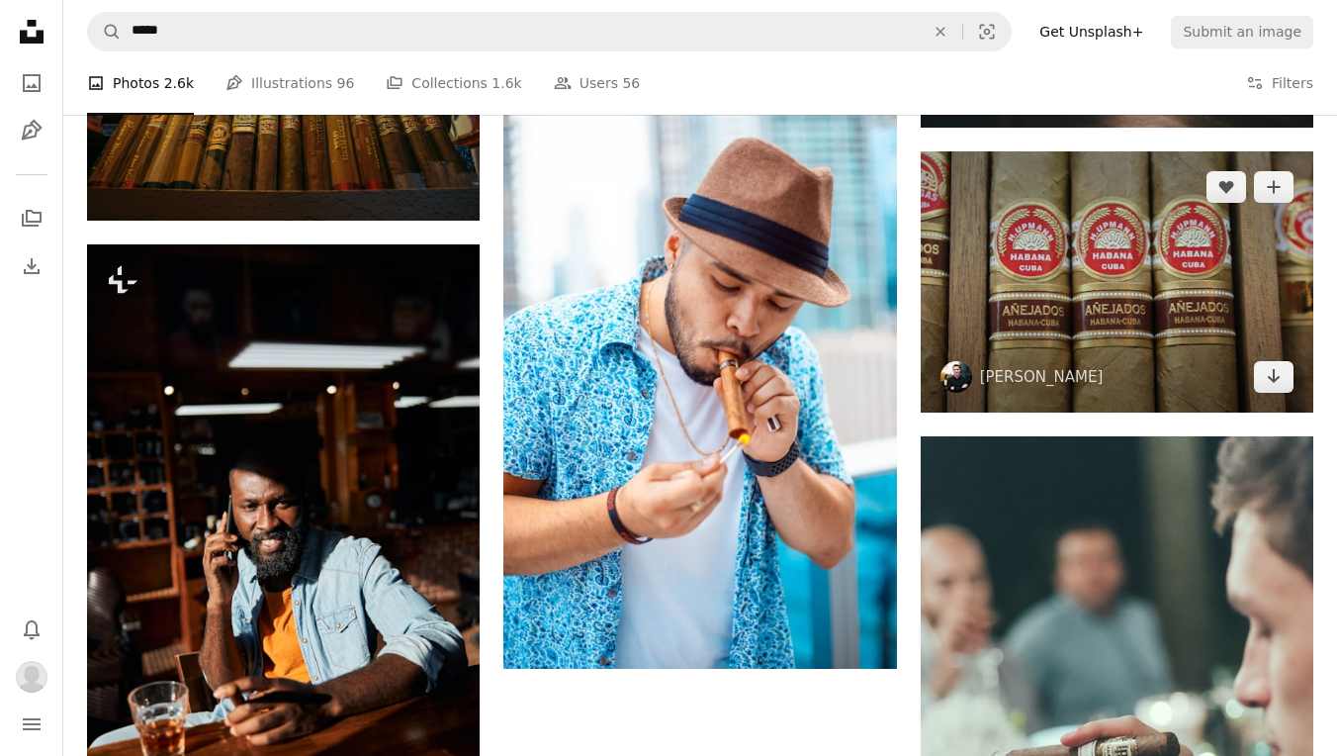
click at [1093, 274] on img at bounding box center [1117, 282] width 393 height 262
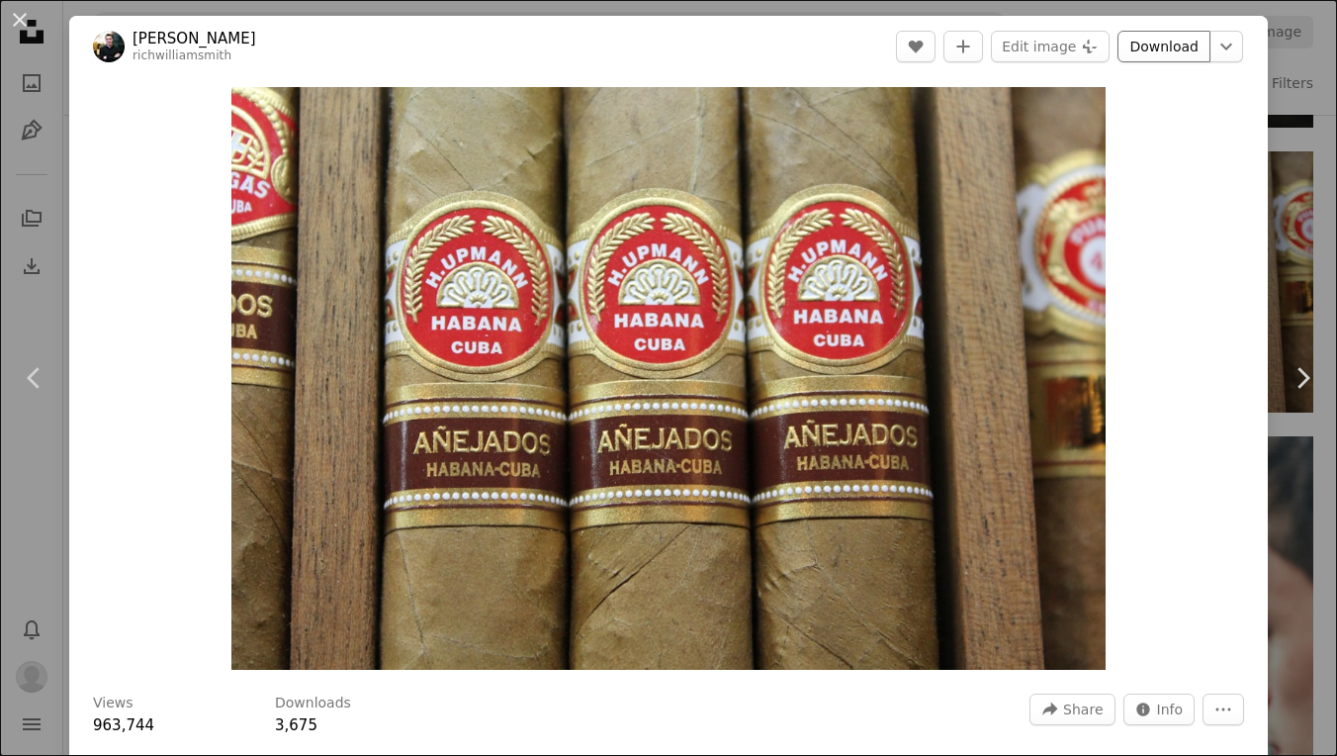
click at [1182, 37] on link "Download" at bounding box center [1164, 47] width 93 height 32
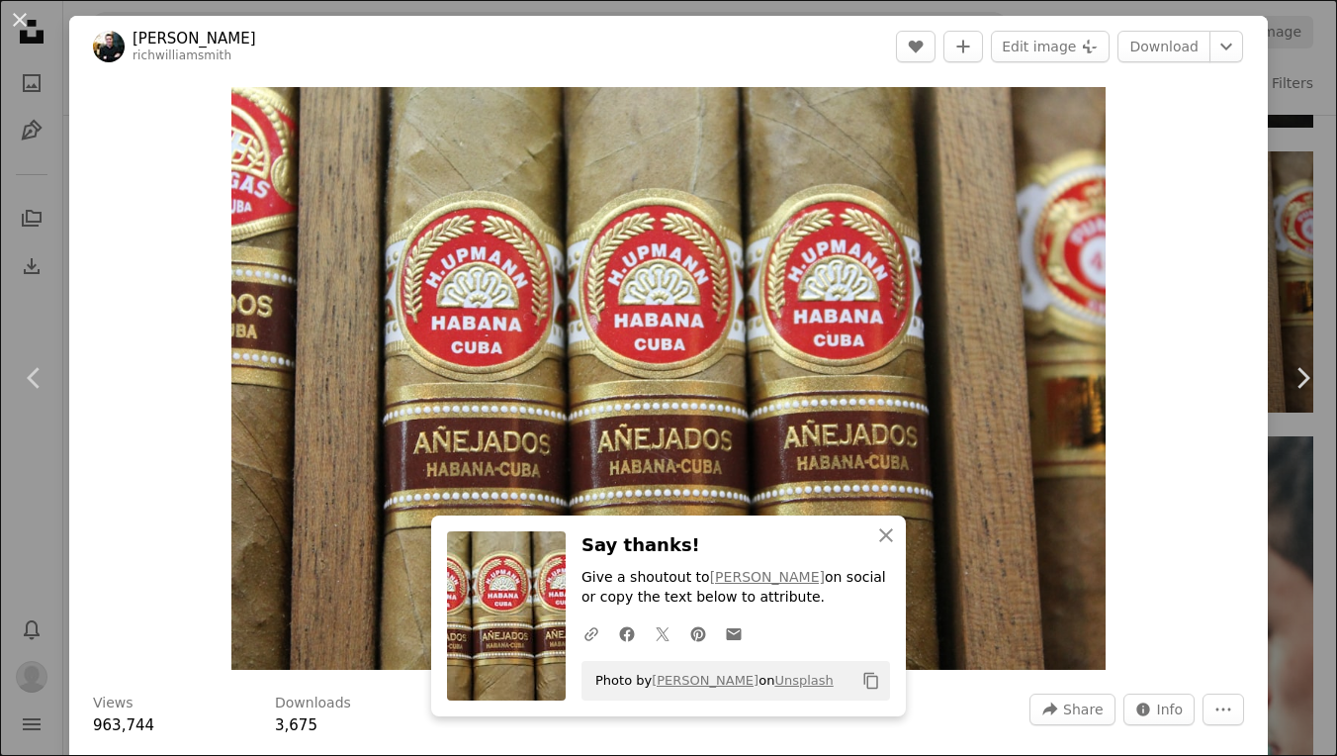
click at [1336, 141] on div "An X shape Chevron left Chevron right An X shape Close Say thanks! Give a shout…" at bounding box center [668, 378] width 1337 height 756
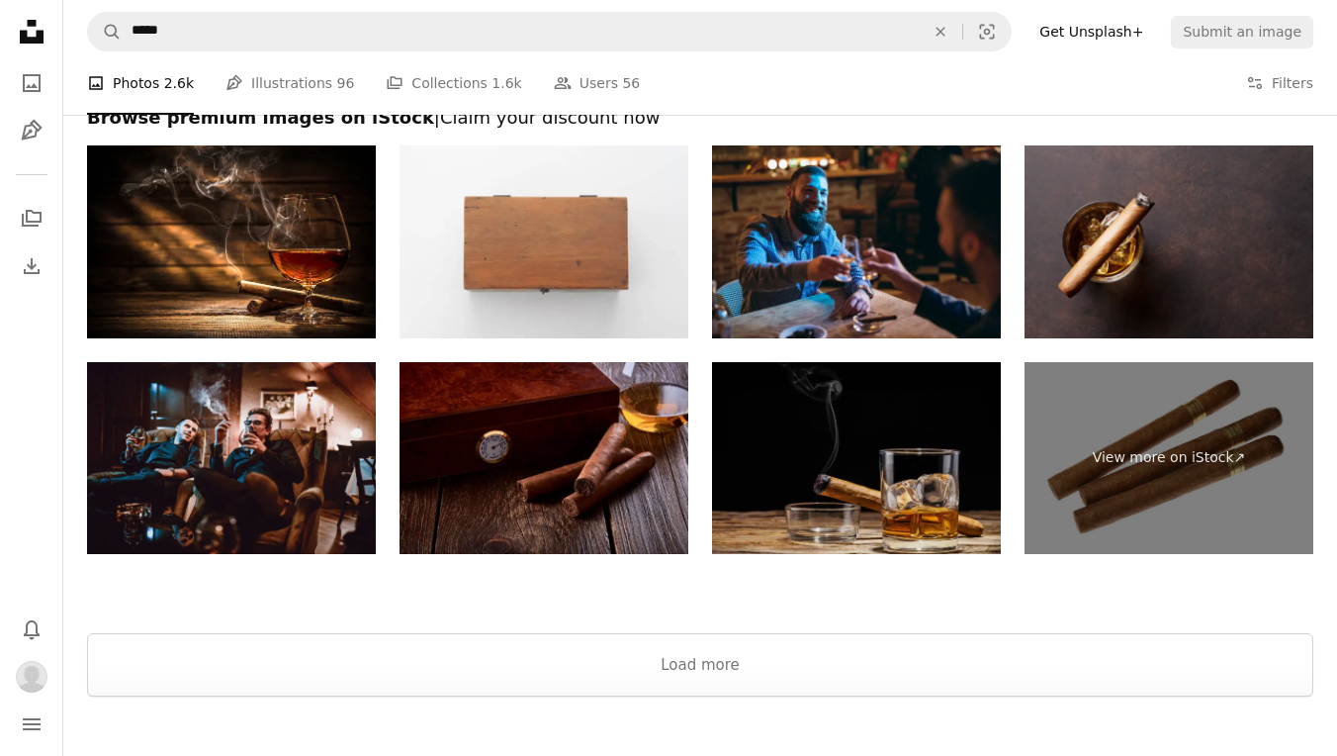
scroll to position [18302, 0]
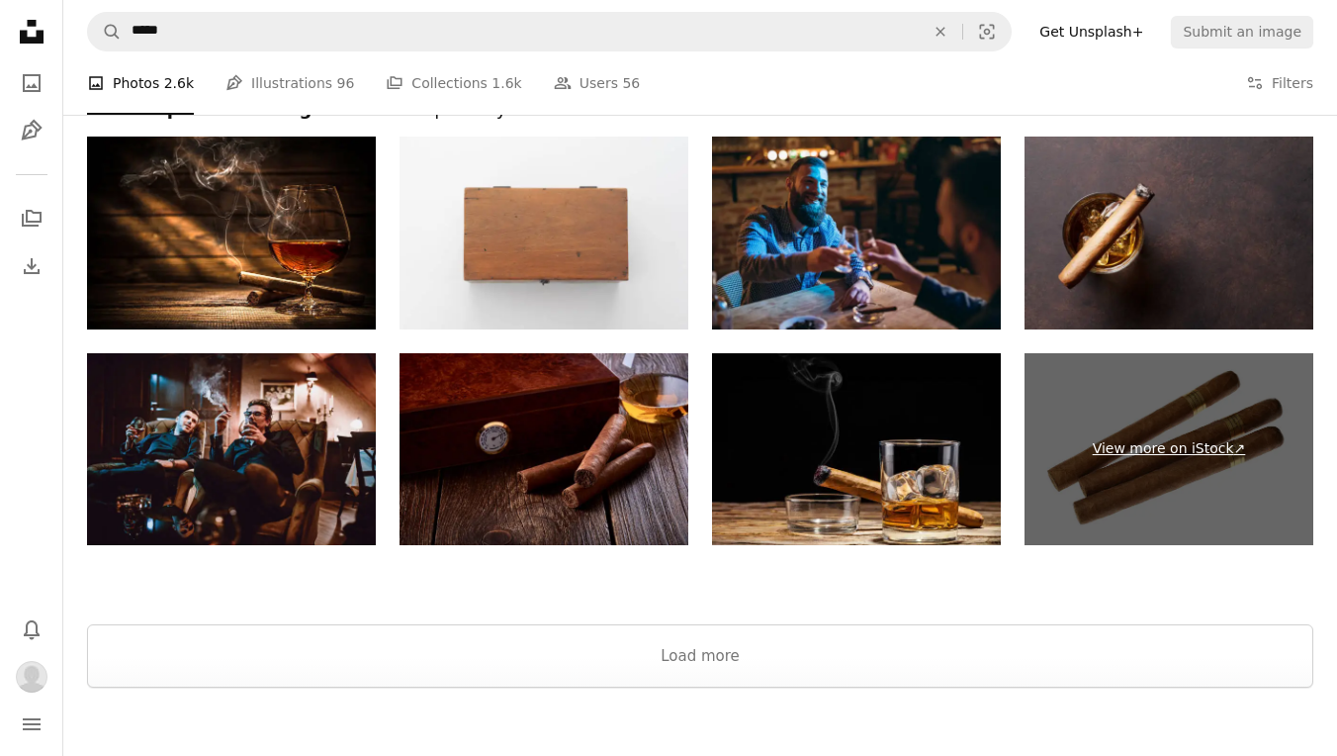
click at [1153, 446] on link "View more on iStock ↗" at bounding box center [1169, 449] width 289 height 193
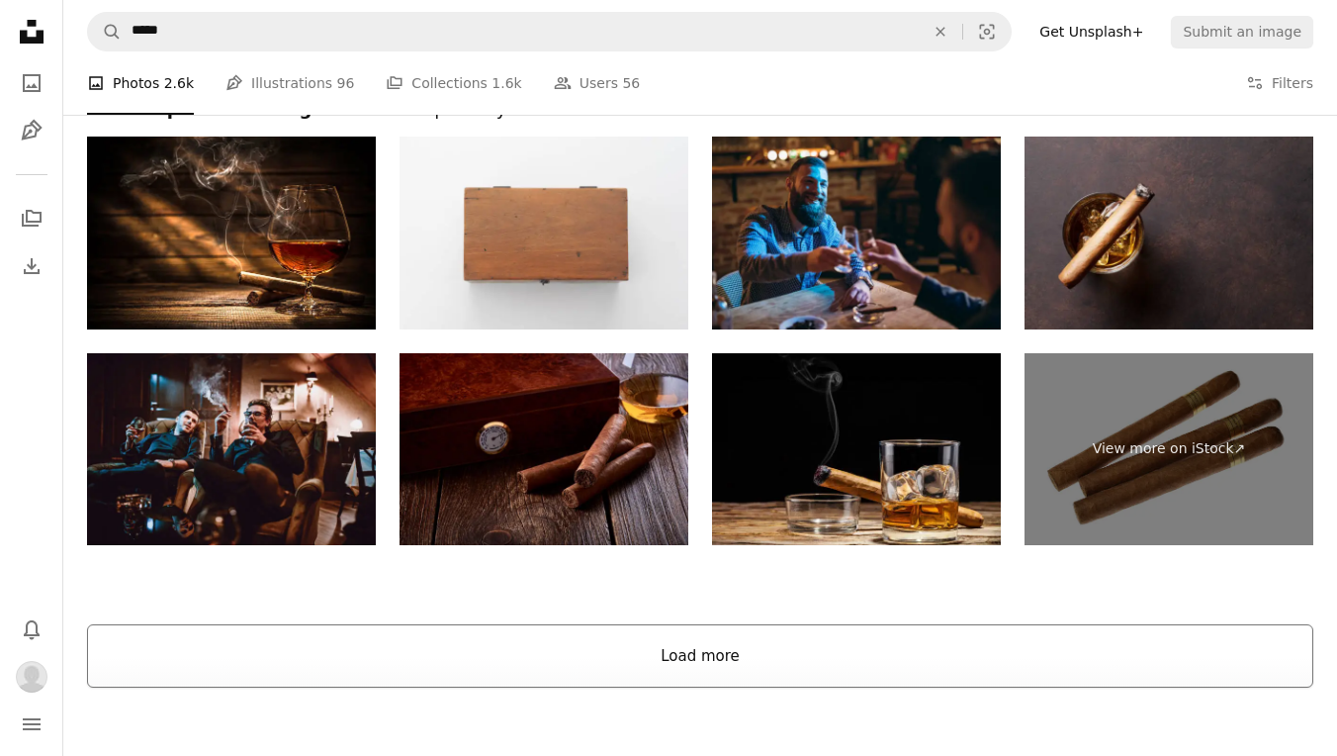
click at [609, 661] on button "Load more" at bounding box center [700, 655] width 1227 height 63
